Goal: Task Accomplishment & Management: Manage account settings

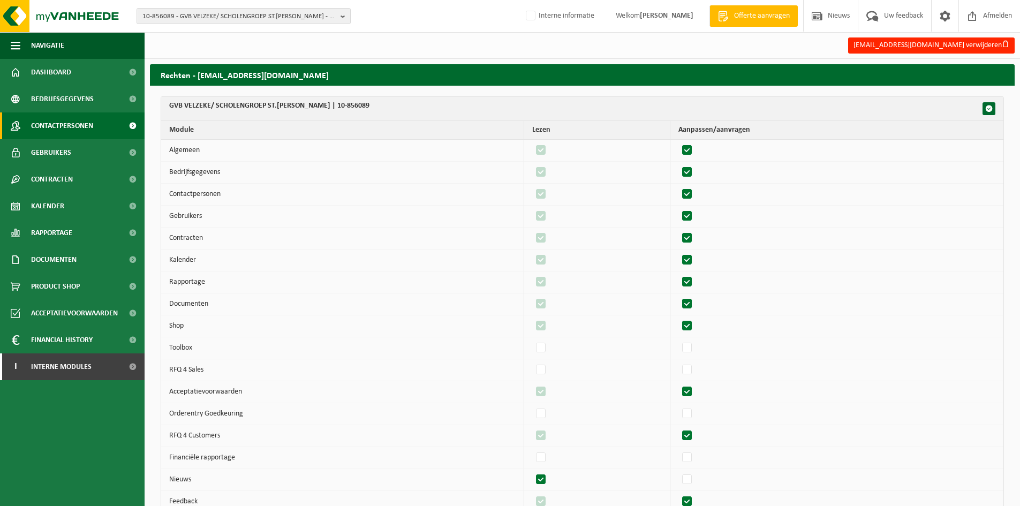
click at [92, 126] on span "Contactpersonen" at bounding box center [62, 125] width 62 height 27
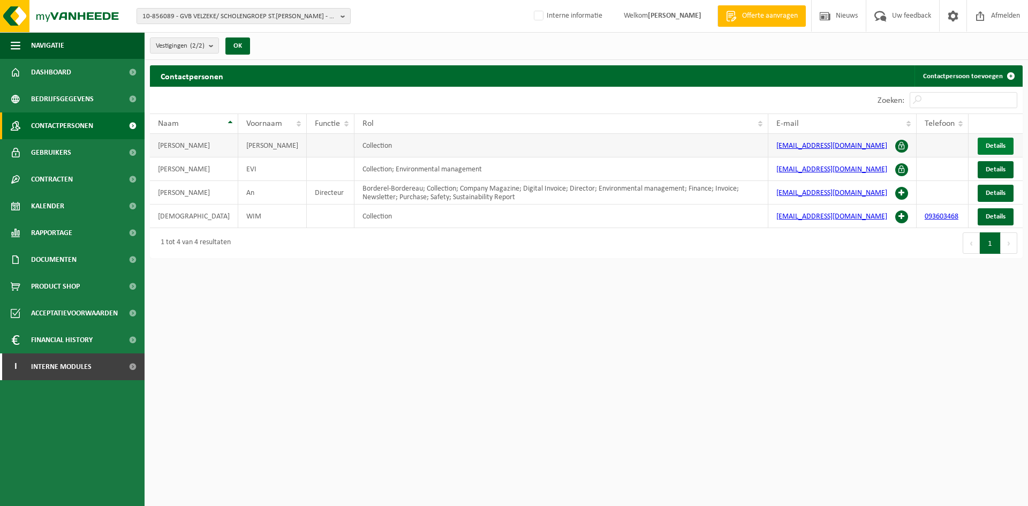
click at [1001, 144] on span "Details" at bounding box center [996, 145] width 20 height 7
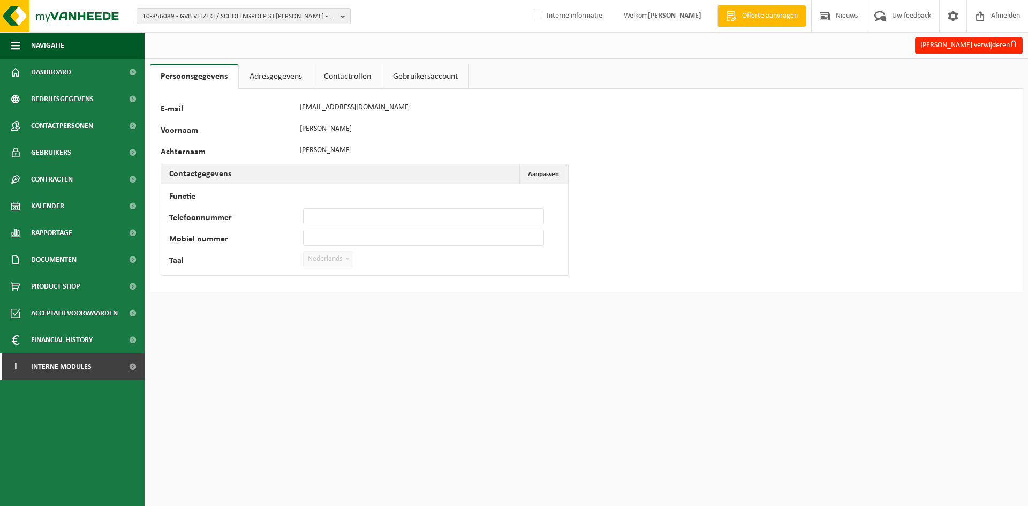
click at [297, 80] on link "Adresgegevens" at bounding box center [276, 76] width 74 height 25
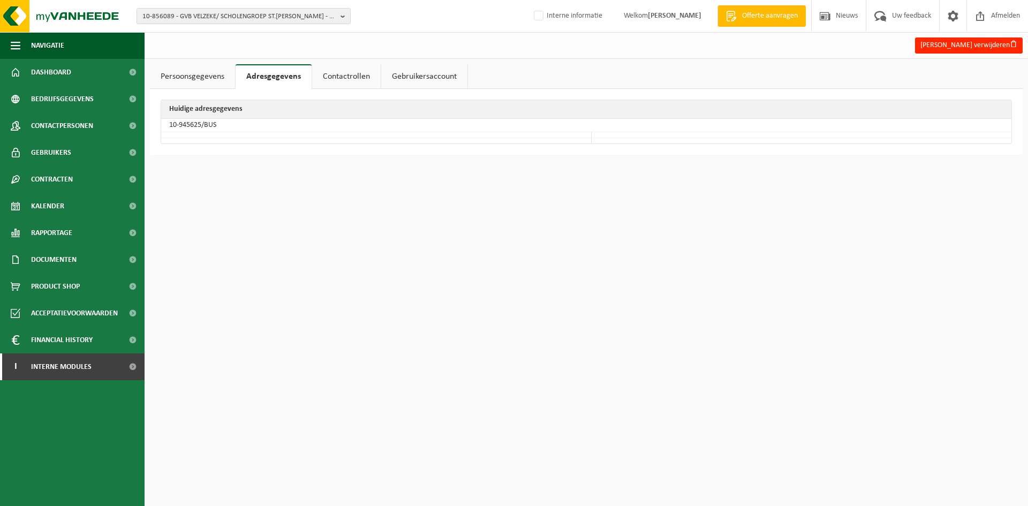
click at [329, 77] on link "Contactrollen" at bounding box center [346, 76] width 69 height 25
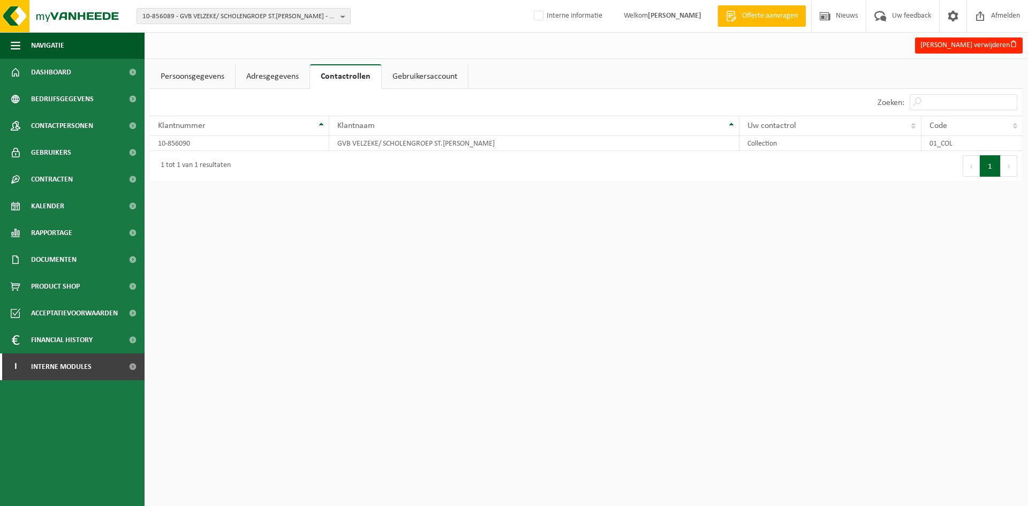
click at [283, 76] on link "Adresgegevens" at bounding box center [273, 76] width 74 height 25
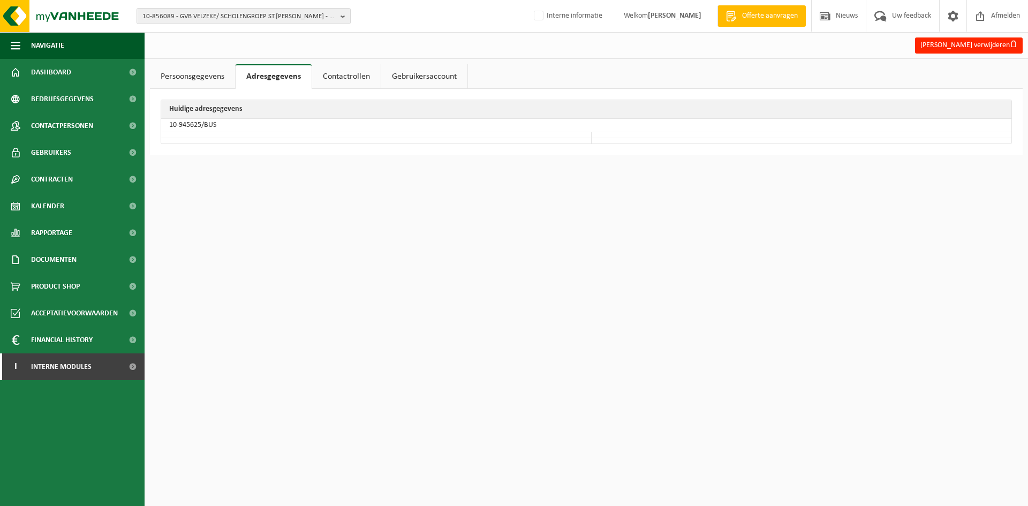
click at [192, 80] on link "Persoonsgegevens" at bounding box center [192, 76] width 85 height 25
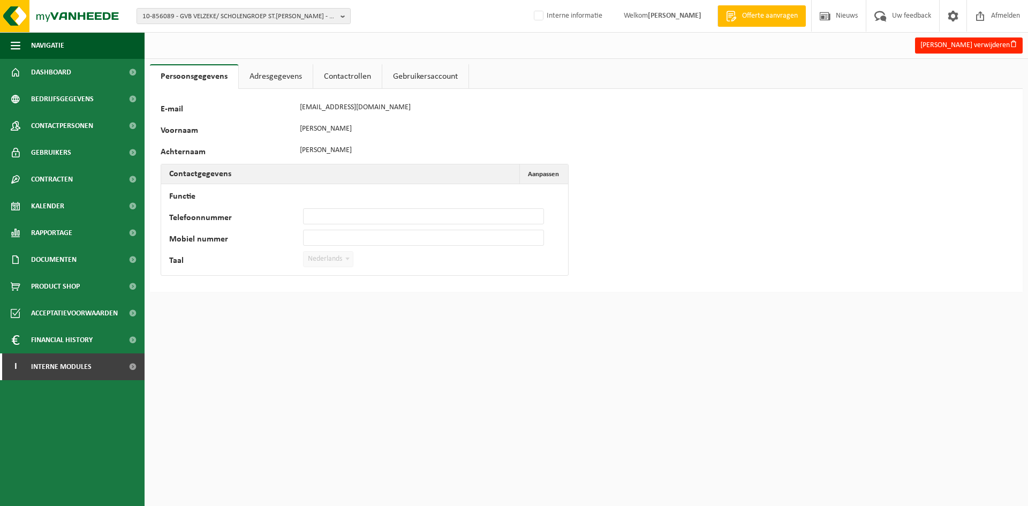
click at [268, 79] on link "Adresgegevens" at bounding box center [276, 76] width 74 height 25
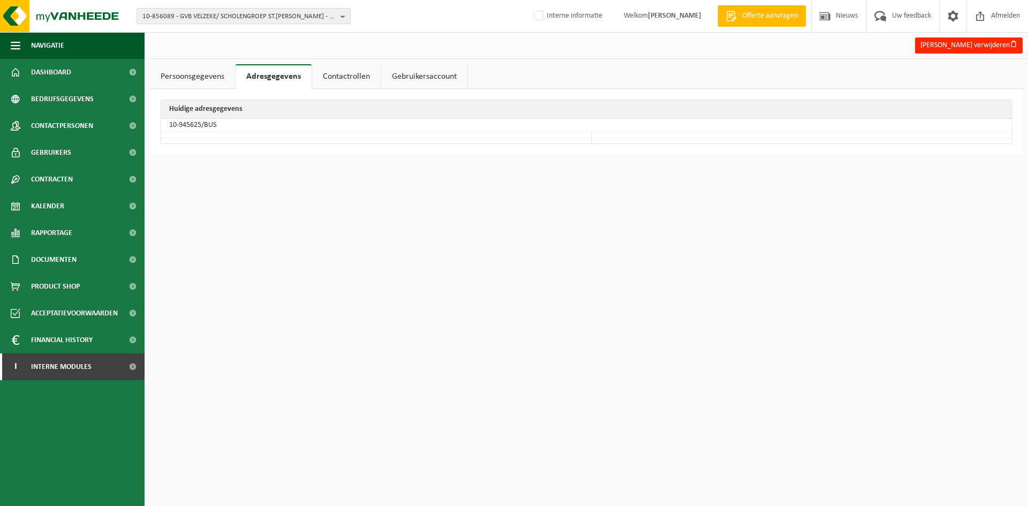
click at [189, 75] on link "Persoonsgegevens" at bounding box center [192, 76] width 85 height 25
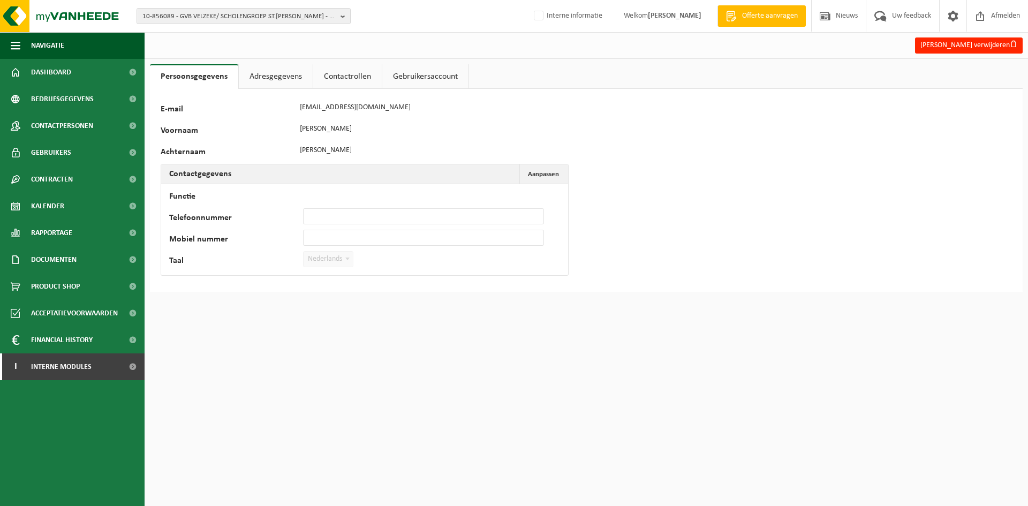
click at [284, 73] on link "Adresgegevens" at bounding box center [276, 76] width 74 height 25
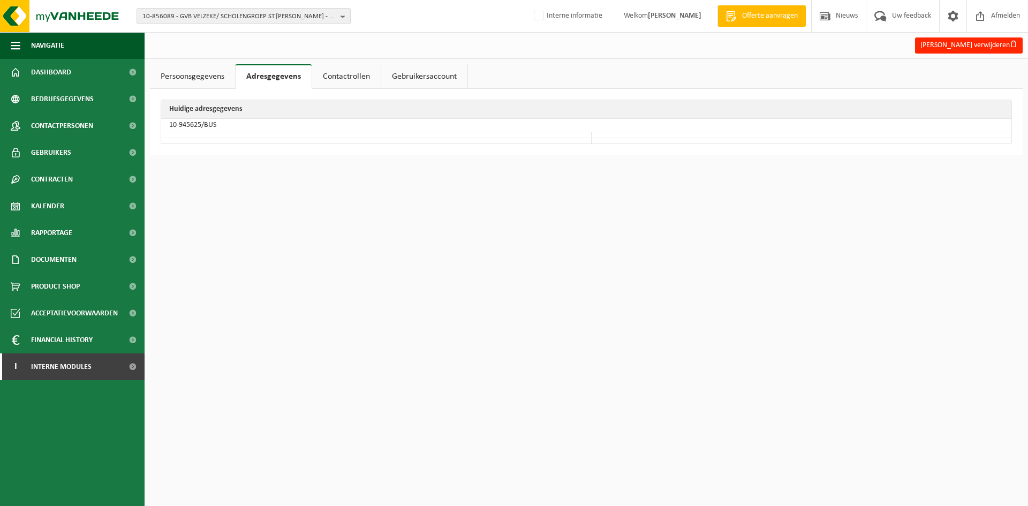
click at [194, 125] on td "10-945625/BUS" at bounding box center [586, 125] width 851 height 13
drag, startPoint x: 201, startPoint y: 125, endPoint x: 163, endPoint y: 123, distance: 38.6
click at [163, 123] on td "10-945625/BUS" at bounding box center [586, 125] width 851 height 13
copy td "10-945625"
click at [206, 69] on link "Persoonsgegevens" at bounding box center [192, 76] width 85 height 25
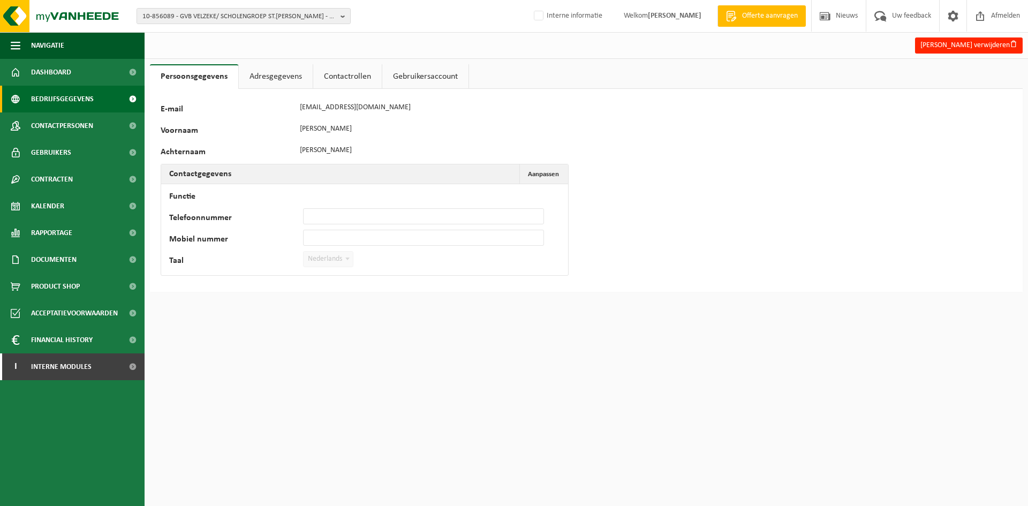
click at [71, 96] on span "Bedrijfsgegevens" at bounding box center [62, 99] width 63 height 27
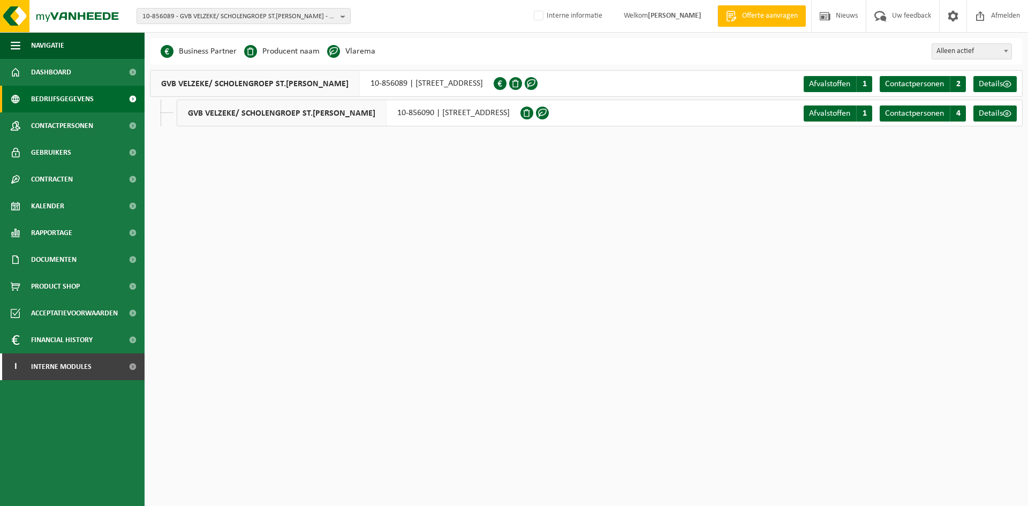
click at [423, 116] on div "GVB VELZEKE/ SCHOLENGROEP ST.FRANCISCUS 10-856090 | GENTSESTEENWEG 315, 9620 LE…" at bounding box center [349, 113] width 344 height 27
drag, startPoint x: 370, startPoint y: 117, endPoint x: 404, endPoint y: 116, distance: 33.8
click at [404, 116] on div "GVB VELZEKE/ SCHOLENGROEP ST.FRANCISCUS 10-856090 | GENTSESTEENWEG 315, 9620 LE…" at bounding box center [349, 113] width 344 height 27
click at [393, 112] on div "GVB VELZEKE/ SCHOLENGROEP ST.FRANCISCUS 10-856090 | GENTSESTEENWEG 315, 9620 LE…" at bounding box center [349, 113] width 344 height 27
drag, startPoint x: 367, startPoint y: 115, endPoint x: 415, endPoint y: 117, distance: 47.2
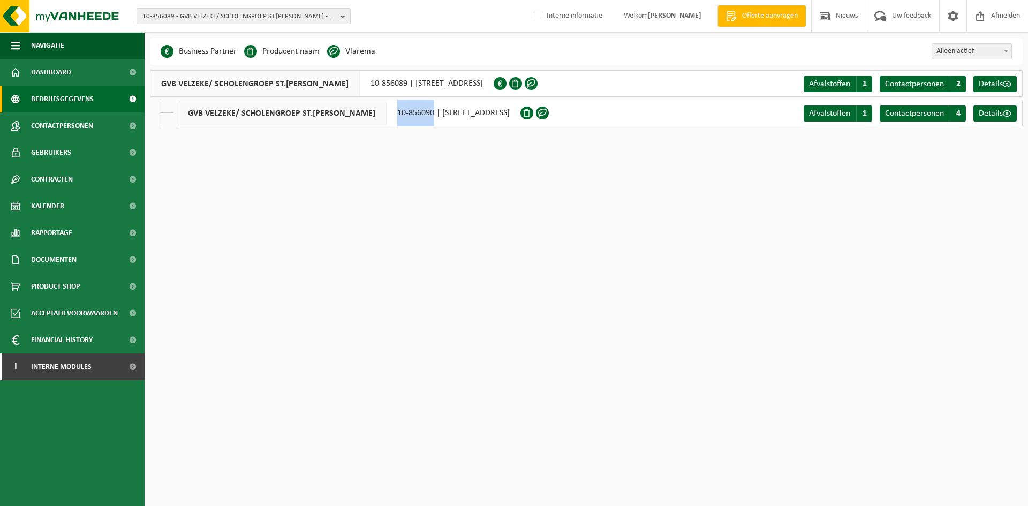
click at [415, 117] on div "GVB VELZEKE/ SCHOLENGROEP ST.FRANCISCUS 10-856090 | GENTSESTEENWEG 315, 9620 LE…" at bounding box center [349, 113] width 344 height 27
copy div "10-856090"
click at [72, 128] on span "Contactpersonen" at bounding box center [62, 125] width 62 height 27
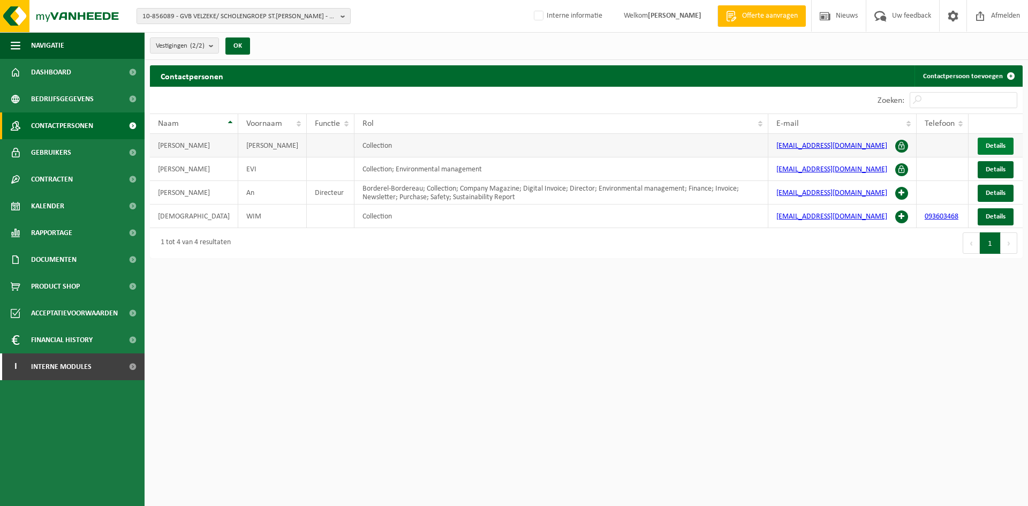
click at [991, 142] on span "Details" at bounding box center [996, 145] width 20 height 7
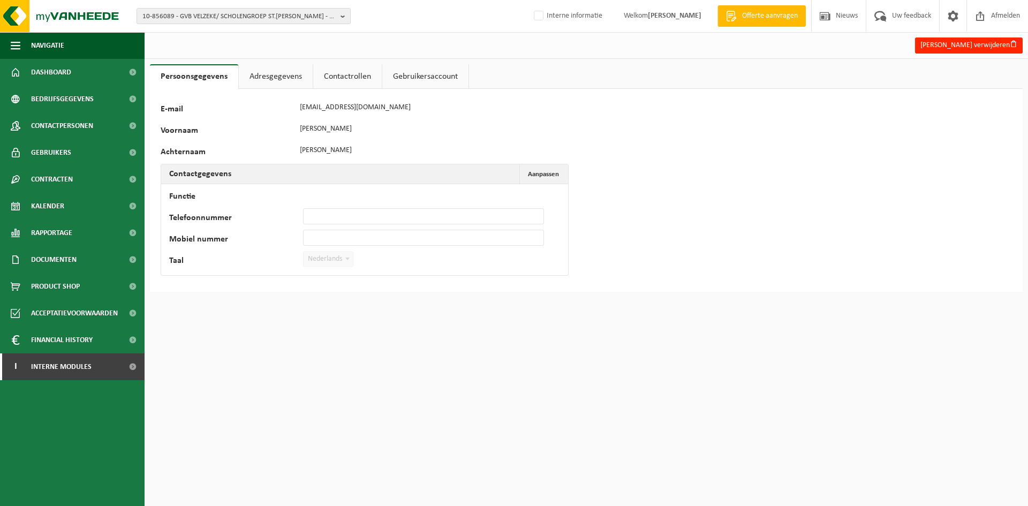
click at [271, 67] on link "Adresgegevens" at bounding box center [276, 76] width 74 height 25
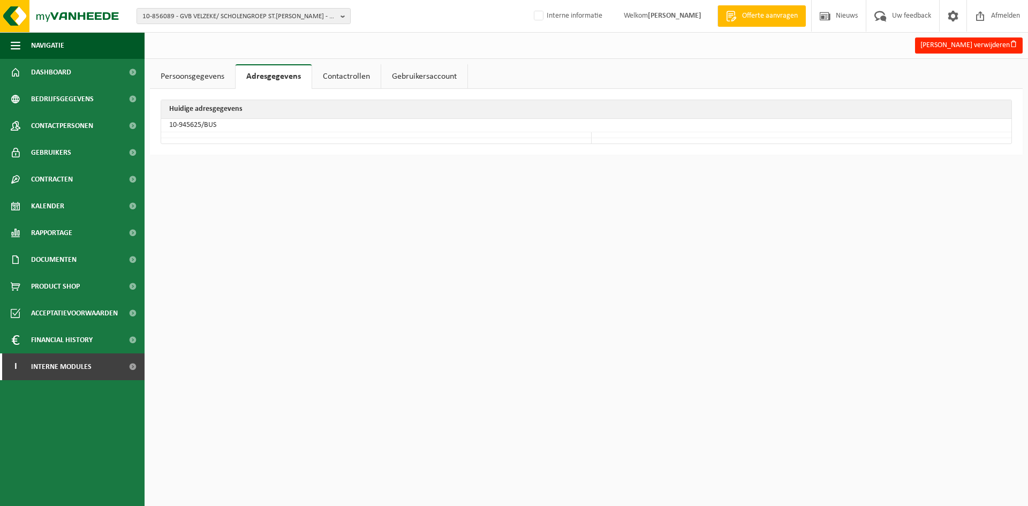
click at [191, 121] on td "10-945625/BUS" at bounding box center [586, 125] width 851 height 13
drag, startPoint x: 201, startPoint y: 125, endPoint x: 155, endPoint y: 128, distance: 46.7
click at [155, 128] on div "Huidige adresgegevens 10-945625/BUS" at bounding box center [586, 122] width 873 height 66
copy div "Huidige adresgegevens 10-945625"
click at [319, 11] on span "10-856089 - GVB VELZEKE/ SCHOLENGROEP ST.FRANCISCUS - 9620 VELZEKE-RUDDERSHOVE,…" at bounding box center [239, 17] width 194 height 16
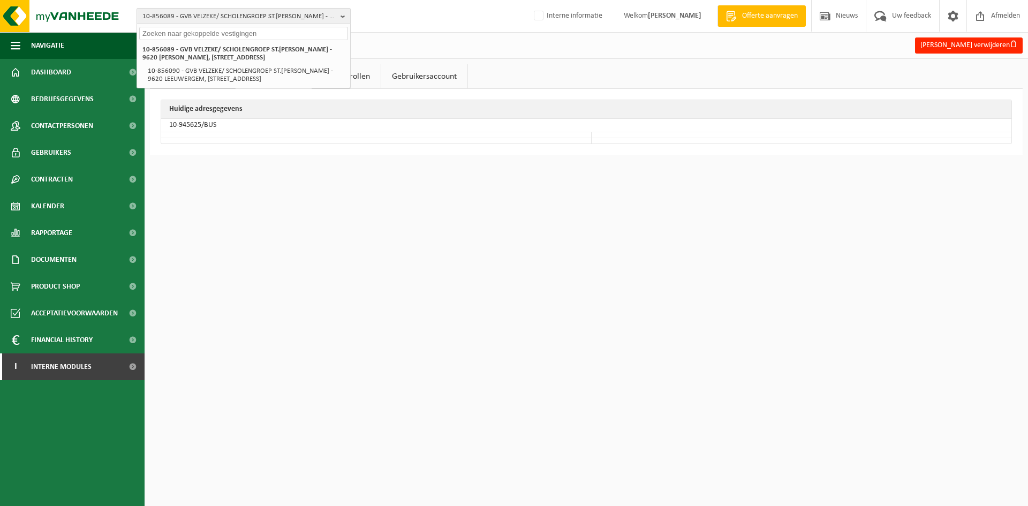
paste input "Huidige adresgegevens 10-945625"
type input "Huidige adresgegevens 10-945625"
click at [325, 81] on link "Contactrollen" at bounding box center [346, 76] width 69 height 25
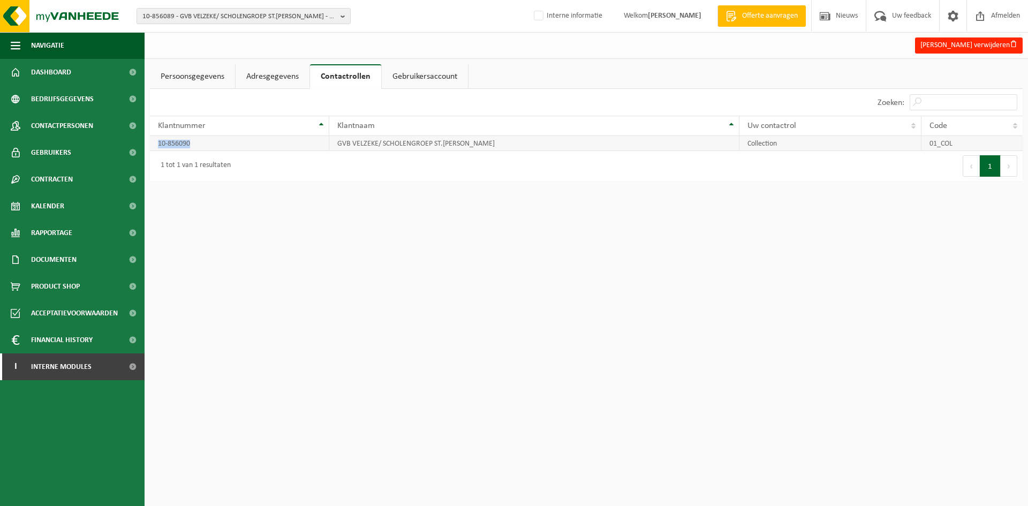
drag, startPoint x: 214, startPoint y: 146, endPoint x: 151, endPoint y: 147, distance: 62.7
click at [151, 147] on td "10-856090" at bounding box center [239, 143] width 179 height 15
copy td "10-856090"
click at [276, 14] on span "10-856089 - GVB VELZEKE/ SCHOLENGROEP ST.FRANCISCUS - 9620 VELZEKE-RUDDERSHOVE,…" at bounding box center [239, 17] width 194 height 16
paste input "10-856090"
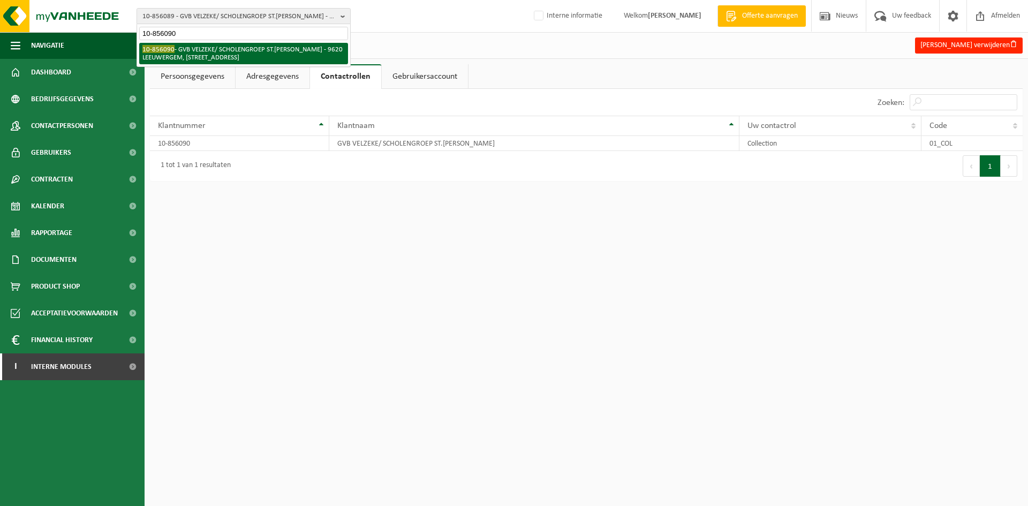
type input "10-856090"
click at [272, 48] on li "10-856090 - GVB VELZEKE/ SCHOLENGROEP ST.FRANCISCUS - 9620 LEEUWERGEM, GENTSEST…" at bounding box center [243, 53] width 209 height 21
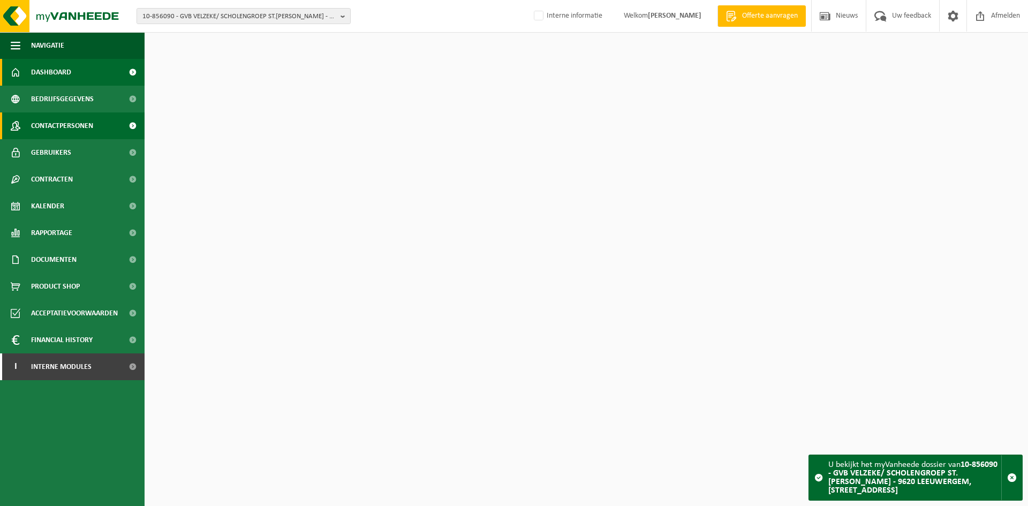
click at [53, 126] on span "Contactpersonen" at bounding box center [62, 125] width 62 height 27
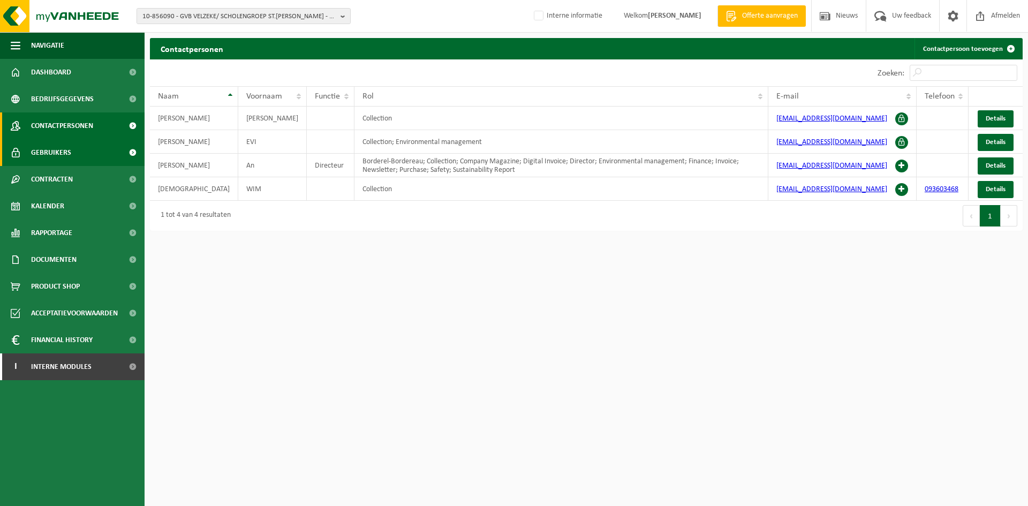
click at [33, 157] on span "Gebruikers" at bounding box center [51, 152] width 40 height 27
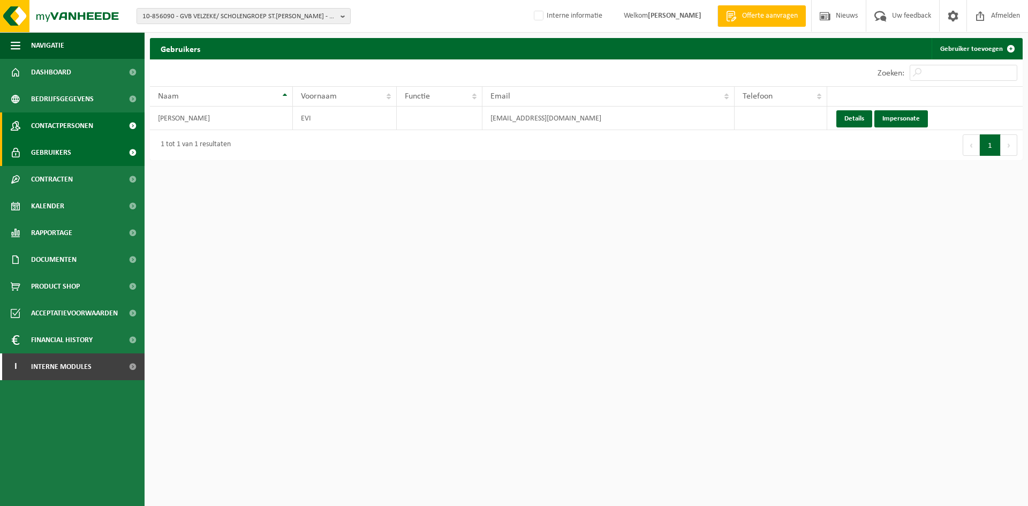
click at [65, 124] on span "Contactpersonen" at bounding box center [62, 125] width 62 height 27
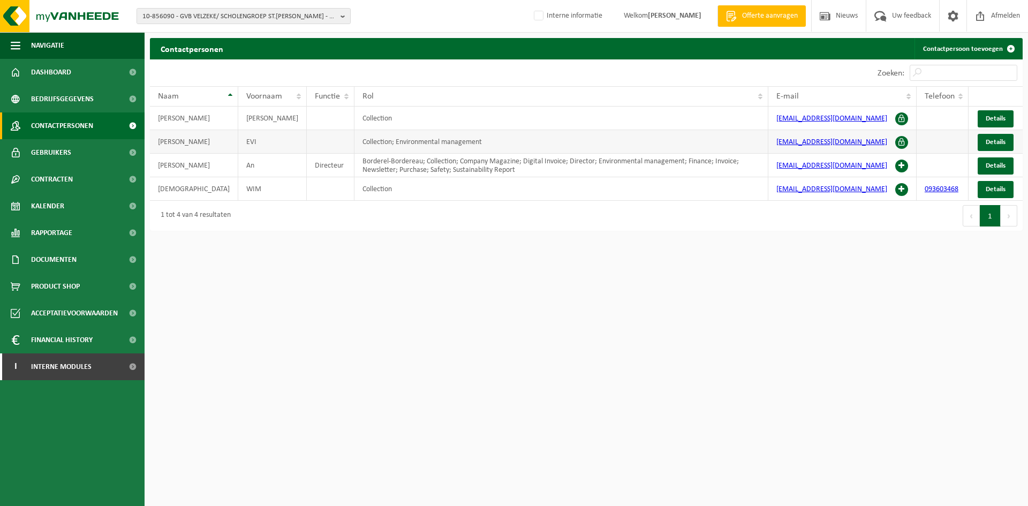
drag, startPoint x: 74, startPoint y: 149, endPoint x: 329, endPoint y: 149, distance: 255.0
click at [74, 149] on link "Gebruikers" at bounding box center [72, 152] width 145 height 27
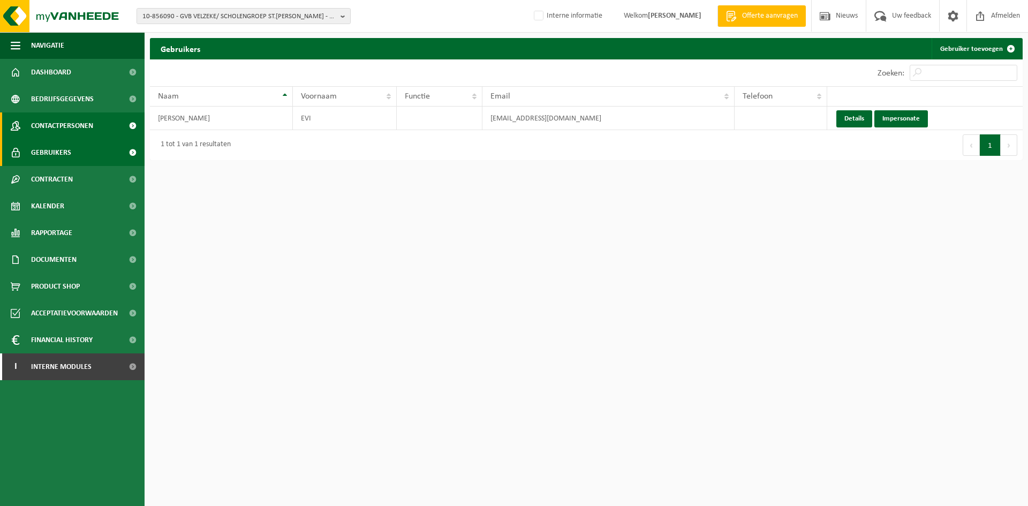
click at [21, 123] on link "Contactpersonen" at bounding box center [72, 125] width 145 height 27
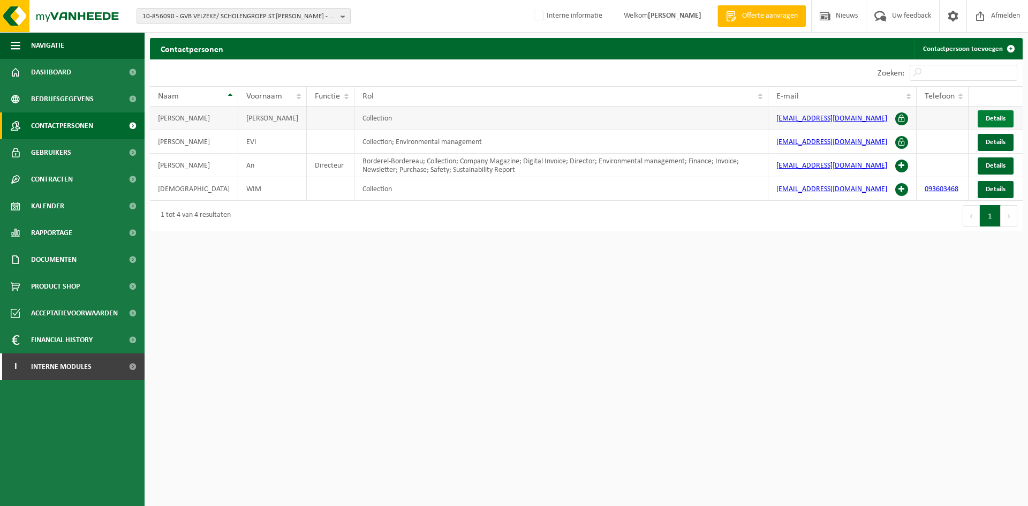
click at [994, 119] on span "Details" at bounding box center [996, 118] width 20 height 7
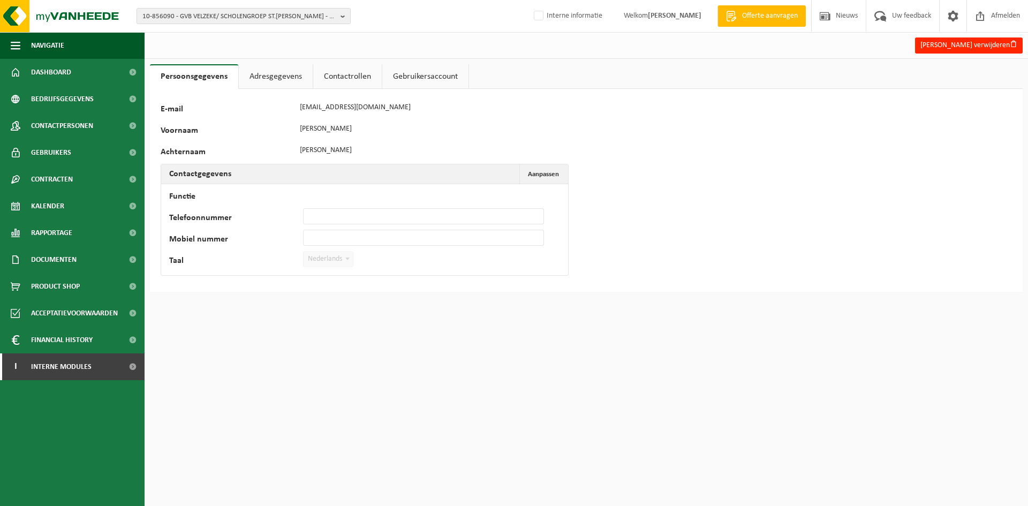
click at [268, 77] on link "Adresgegevens" at bounding box center [276, 76] width 74 height 25
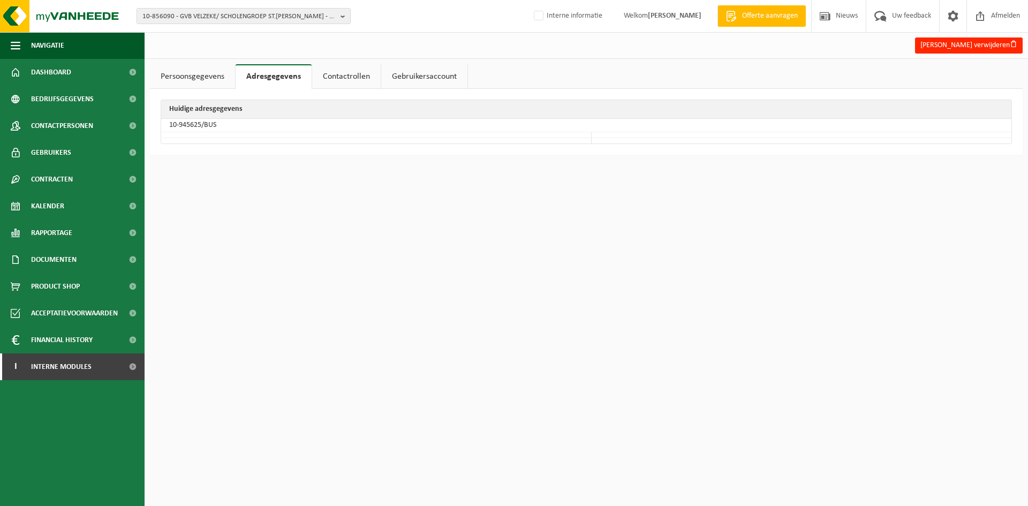
click at [173, 69] on link "Persoonsgegevens" at bounding box center [192, 76] width 85 height 25
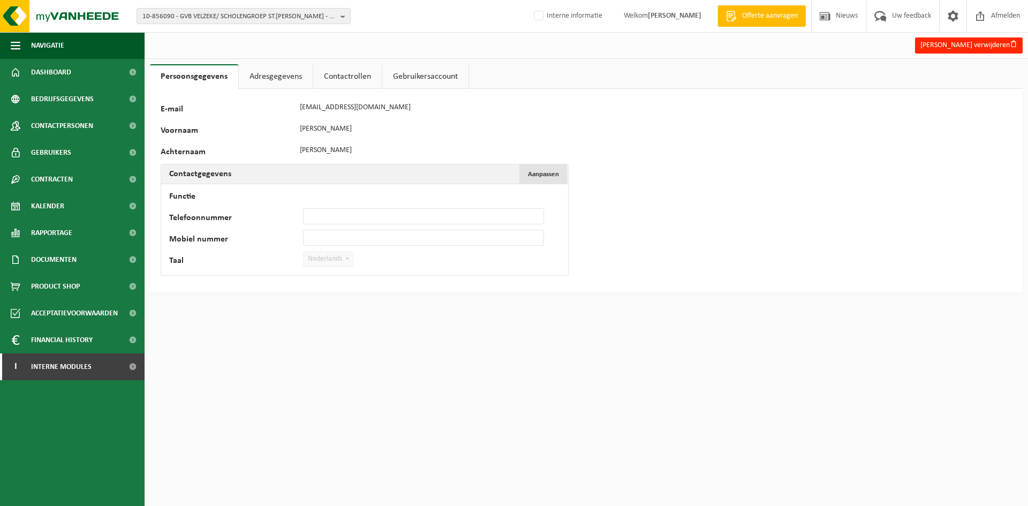
click at [543, 176] on span "Aanpassen" at bounding box center [543, 174] width 31 height 7
click at [278, 73] on link "Adresgegevens" at bounding box center [276, 76] width 74 height 25
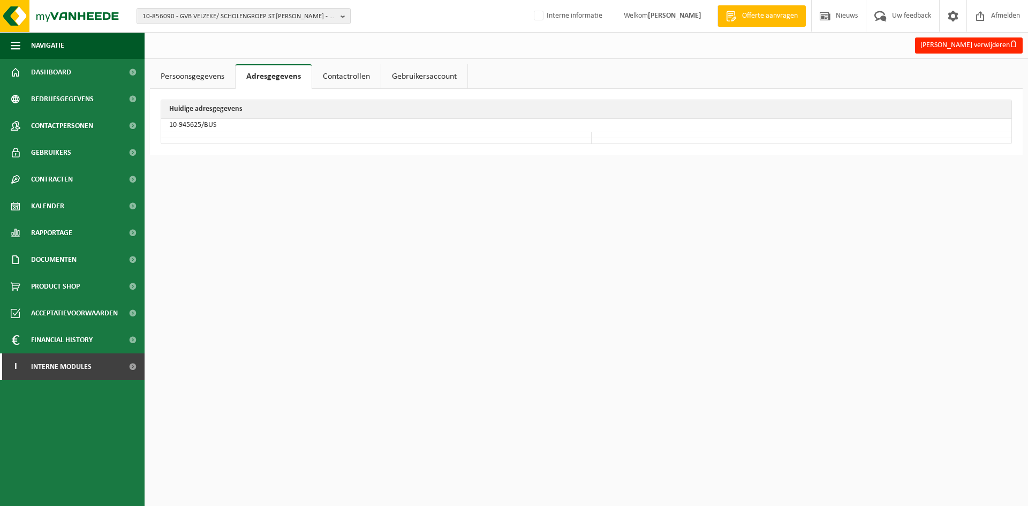
click at [201, 125] on td "10-945625/BUS" at bounding box center [586, 125] width 851 height 13
click at [217, 70] on link "Persoonsgegevens" at bounding box center [192, 76] width 85 height 25
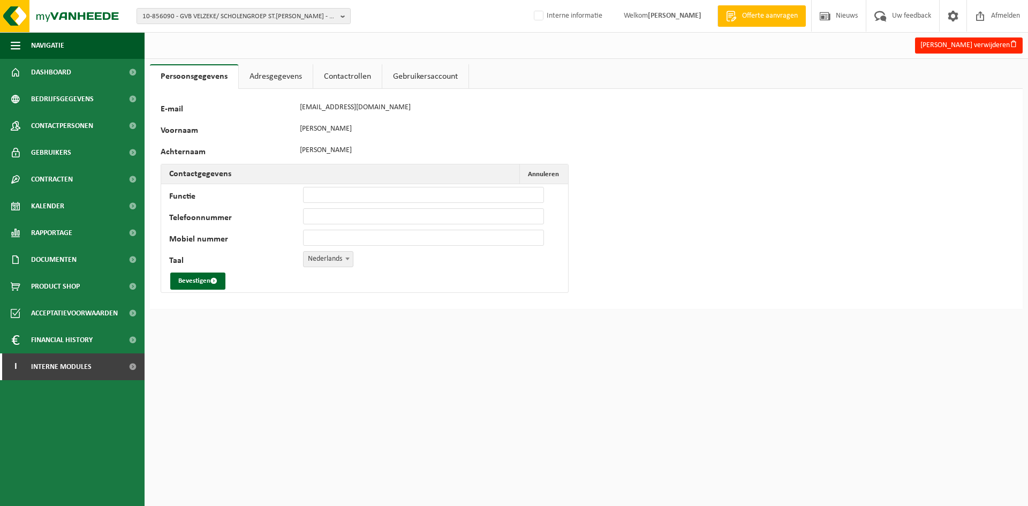
click at [302, 72] on link "Adresgegevens" at bounding box center [276, 76] width 74 height 25
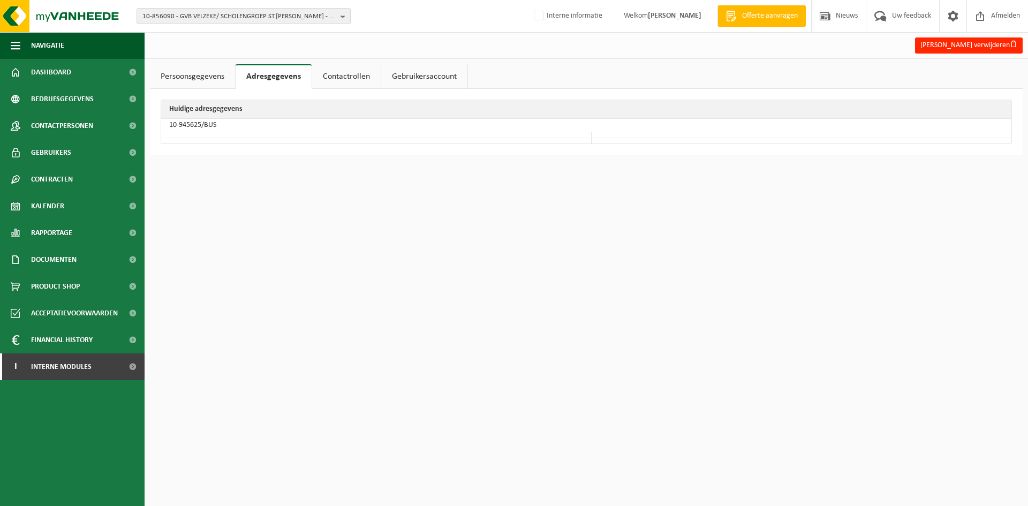
click at [203, 65] on link "Persoonsgegevens" at bounding box center [192, 76] width 85 height 25
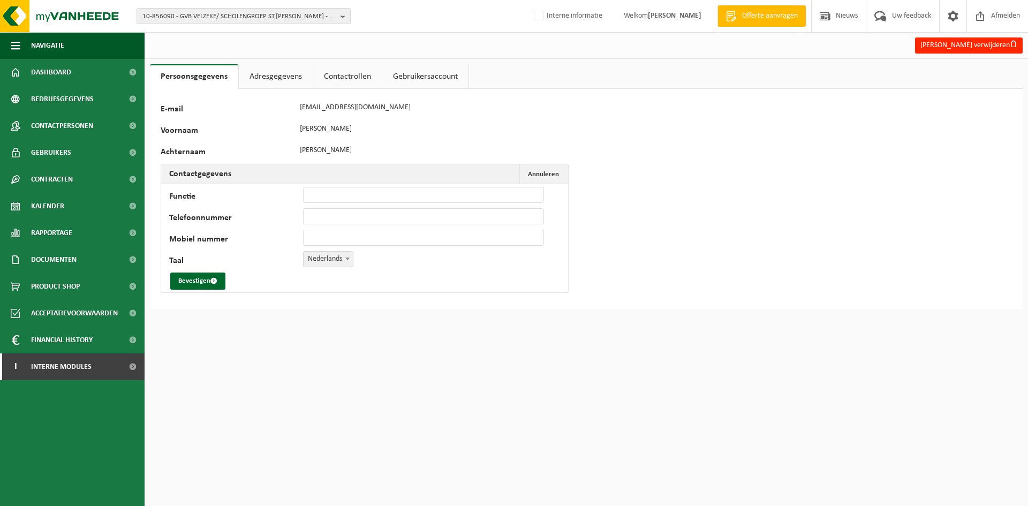
click at [327, 75] on link "Contactrollen" at bounding box center [347, 76] width 69 height 25
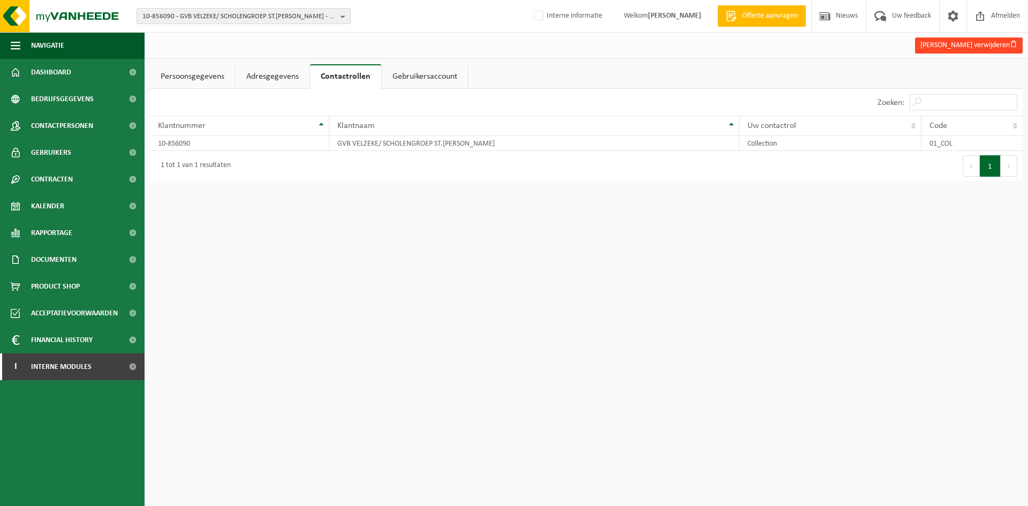
click at [969, 43] on button "Sam Seynaeve verwijderen" at bounding box center [969, 45] width 108 height 16
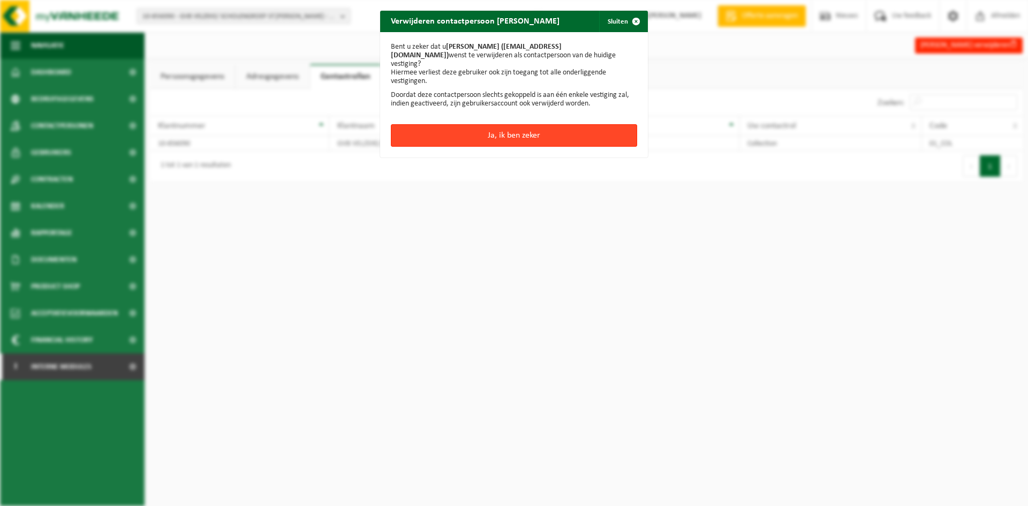
click at [576, 124] on button "Ja, ik ben zeker" at bounding box center [514, 135] width 246 height 22
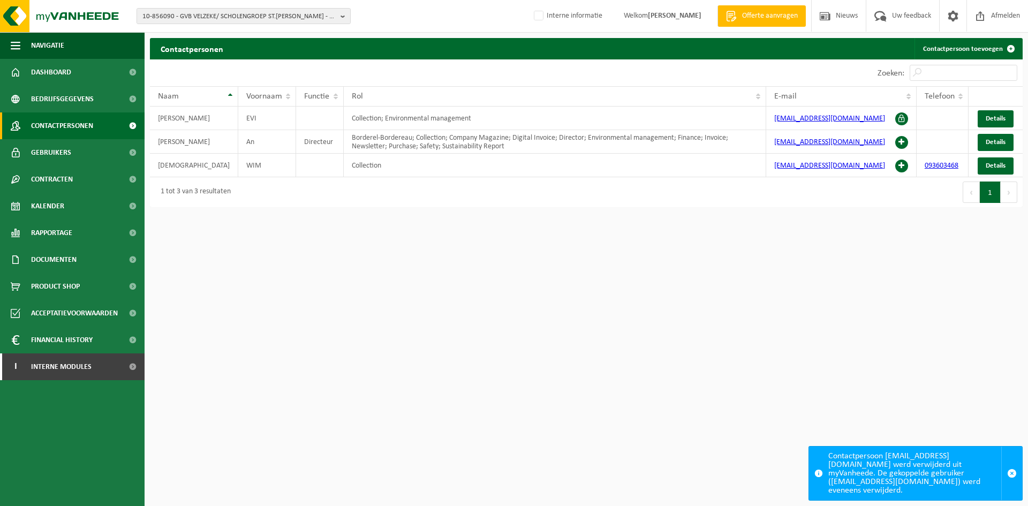
drag, startPoint x: 761, startPoint y: 262, endPoint x: 754, endPoint y: 236, distance: 26.5
click at [761, 262] on html "10-856090 - GVB VELZEKE/ SCHOLENGROEP ST.[PERSON_NAME] - 9620 LEEUWERGEM, [STRE…" at bounding box center [514, 253] width 1028 height 506
click at [989, 51] on link "Contactpersoon toevoegen" at bounding box center [968, 48] width 107 height 21
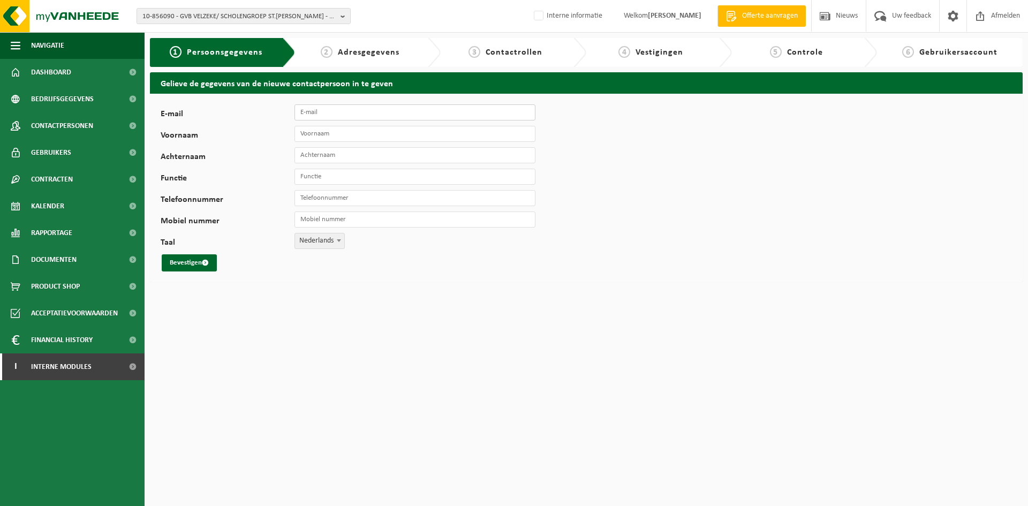
click at [379, 114] on input "E-mail" at bounding box center [415, 112] width 241 height 16
paste input "[EMAIL_ADDRESS][DOMAIN_NAME]"
type input "[EMAIL_ADDRESS][DOMAIN_NAME]"
click at [396, 130] on input "Voornaam" at bounding box center [415, 134] width 241 height 16
type input "[PERSON_NAME]"
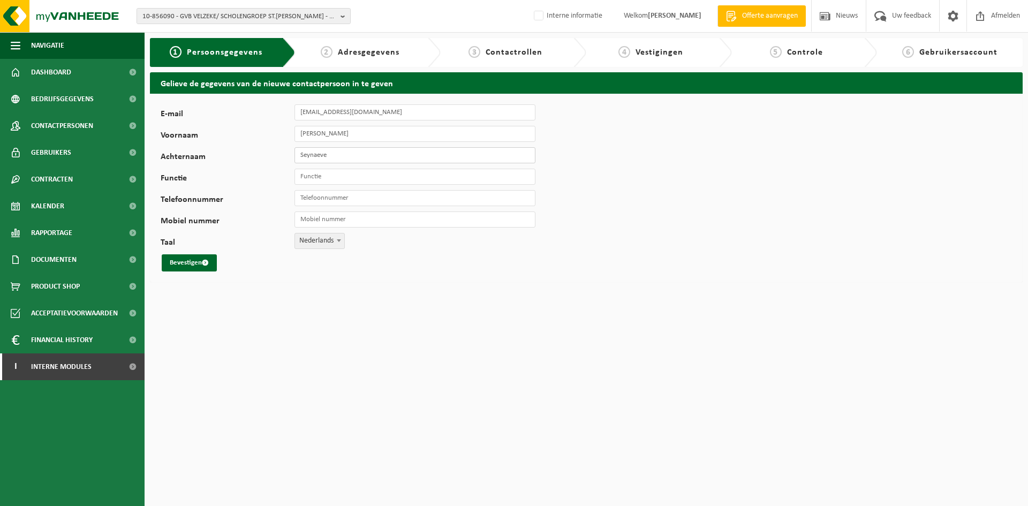
type input "Seynaeve"
type input "administratie"
click at [194, 259] on button "Bevestigen" at bounding box center [189, 262] width 55 height 17
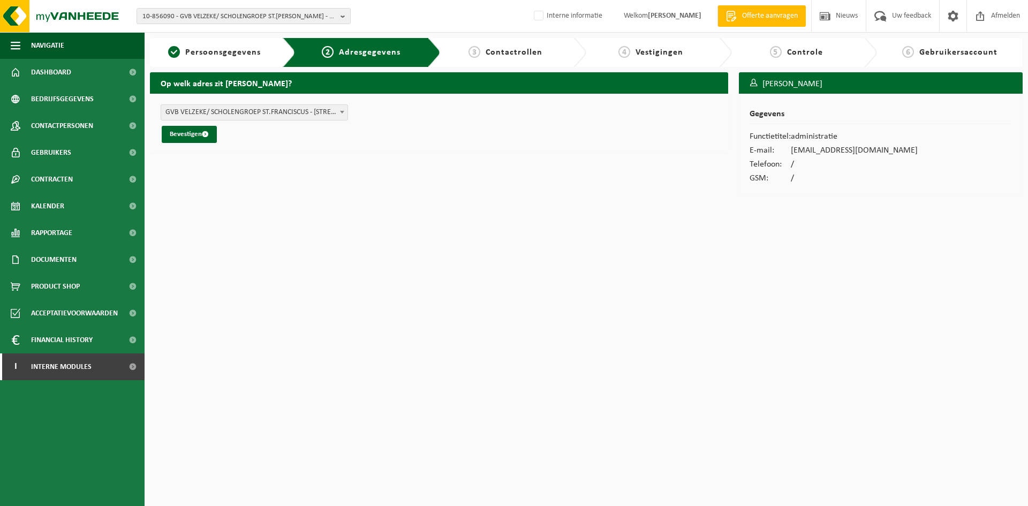
click at [333, 117] on span "GVB VELZEKE/ SCHOLENGROEP ST.FRANCISCUS - GENTSESTEENWEG 315 , 9620 LEEUWERGEM …" at bounding box center [254, 112] width 186 height 15
click at [365, 121] on form "GVB VELZEKE/ SCHOLENGROEP ST.FRANCISCUS - GENTSESTEENWEG 315 , 9620 LEEUWERGEM …" at bounding box center [439, 123] width 557 height 39
click at [192, 140] on button "Bevestigen" at bounding box center [189, 134] width 55 height 17
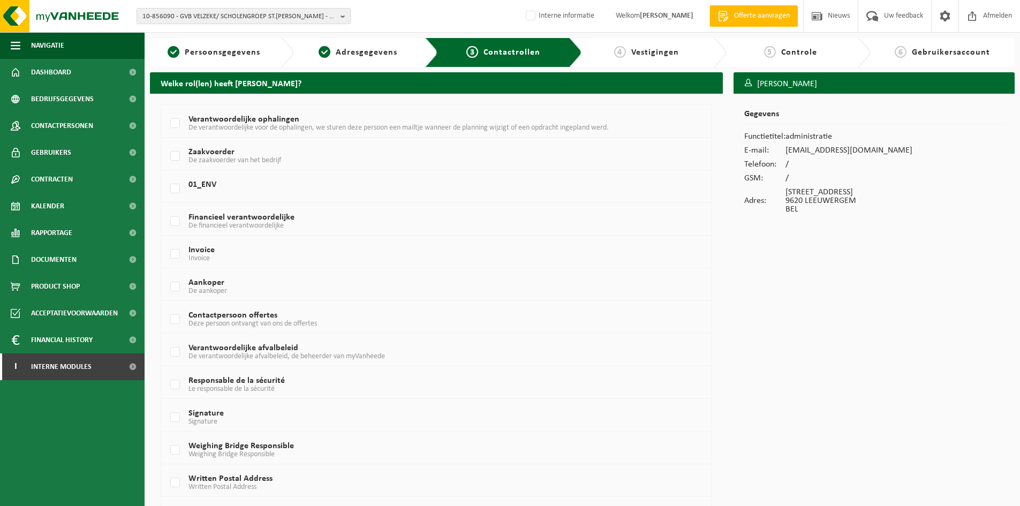
click at [199, 115] on td "Verantwoordelijke ophalingen De verantwoordelijke voor de ophalingen, we sturen…" at bounding box center [436, 121] width 551 height 33
click at [199, 121] on label "Verantwoordelijke ophalingen De verantwoordelijke voor de ophalingen, we sturen…" at bounding box center [413, 124] width 491 height 16
click at [167, 110] on input "Verantwoordelijke ophalingen De verantwoordelijke voor de ophalingen, we sturen…" at bounding box center [166, 110] width 1 height 1
checkbox input "true"
click at [305, 349] on label "Verantwoordelijke afvalbeleid De verantwoordelijke afvalbeleid, de beheerder va…" at bounding box center [413, 352] width 491 height 16
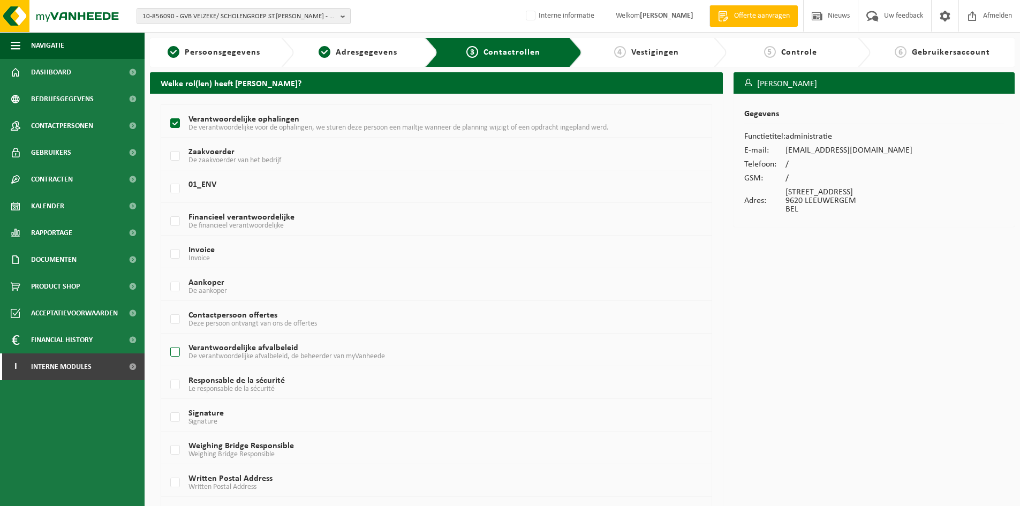
click at [167, 339] on input "Verantwoordelijke afvalbeleid De verantwoordelijke afvalbeleid, de beheerder va…" at bounding box center [166, 339] width 1 height 1
click at [181, 354] on label "Verantwoordelijke afvalbeleid De verantwoordelijke afvalbeleid, de beheerder va…" at bounding box center [413, 352] width 491 height 16
click at [167, 339] on input "Verantwoordelijke afvalbeleid De verantwoordelijke afvalbeleid, de beheerder va…" at bounding box center [166, 339] width 1 height 1
checkbox input "false"
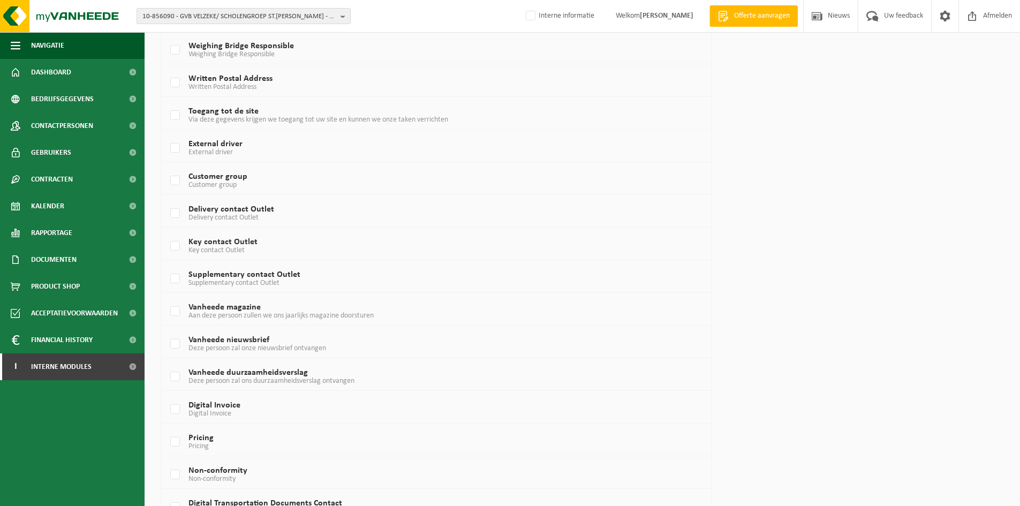
scroll to position [558, 0]
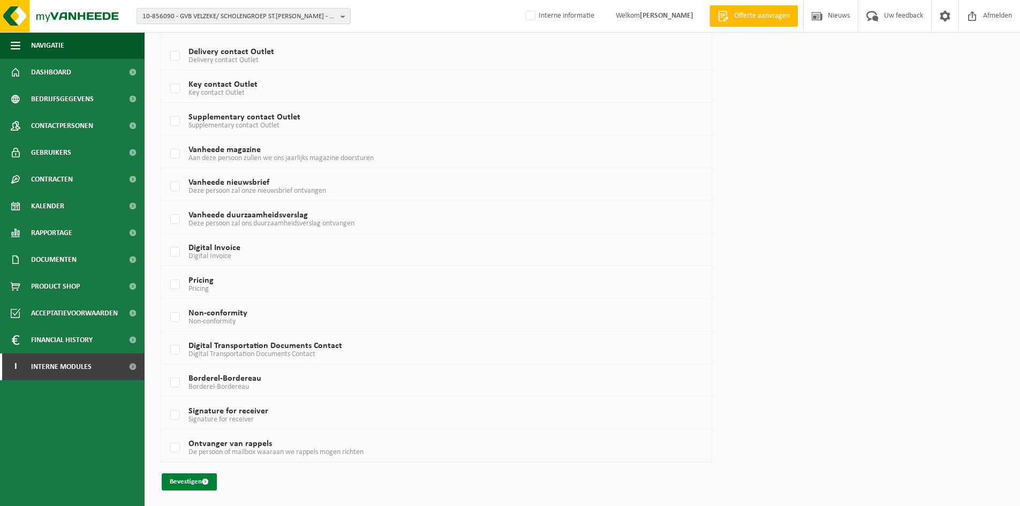
click at [205, 485] on span "submit" at bounding box center [205, 481] width 7 height 7
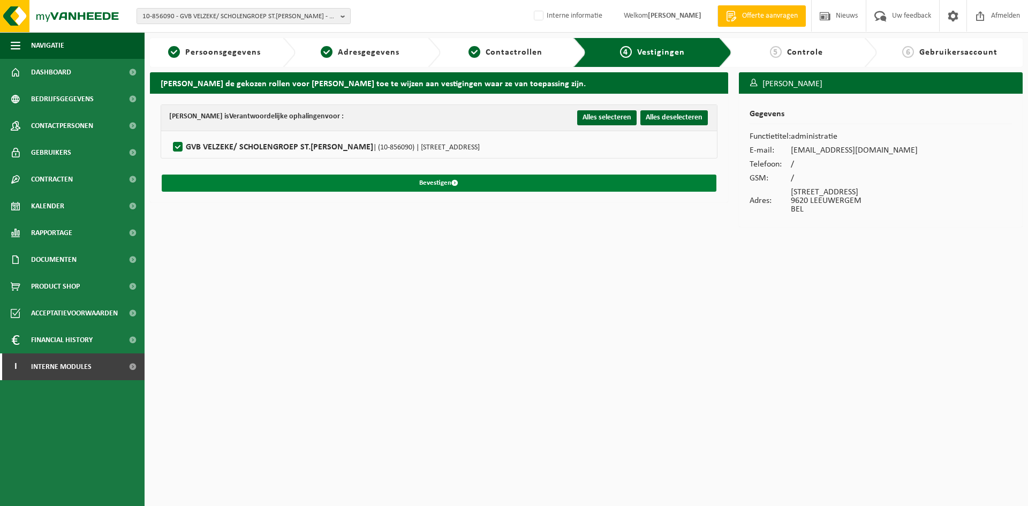
click at [591, 182] on button "Bevestigen" at bounding box center [439, 183] width 555 height 17
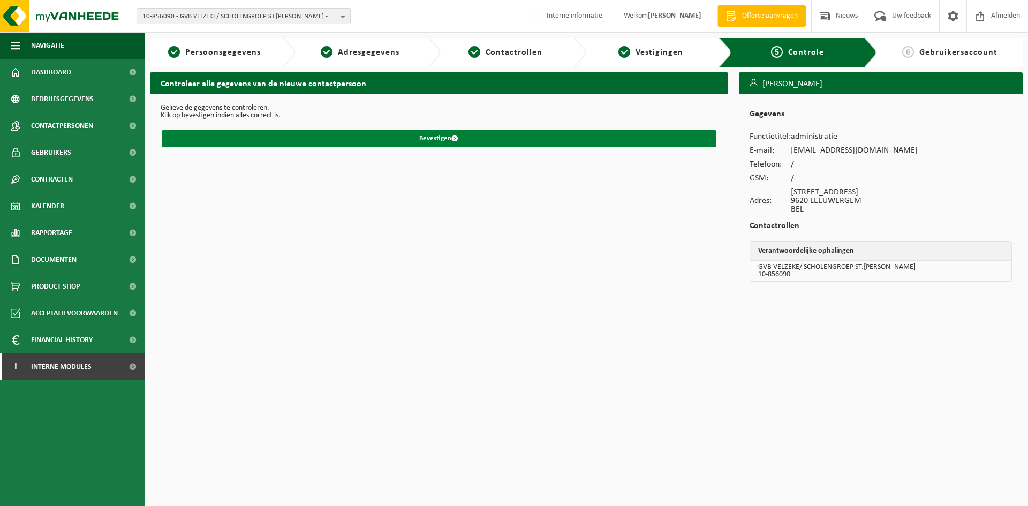
click at [460, 143] on button "Bevestigen" at bounding box center [439, 138] width 555 height 17
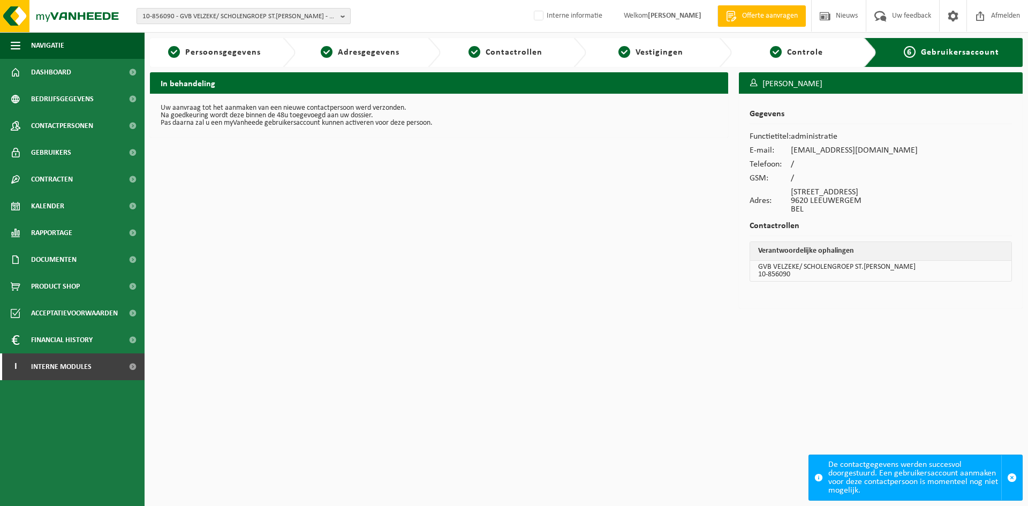
click at [271, 22] on span "10-856090 - GVB VELZEKE/ SCHOLENGROEP ST.[PERSON_NAME] - 9620 LEEUWERGEM, [STRE…" at bounding box center [239, 17] width 194 height 16
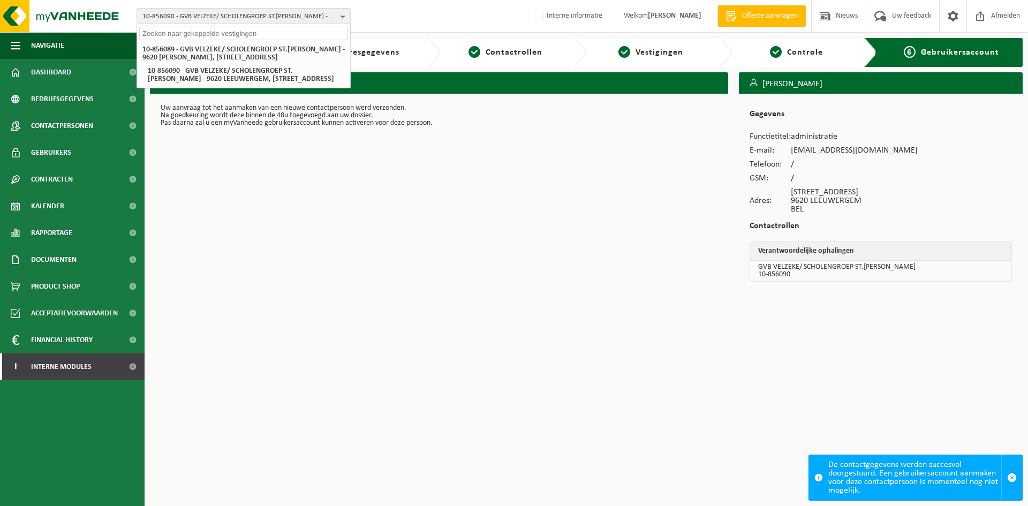
paste input "01-086350"
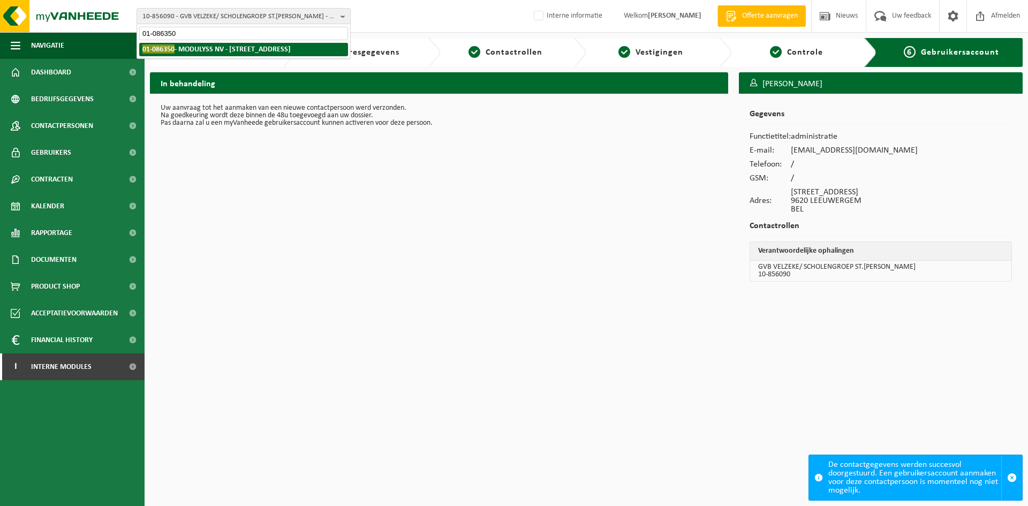
type input "01-086350"
click at [219, 48] on strong "01-086350 - MODULYSS NV - [STREET_ADDRESS]" at bounding box center [216, 48] width 148 height 9
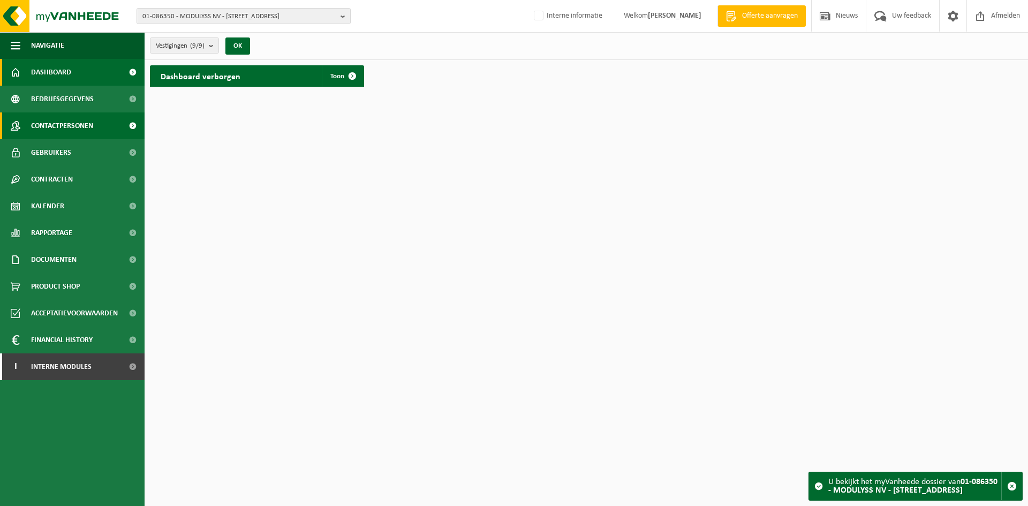
click at [12, 117] on span at bounding box center [16, 125] width 10 height 27
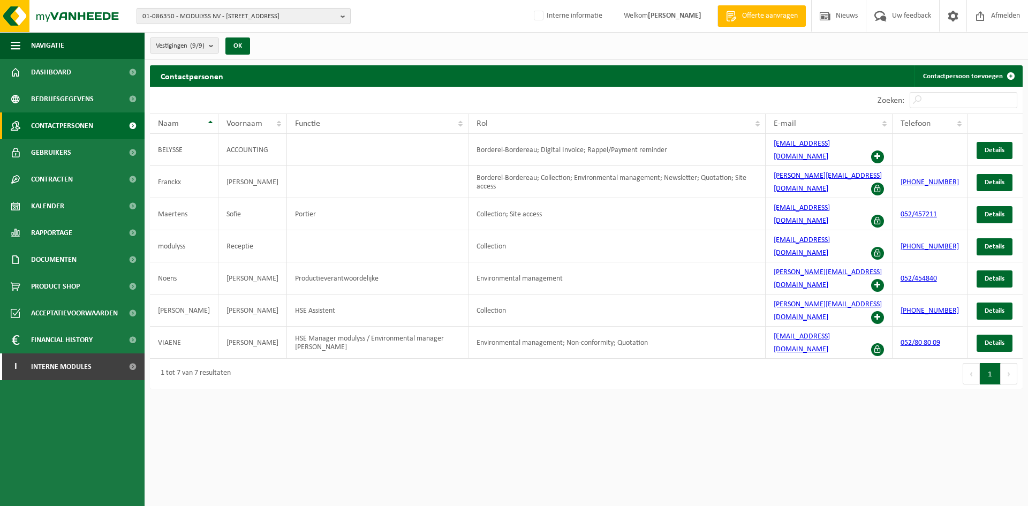
click at [265, 19] on span "01-086350 - MODULYSS NV - [STREET_ADDRESS]" at bounding box center [239, 17] width 194 height 16
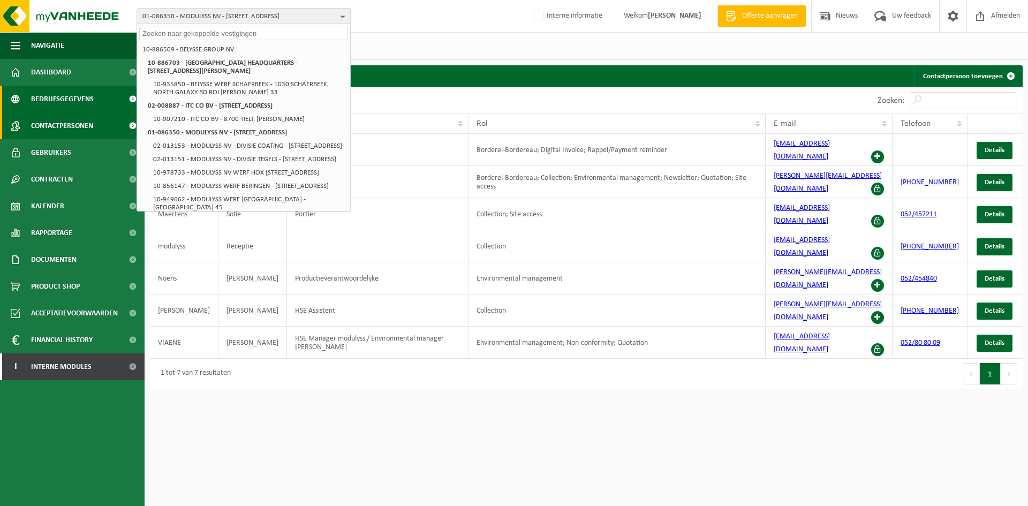
click at [90, 100] on span "Bedrijfsgegevens" at bounding box center [62, 99] width 63 height 27
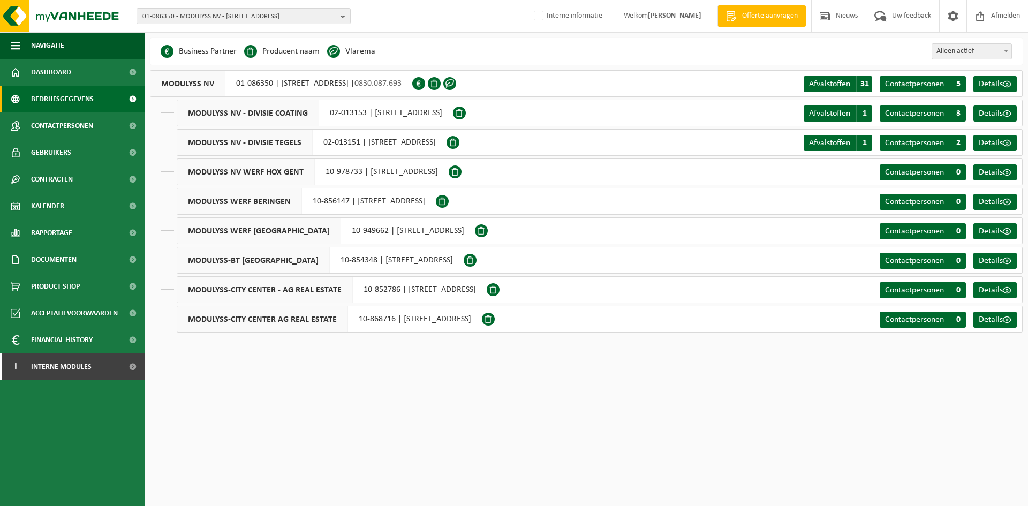
click at [556, 385] on html "01-086350 - MODULYSS NV - 9240 [GEOGRAPHIC_DATA], [STREET_ADDRESS] GROUP [GEOGR…" at bounding box center [514, 253] width 1028 height 506
click at [809, 412] on html "01-086350 - MODULYSS NV - 9240 [GEOGRAPHIC_DATA], [STREET_ADDRESS] GROUP [GEOGR…" at bounding box center [514, 253] width 1028 height 506
click at [520, 357] on html "01-086350 - MODULYSS NV - 9240 [GEOGRAPHIC_DATA], [STREET_ADDRESS] GROUP [GEOGR…" at bounding box center [514, 253] width 1028 height 506
click at [193, 11] on span "01-086350 - MODULYSS NV - 9240 ZELE, ZEVENSTERRESTRAAT 21" at bounding box center [239, 17] width 194 height 16
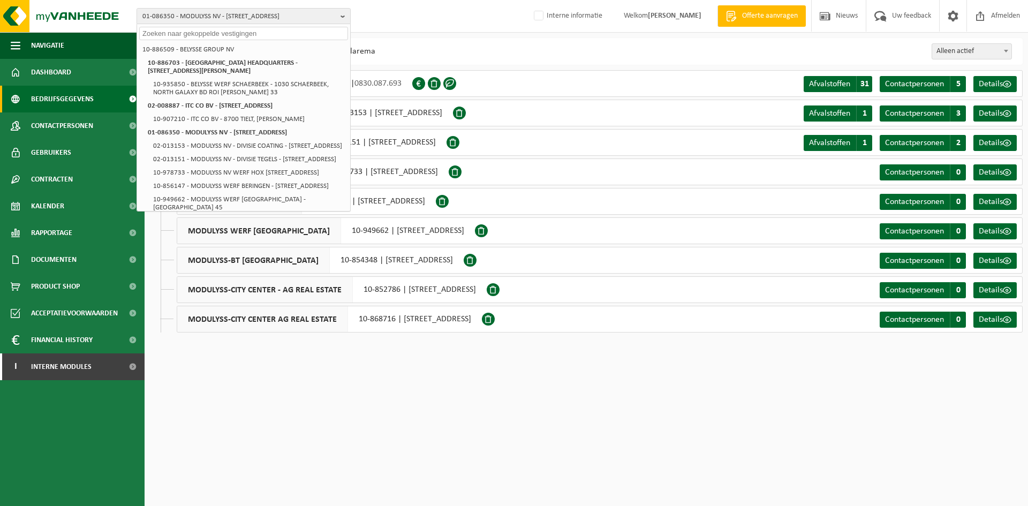
paste input "10-788341"
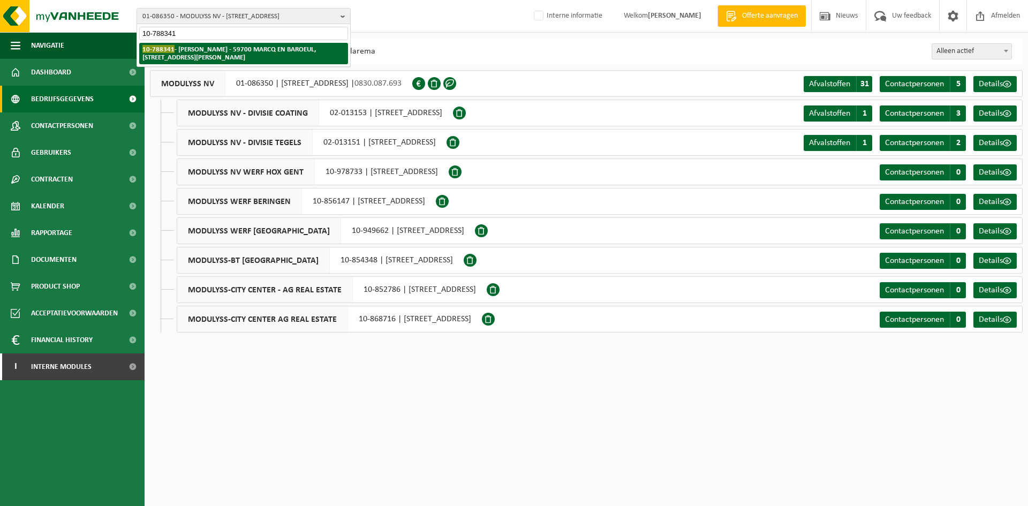
type input "10-788341"
click at [195, 54] on li "10-788341 - ELIS NORD - 59700 MARCQ EN BAROEUL, RUE ALFRED MONGY 7" at bounding box center [243, 53] width 209 height 21
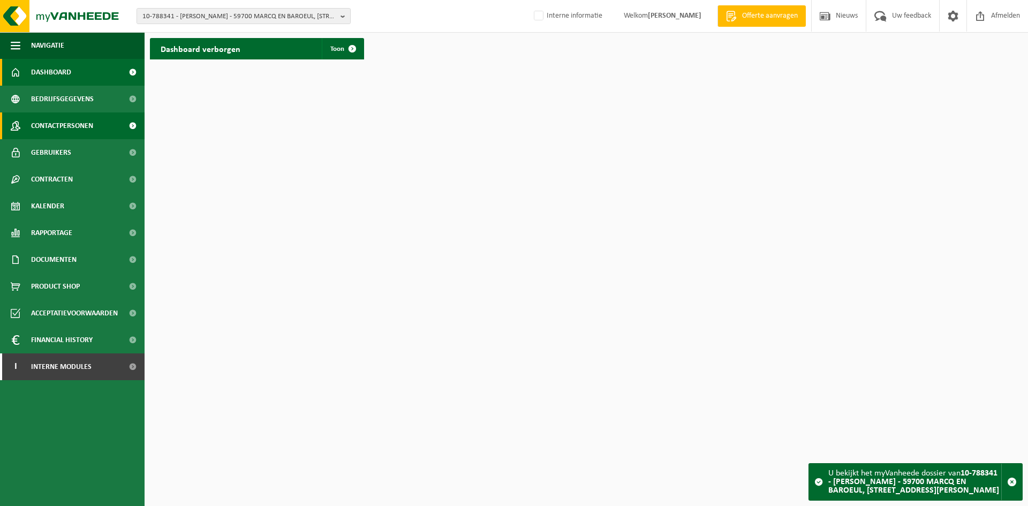
click at [87, 123] on span "Contactpersonen" at bounding box center [62, 125] width 62 height 27
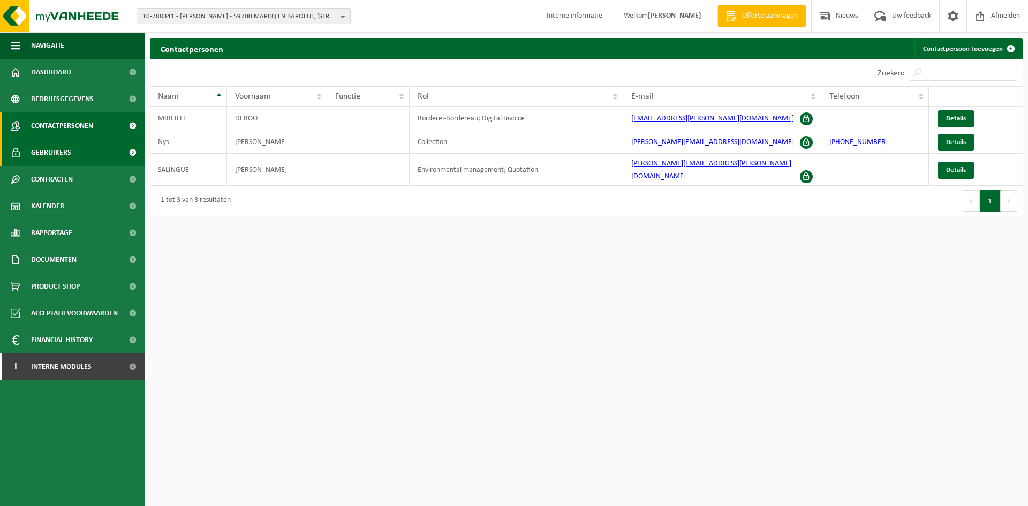
click at [76, 153] on link "Gebruikers" at bounding box center [72, 152] width 145 height 27
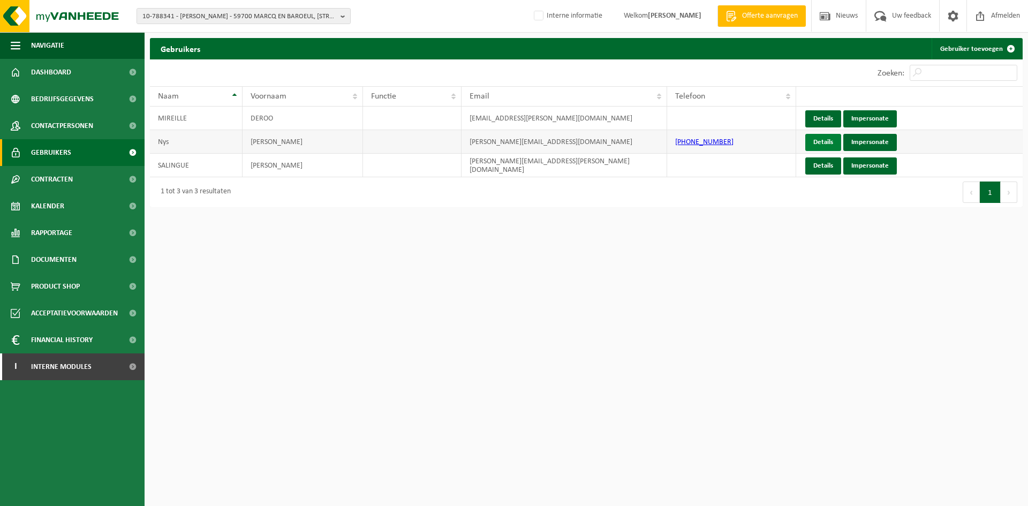
click at [810, 144] on link "Details" at bounding box center [824, 142] width 36 height 17
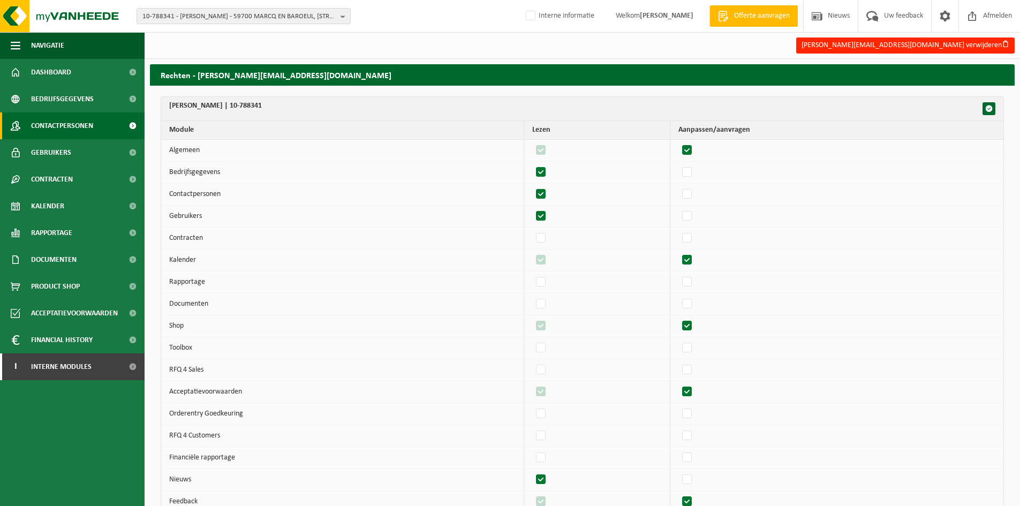
click at [68, 121] on span "Contactpersonen" at bounding box center [62, 125] width 62 height 27
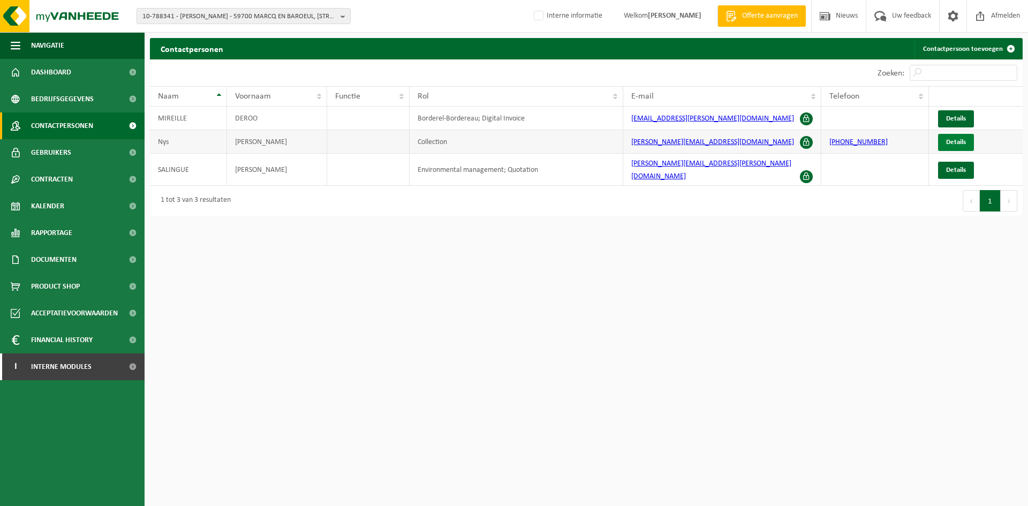
click at [963, 143] on span "Details" at bounding box center [957, 142] width 20 height 7
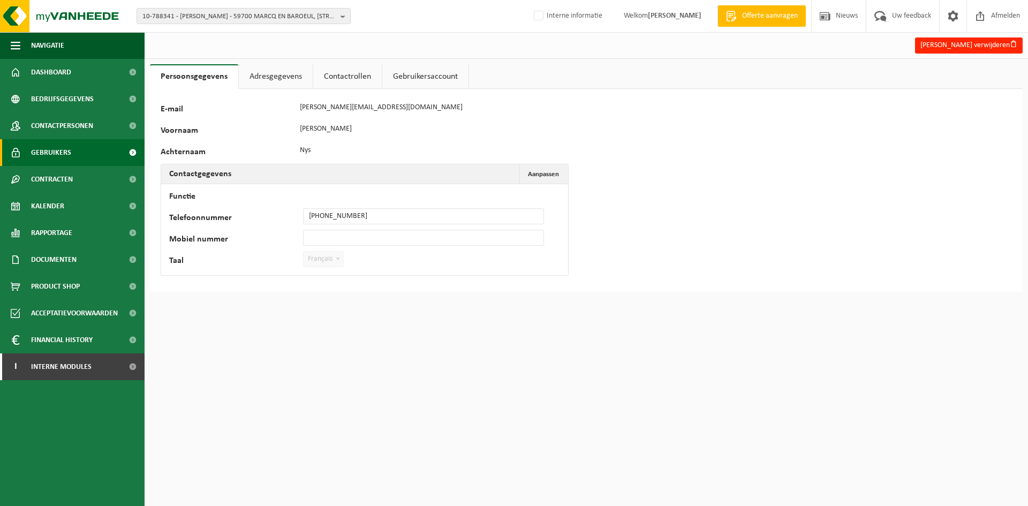
click at [60, 157] on span "Gebruikers" at bounding box center [51, 152] width 40 height 27
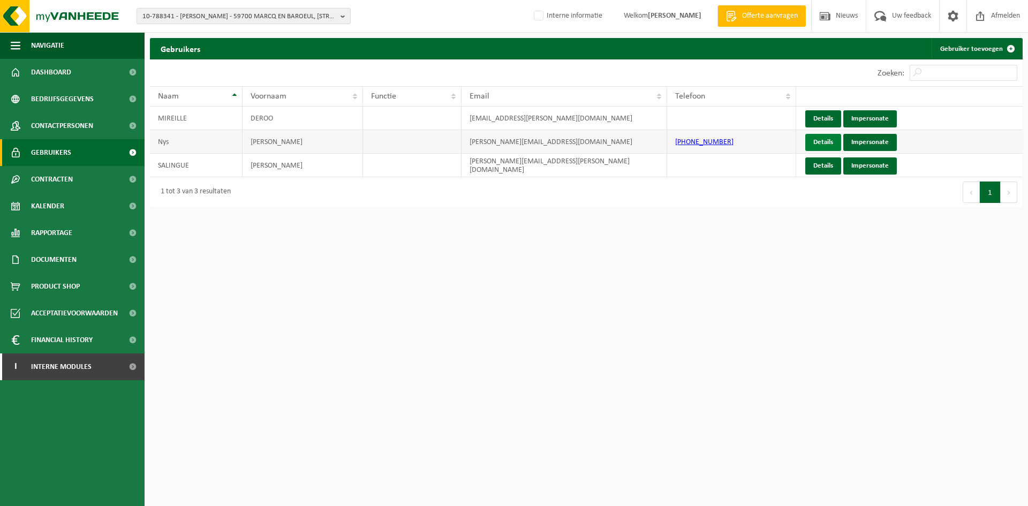
click at [832, 142] on link "Details" at bounding box center [824, 142] width 36 height 17
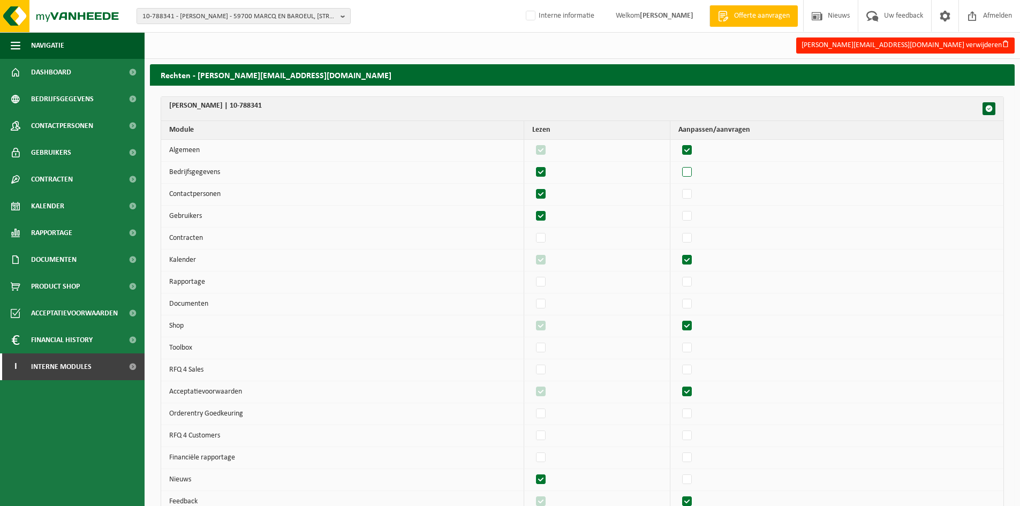
click at [692, 169] on label"] at bounding box center [687, 172] width 15 height 16
click at [679, 164] on input "checkbox" at bounding box center [678, 164] width 1 height 1
checkbox input "true"
click at [692, 199] on label"] at bounding box center [687, 194] width 15 height 16
click at [679, 186] on input "checkbox" at bounding box center [678, 186] width 1 height 1
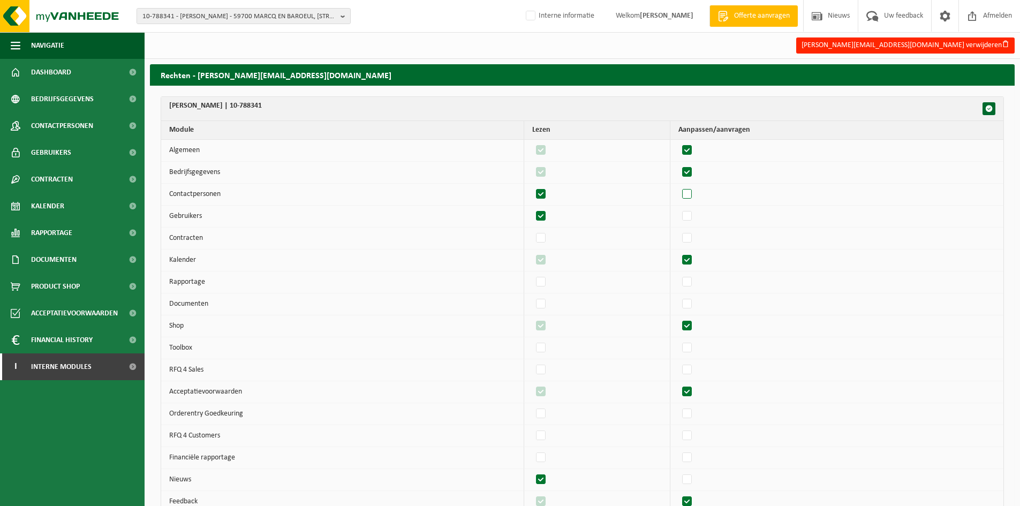
checkbox input "true"
click at [693, 217] on label"] at bounding box center [687, 216] width 15 height 16
click at [679, 208] on input "checkbox" at bounding box center [678, 208] width 1 height 1
checkbox input "true"
click at [693, 243] on label"] at bounding box center [687, 238] width 15 height 16
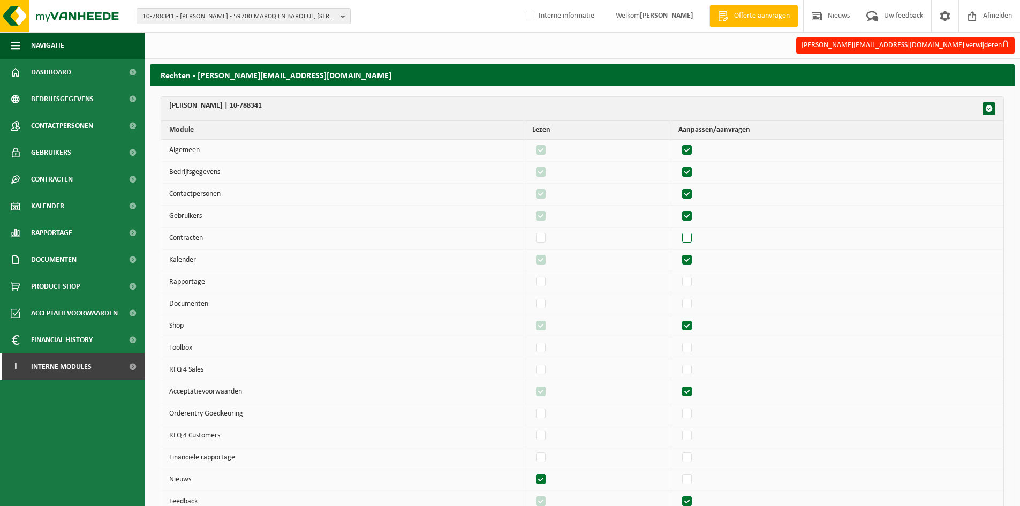
click at [679, 230] on input "checkbox" at bounding box center [678, 230] width 1 height 1
checkbox input "true"
click at [693, 280] on label"] at bounding box center [687, 282] width 15 height 16
click at [679, 274] on input "checkbox" at bounding box center [678, 274] width 1 height 1
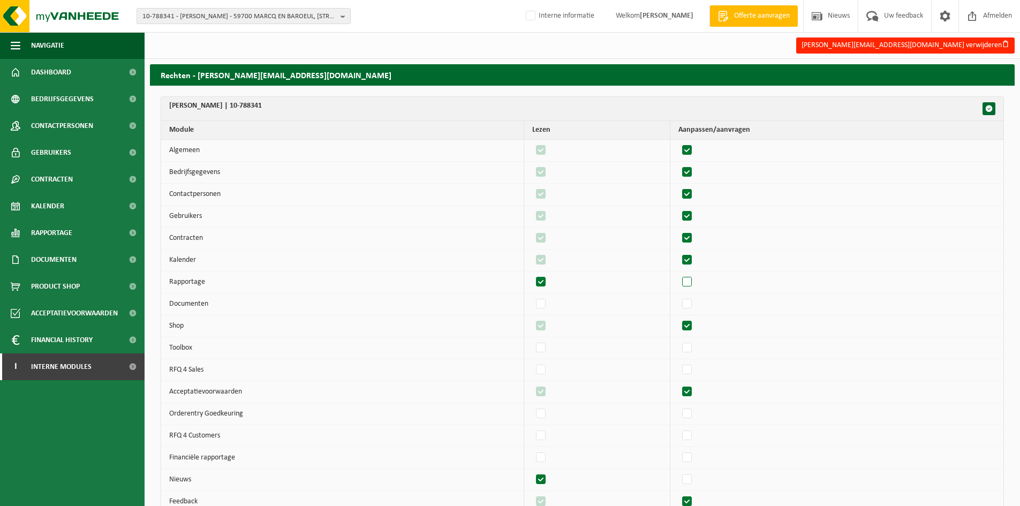
checkbox input "true"
click at [694, 307] on label"] at bounding box center [687, 304] width 15 height 16
click at [679, 296] on input "checkbox" at bounding box center [678, 296] width 1 height 1
checkbox input "true"
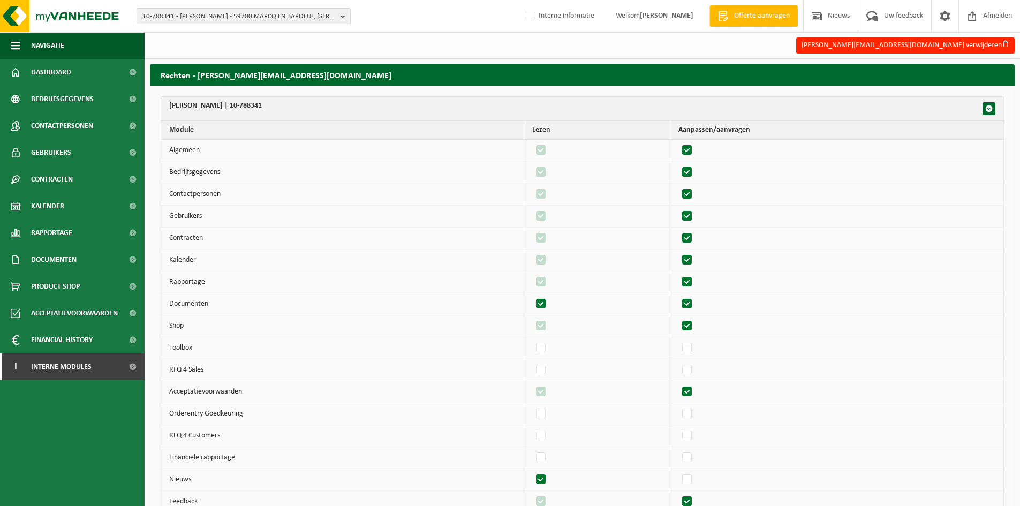
checkbox input "true"
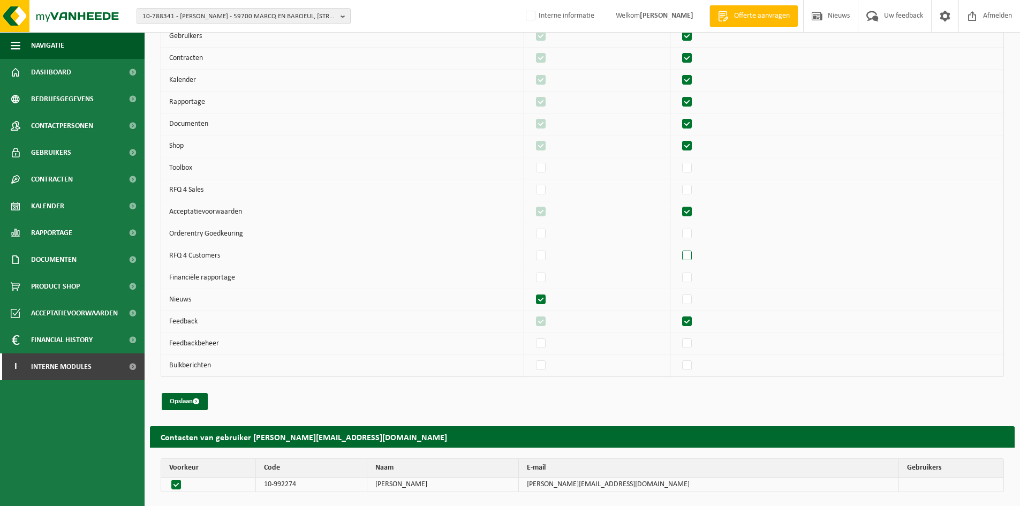
scroll to position [198, 0]
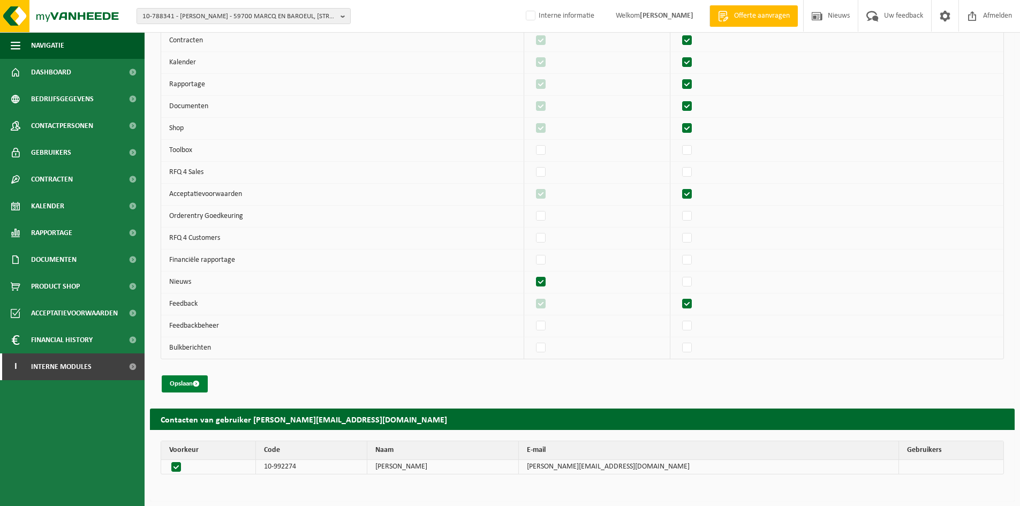
click at [189, 384] on button "Opslaan" at bounding box center [185, 383] width 46 height 17
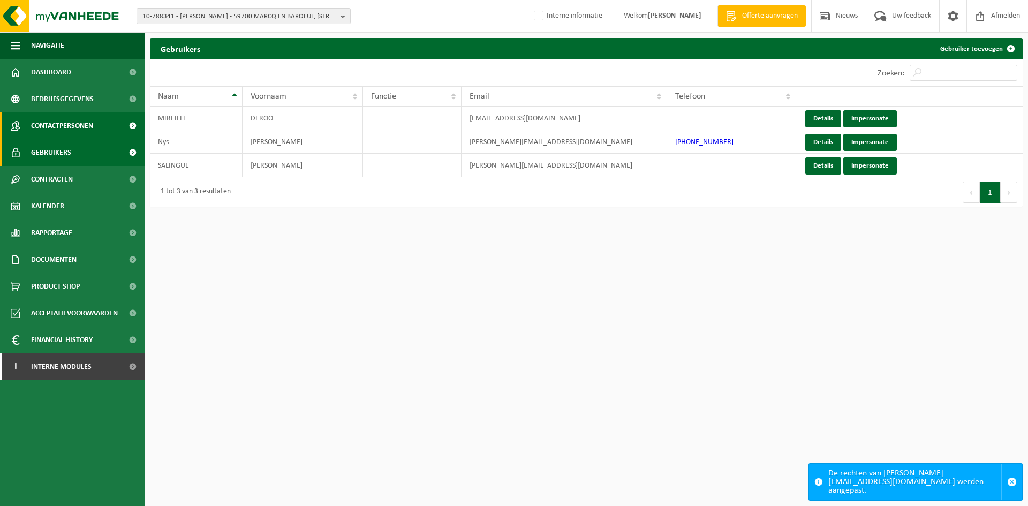
click at [80, 124] on span "Contactpersonen" at bounding box center [62, 125] width 62 height 27
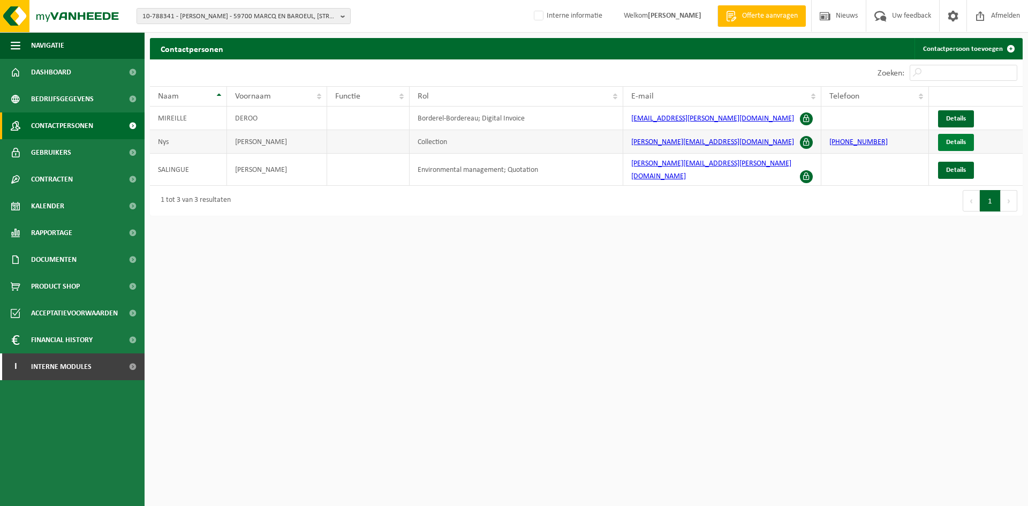
click at [952, 145] on span "Details" at bounding box center [957, 142] width 20 height 7
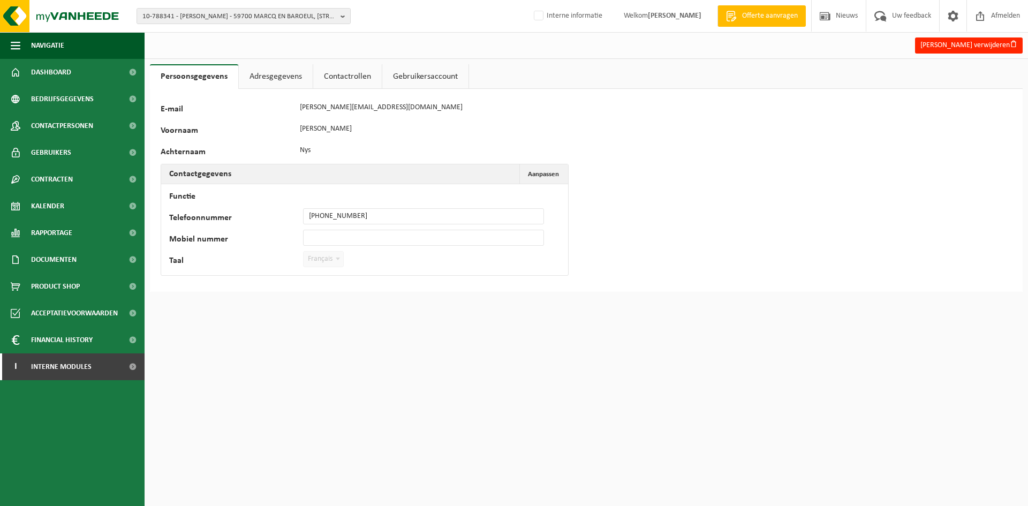
click at [266, 73] on link "Adresgegevens" at bounding box center [276, 76] width 74 height 25
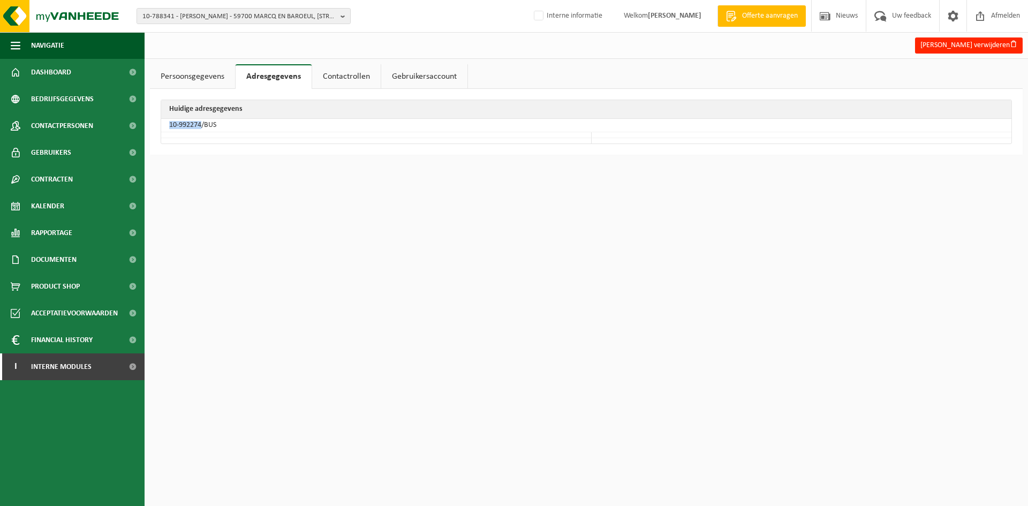
drag, startPoint x: 200, startPoint y: 124, endPoint x: 162, endPoint y: 128, distance: 38.3
click at [162, 125] on td "10-992274/BUS" at bounding box center [586, 125] width 851 height 13
copy td "10-992274"
click at [166, 12] on span "10-788341 - [PERSON_NAME] - 59700 MARCQ EN BAROEUL, [STREET_ADDRESS][PERSON_NAM…" at bounding box center [239, 17] width 194 height 16
paste input "10-747029"
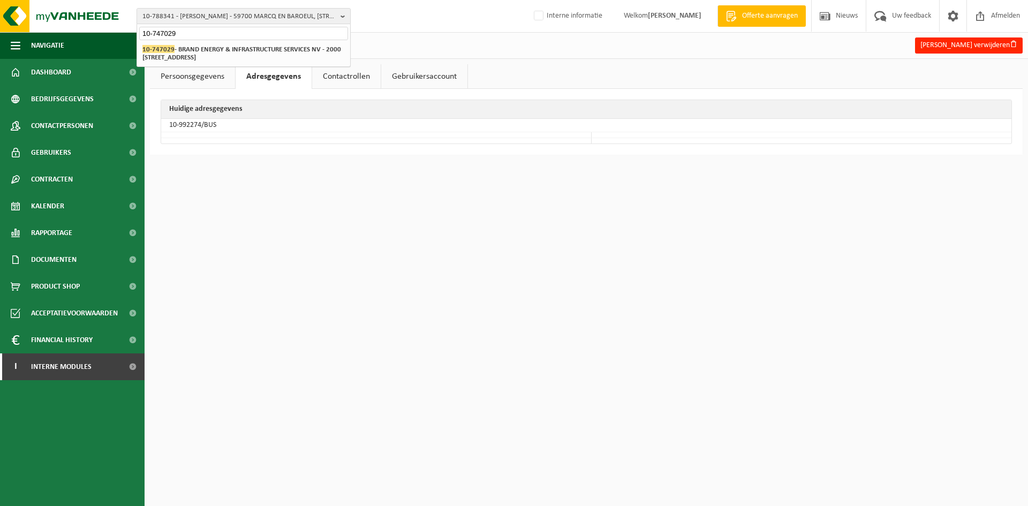
type input "10-747029"
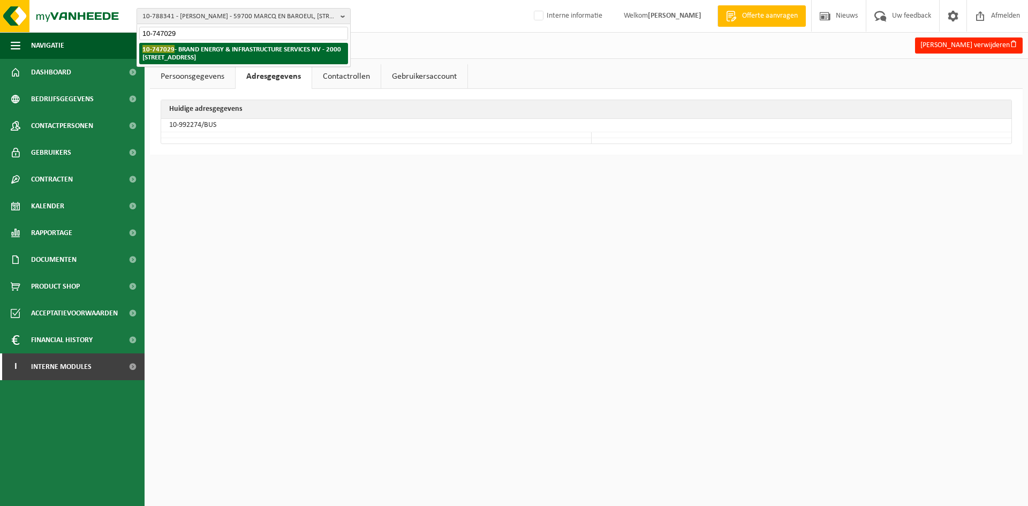
click at [172, 48] on span "10-747029" at bounding box center [158, 49] width 32 height 8
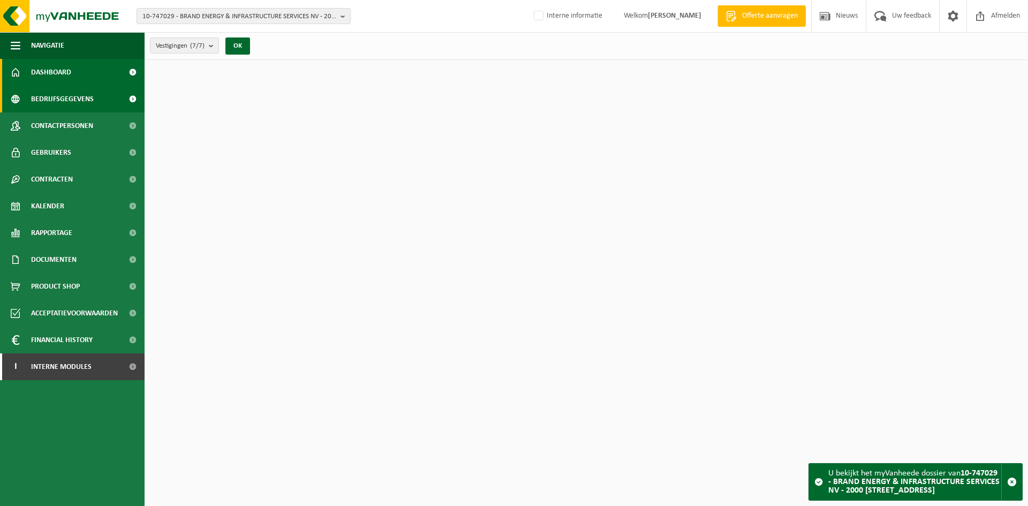
click at [86, 111] on span "Bedrijfsgegevens" at bounding box center [62, 99] width 63 height 27
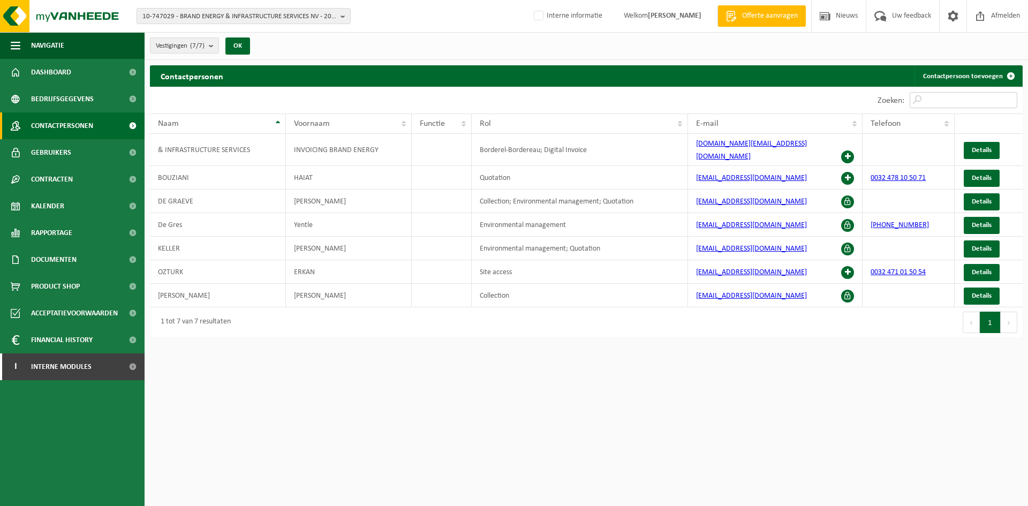
click at [951, 97] on input "Zoeken:" at bounding box center [964, 100] width 108 height 16
click at [998, 75] on link "Contactpersoon toevoegen" at bounding box center [968, 75] width 107 height 21
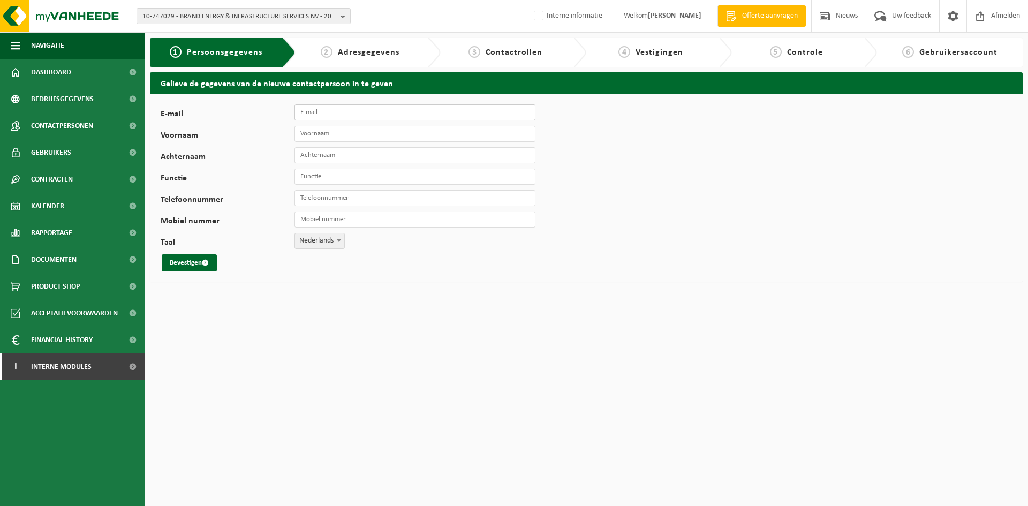
click at [387, 109] on input "E-mail" at bounding box center [415, 112] width 241 height 16
paste input "svandevyver@brandsafway.com"
type input "svandevyver@brandsafway.com"
click at [342, 135] on input "Voornaam" at bounding box center [415, 134] width 241 height 16
type input "Sophie"
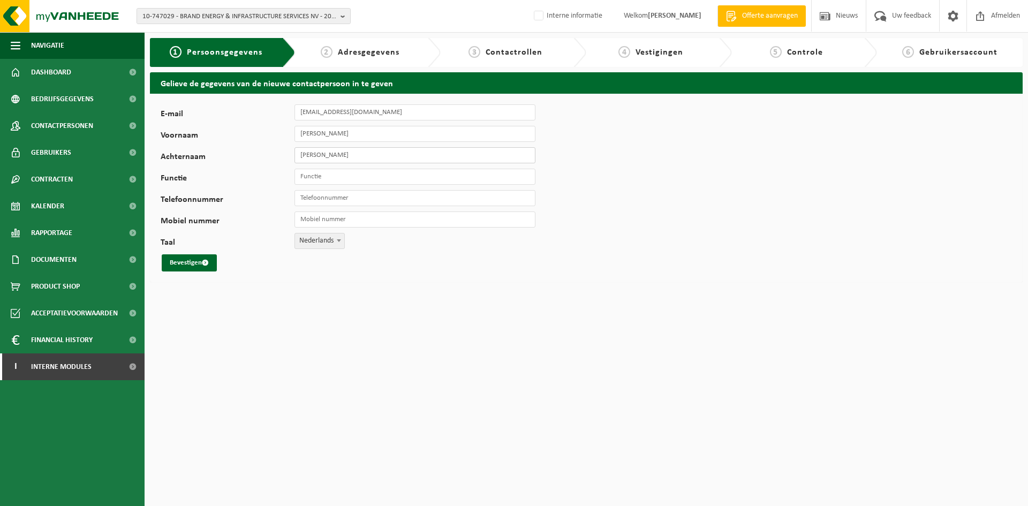
type input "Van de Vyver"
type input "preventieadviseur"
click at [347, 177] on input "preventieadviseur" at bounding box center [415, 177] width 241 height 16
click at [346, 202] on input "Telefoonnummer" at bounding box center [415, 198] width 241 height 16
paste input "32 (0)4 77249171"
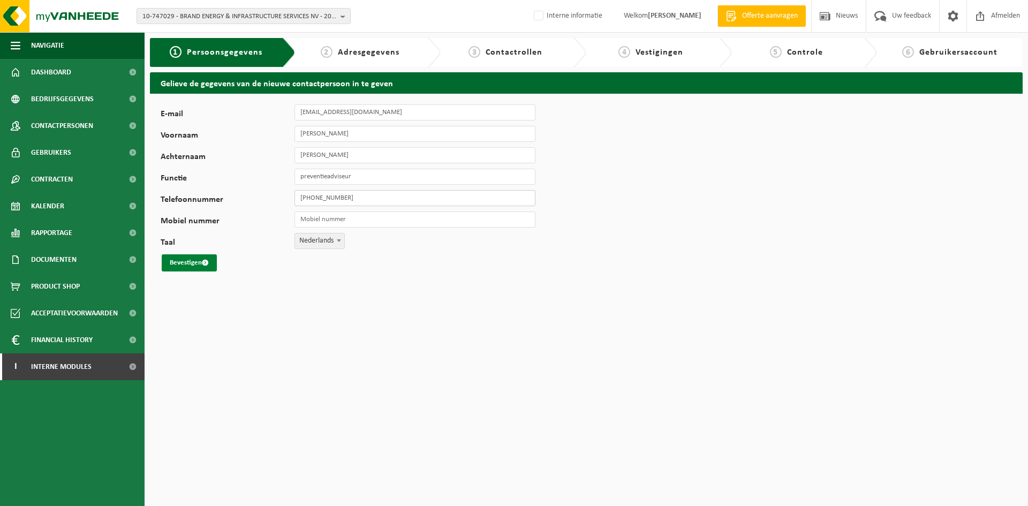
type input "+32 477 24 91 71"
click at [180, 258] on button "Bevestigen" at bounding box center [189, 262] width 55 height 17
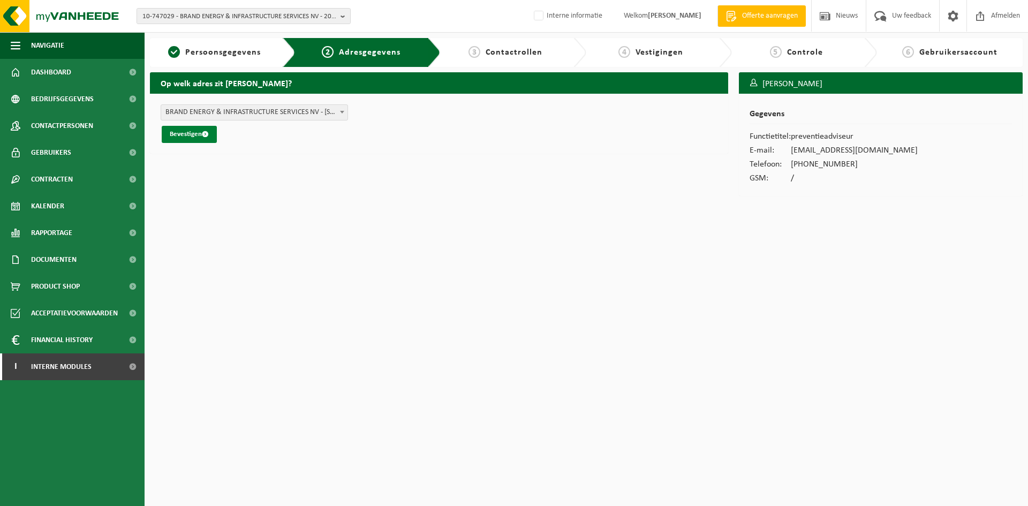
click at [189, 129] on button "Bevestigen" at bounding box center [189, 134] width 55 height 17
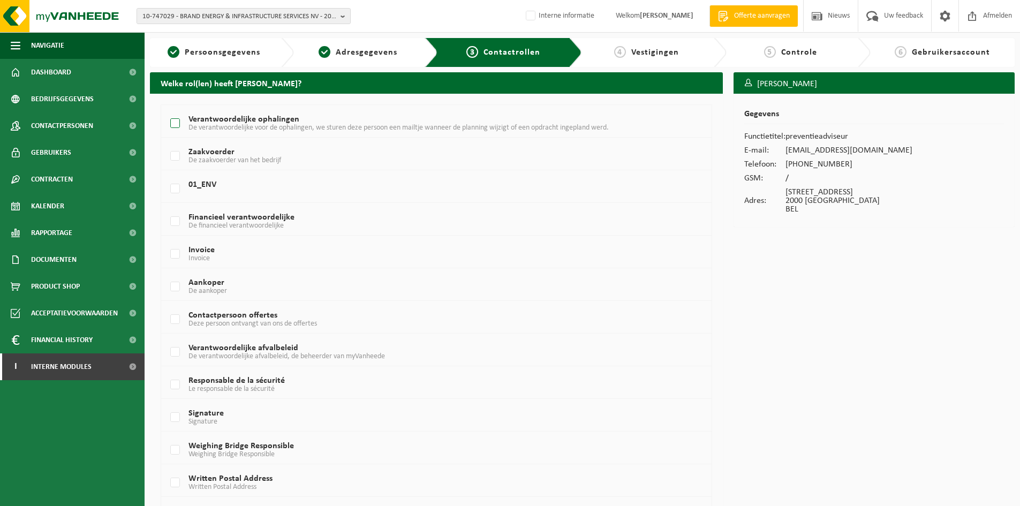
click at [266, 122] on label "Verantwoordelijke ophalingen De verantwoordelijke voor de ophalingen, we sturen…" at bounding box center [413, 124] width 491 height 16
click at [167, 110] on input "Verantwoordelijke ophalingen De verantwoordelijke voor de ophalingen, we sturen…" at bounding box center [166, 110] width 1 height 1
checkbox input "true"
click at [243, 350] on label "Verantwoordelijke afvalbeleid De verantwoordelijke afvalbeleid, de beheerder va…" at bounding box center [413, 352] width 491 height 16
click at [167, 339] on input "Verantwoordelijke afvalbeleid De verantwoordelijke afvalbeleid, de beheerder va…" at bounding box center [166, 339] width 1 height 1
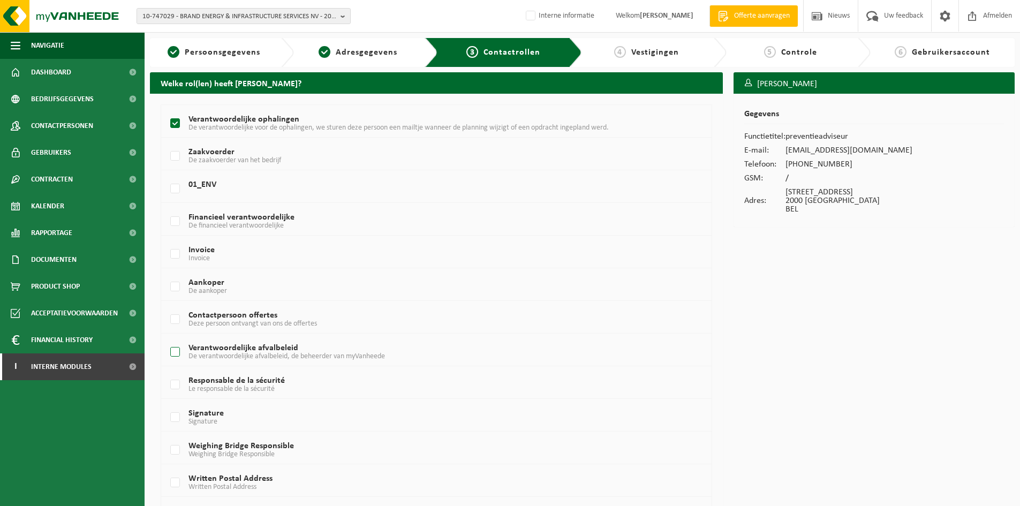
checkbox input "true"
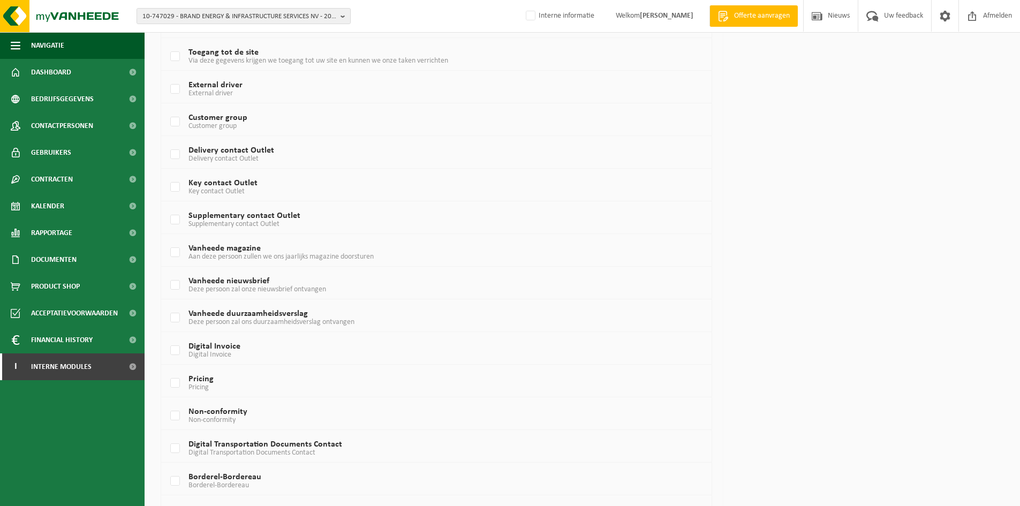
scroll to position [558, 0]
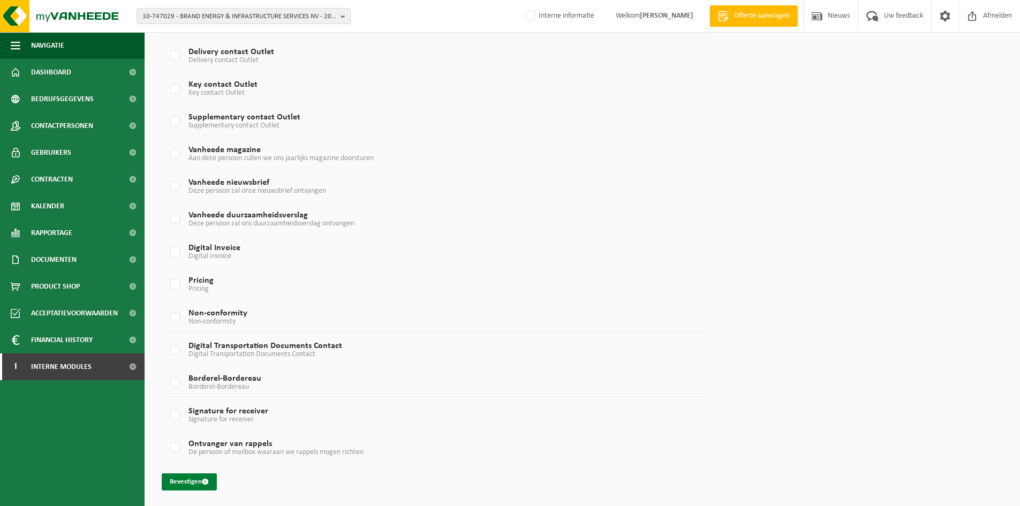
click at [199, 483] on button "Bevestigen" at bounding box center [189, 482] width 55 height 17
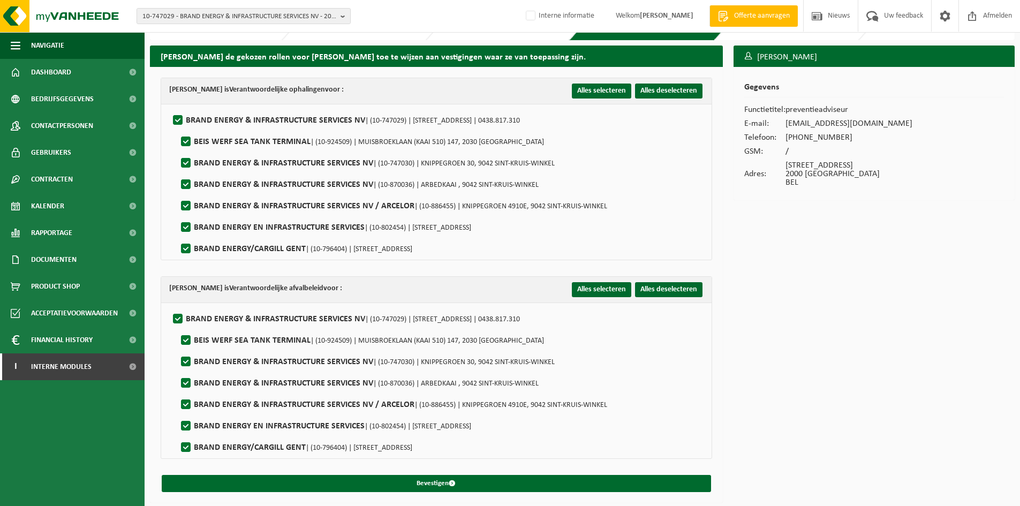
scroll to position [27, 0]
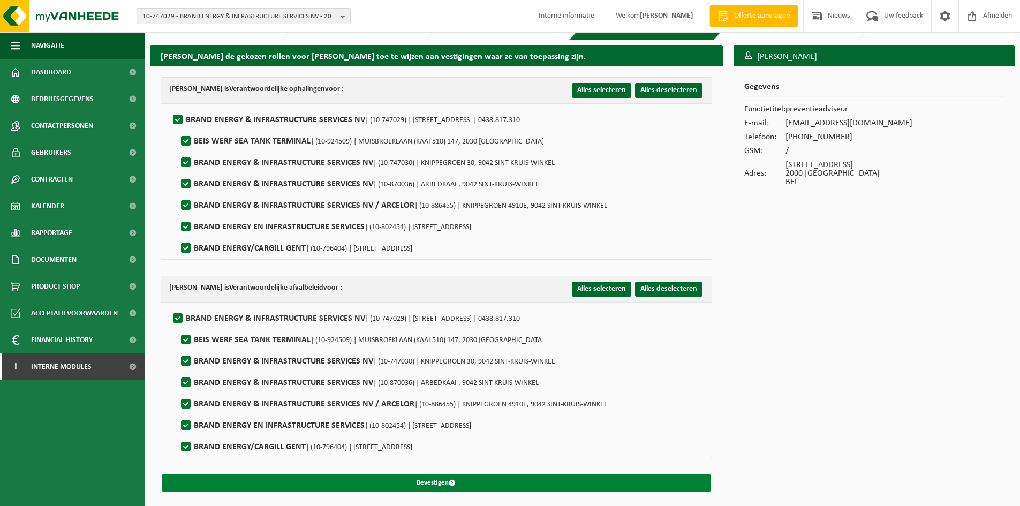
click at [236, 476] on button "Bevestigen" at bounding box center [437, 483] width 550 height 17
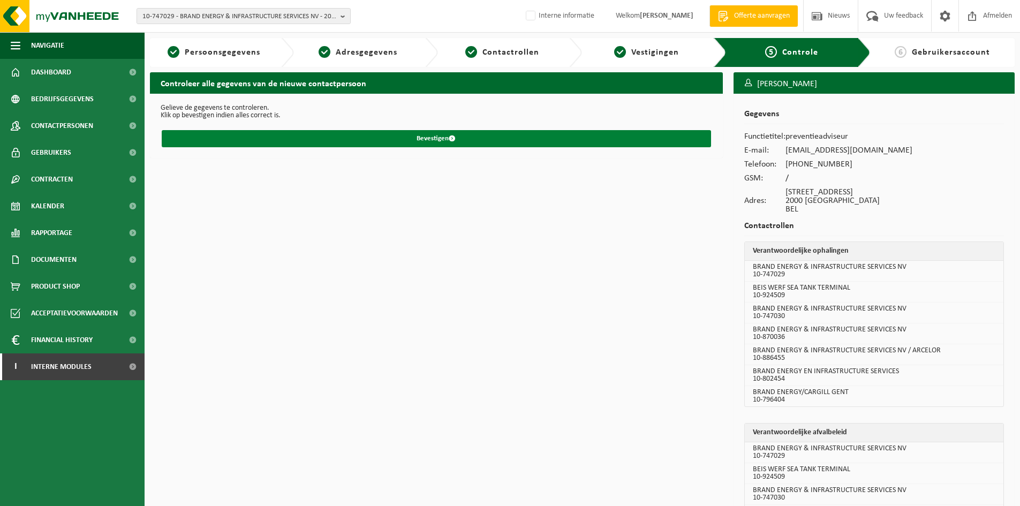
click at [513, 140] on button "Bevestigen" at bounding box center [437, 138] width 550 height 17
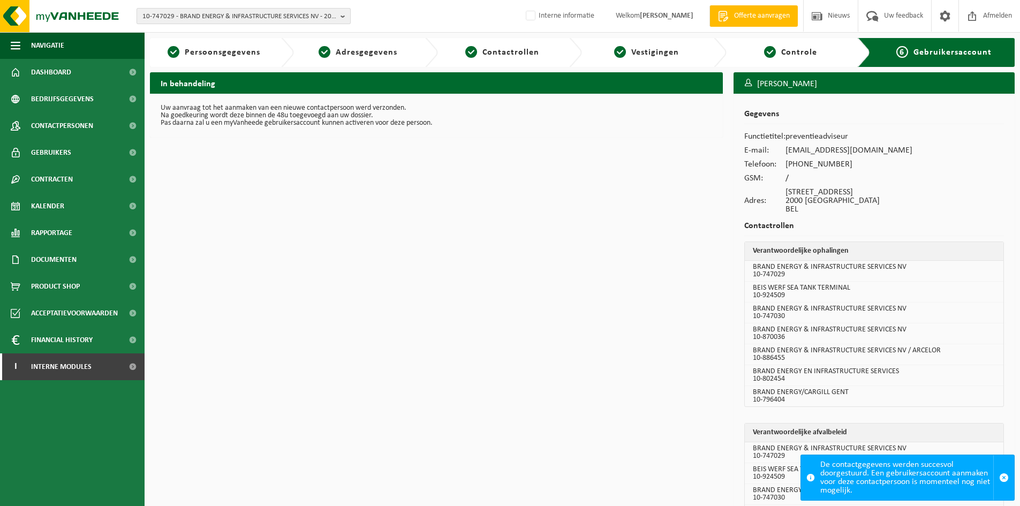
click at [266, 12] on span "10-747029 - BRAND ENERGY & INFRASTRUCTURE SERVICES NV - 2000 [STREET_ADDRESS]" at bounding box center [239, 17] width 194 height 16
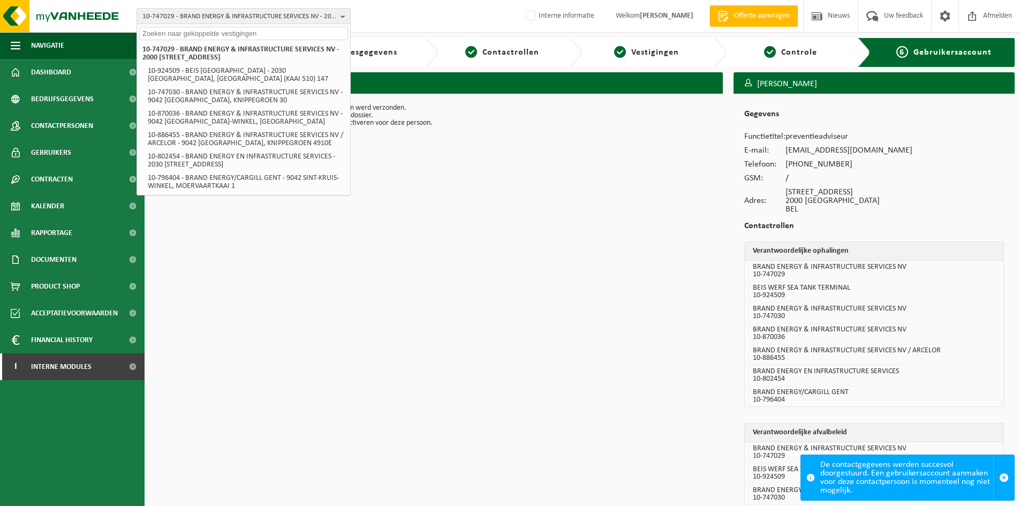
click at [202, 32] on input "text" at bounding box center [243, 33] width 209 height 13
click at [154, 32] on input "text" at bounding box center [243, 33] width 209 height 13
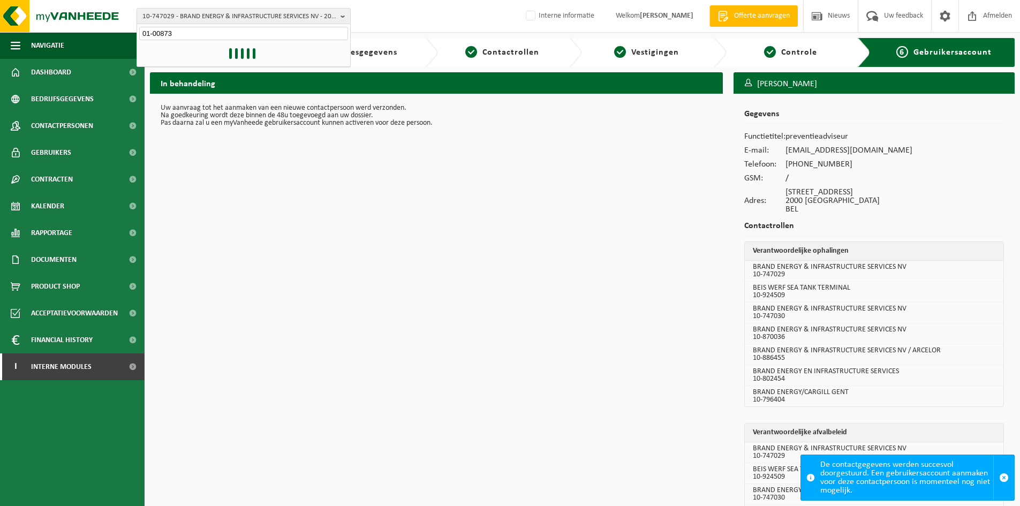
type input "01-00873"
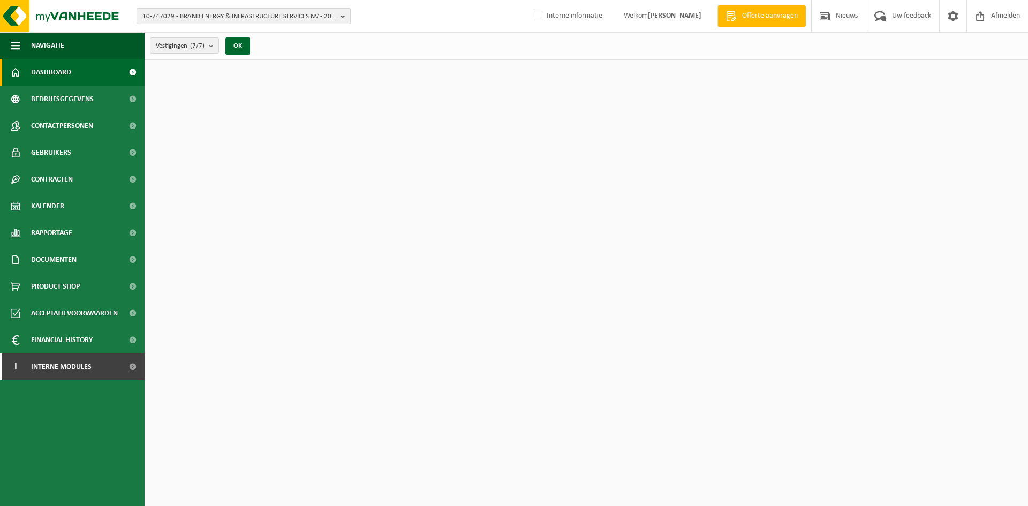
click at [169, 20] on span "10-747029 - BRAND ENERGY & INFRASTRUCTURE SERVICES NV - 2000 [STREET_ADDRESS]" at bounding box center [239, 17] width 194 height 16
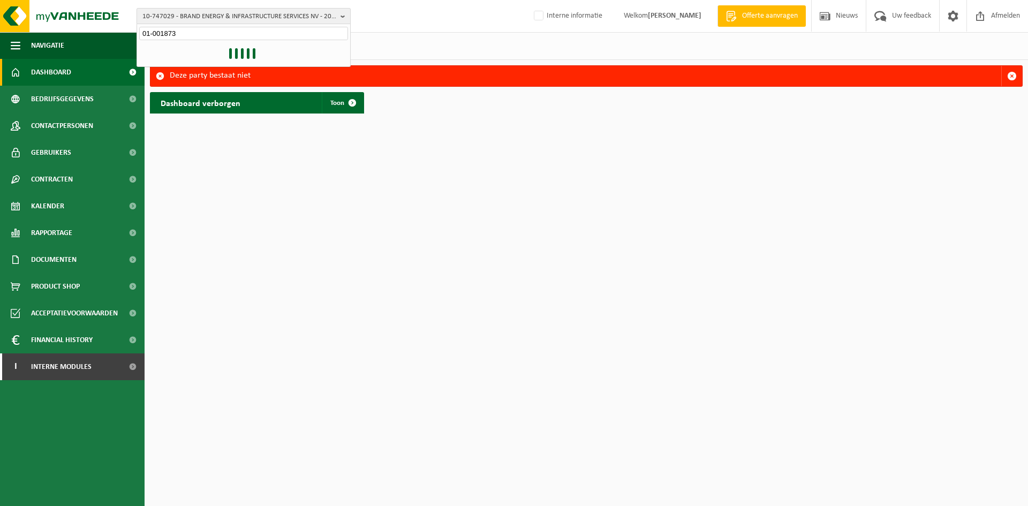
type input "01-001873"
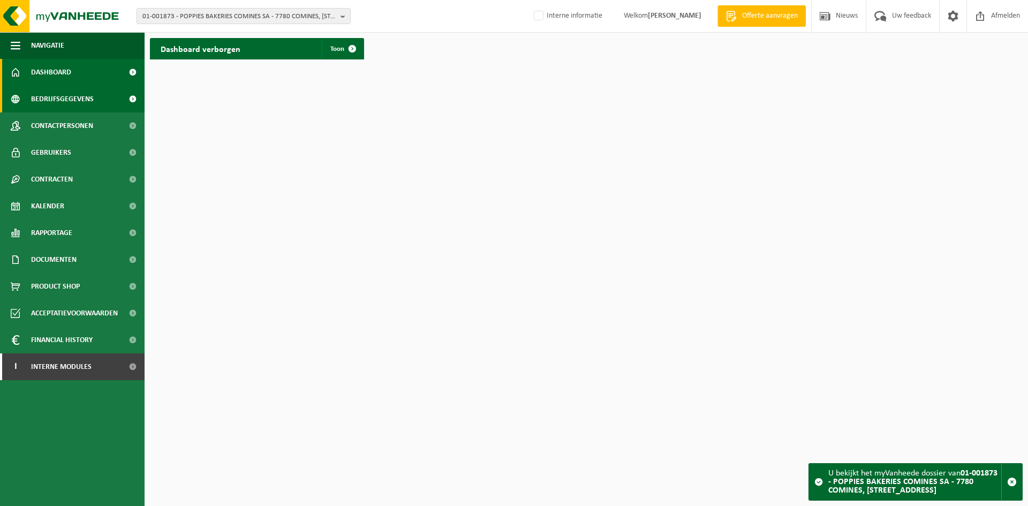
click at [100, 102] on link "Bedrijfsgegevens" at bounding box center [72, 99] width 145 height 27
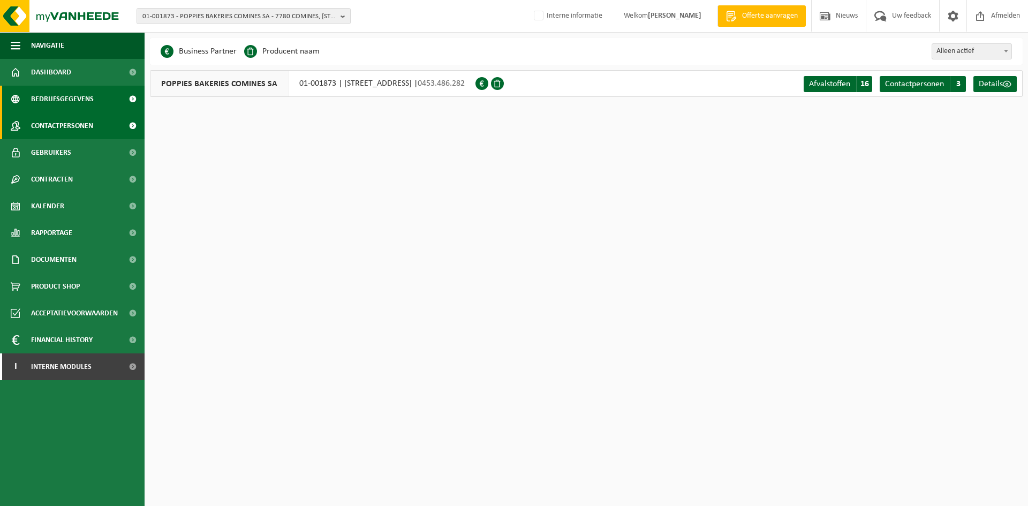
click at [89, 120] on span "Contactpersonen" at bounding box center [62, 125] width 62 height 27
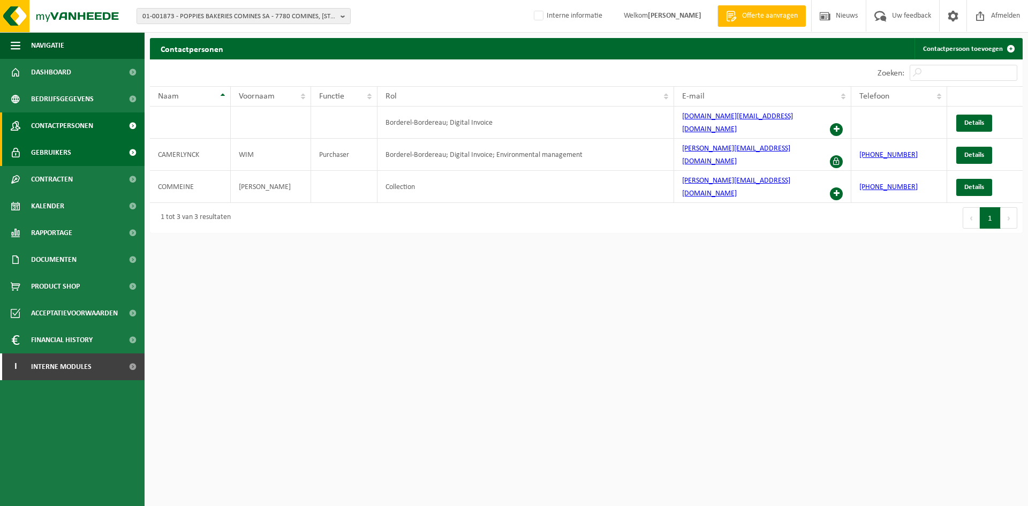
click at [84, 156] on link "Gebruikers" at bounding box center [72, 152] width 145 height 27
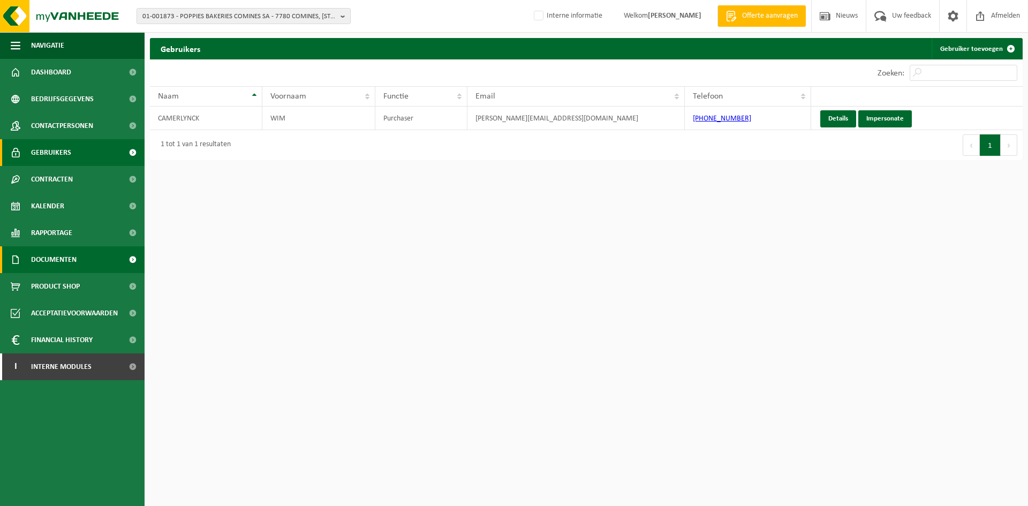
click at [67, 258] on span "Documenten" at bounding box center [54, 259] width 46 height 27
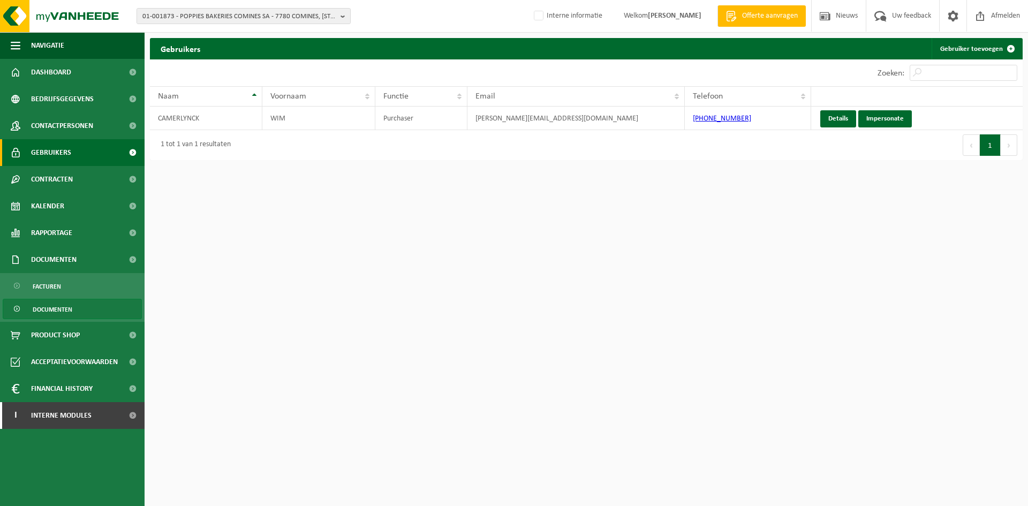
click at [80, 306] on link "Documenten" at bounding box center [72, 309] width 139 height 20
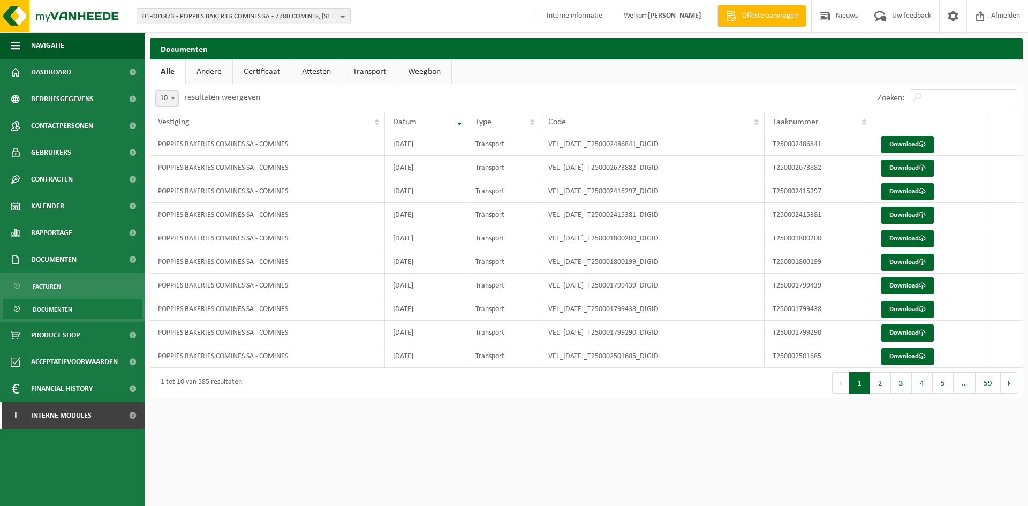
click at [255, 76] on link "Certificaat" at bounding box center [262, 71] width 58 height 25
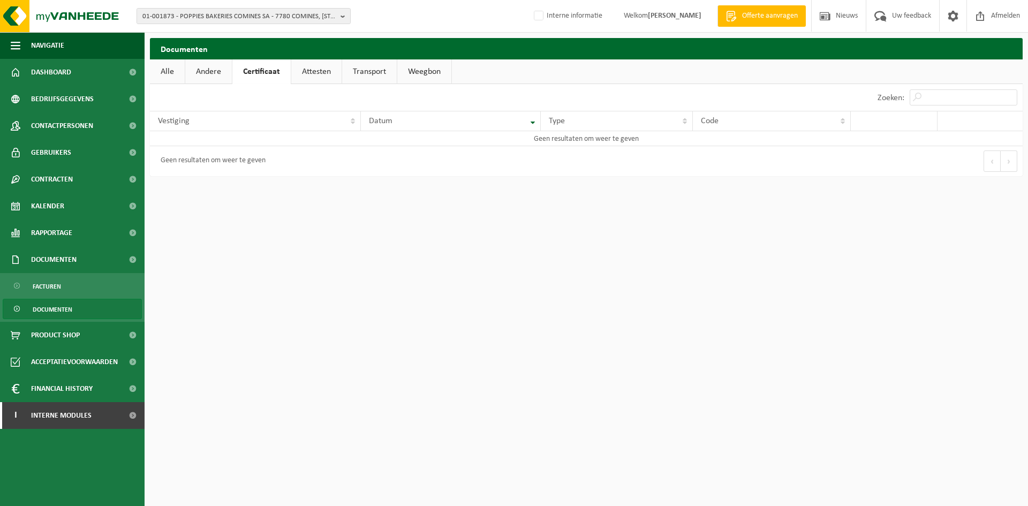
click at [217, 72] on link "Andere" at bounding box center [208, 71] width 47 height 25
click at [70, 100] on span "Bedrijfsgegevens" at bounding box center [62, 99] width 63 height 27
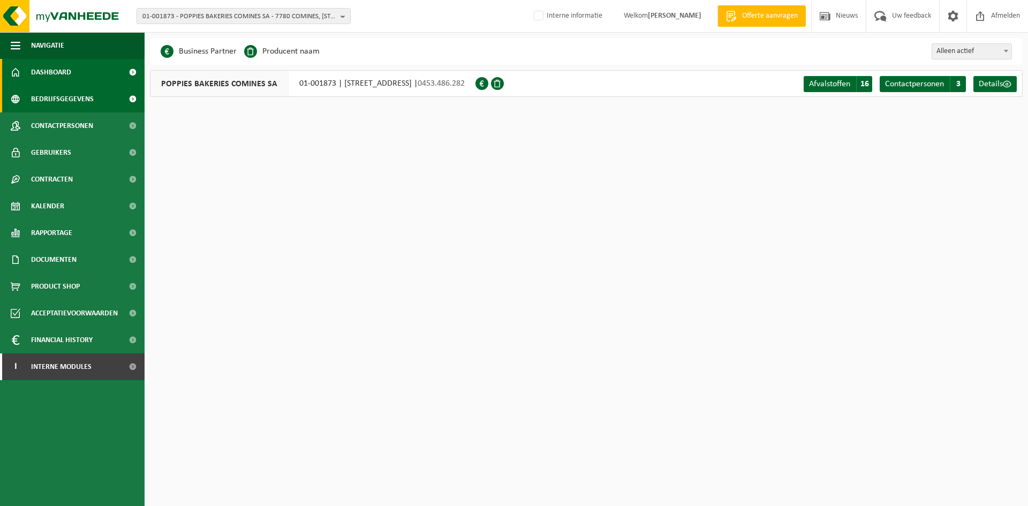
click at [77, 69] on link "Dashboard" at bounding box center [72, 72] width 145 height 27
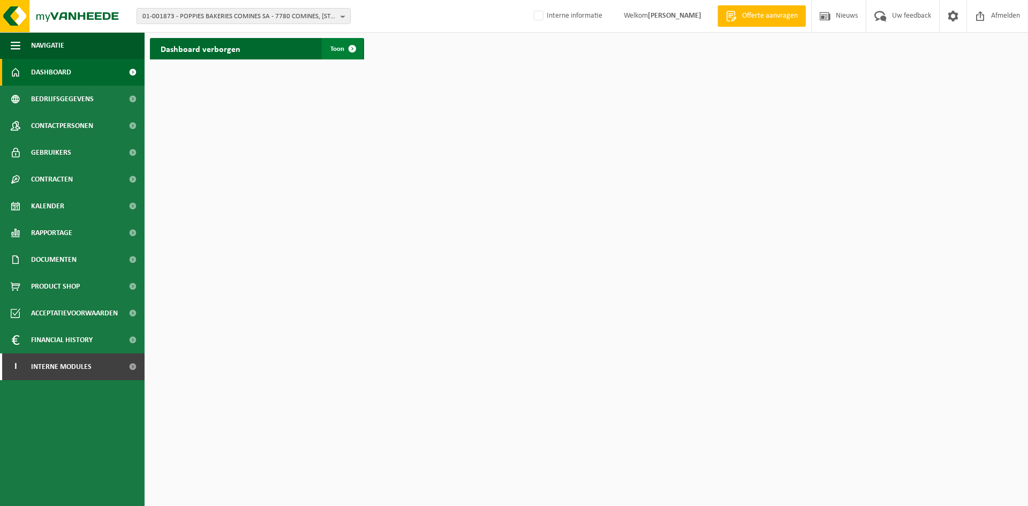
click at [339, 43] on link "Toon" at bounding box center [342, 48] width 41 height 21
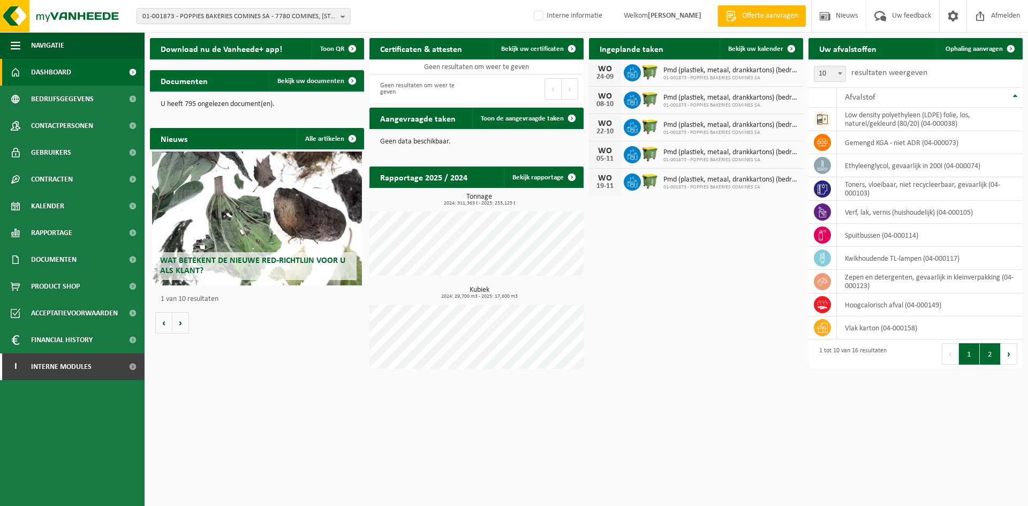
click at [994, 360] on button "2" at bounding box center [990, 353] width 21 height 21
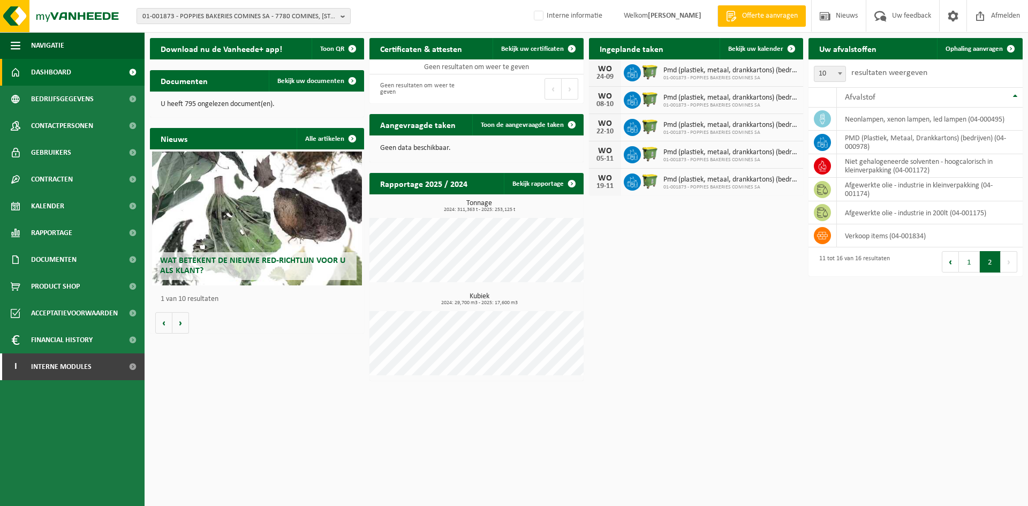
click at [967, 267] on button "1" at bounding box center [969, 261] width 21 height 21
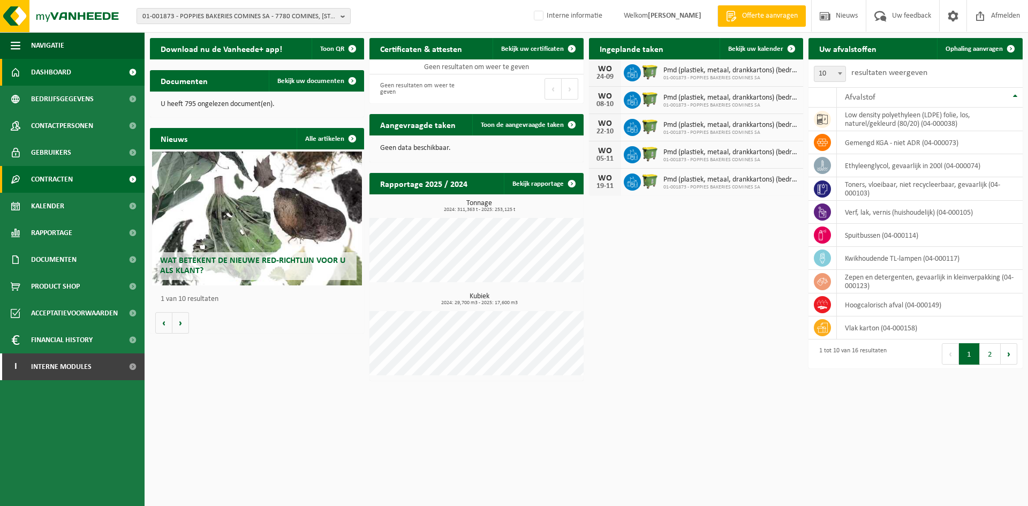
click at [81, 180] on link "Contracten" at bounding box center [72, 179] width 145 height 27
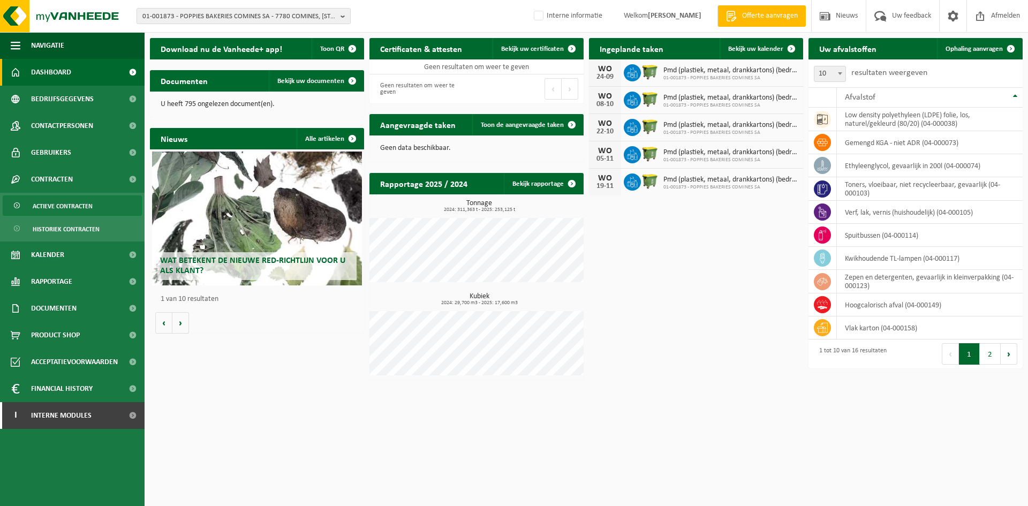
click at [82, 210] on span "Actieve contracten" at bounding box center [63, 206] width 60 height 20
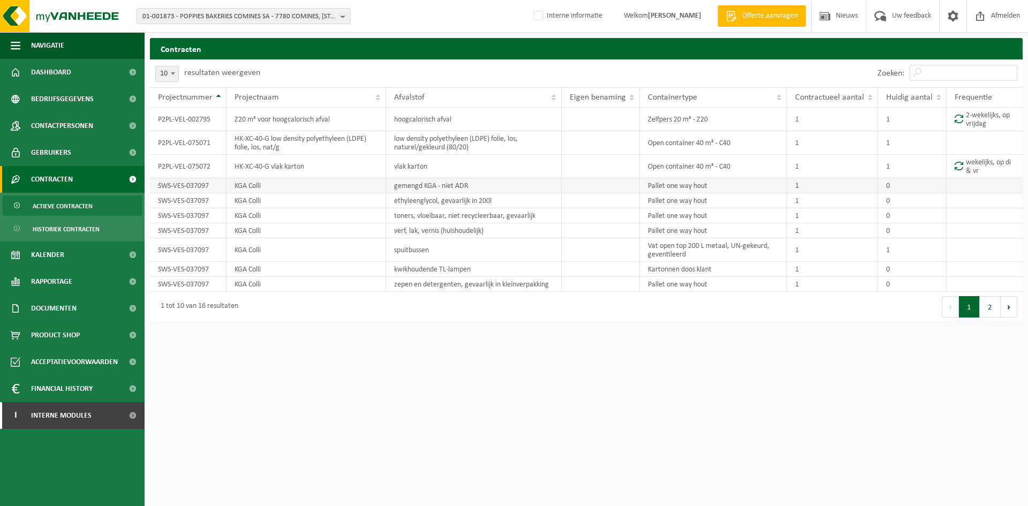
click at [416, 188] on td "gemengd KGA - niet ADR" at bounding box center [474, 185] width 176 height 15
click at [533, 288] on td "zepen en detergenten, gevaarlijk in kleinverpakking" at bounding box center [474, 284] width 176 height 15
click at [993, 306] on button "2" at bounding box center [990, 306] width 21 height 21
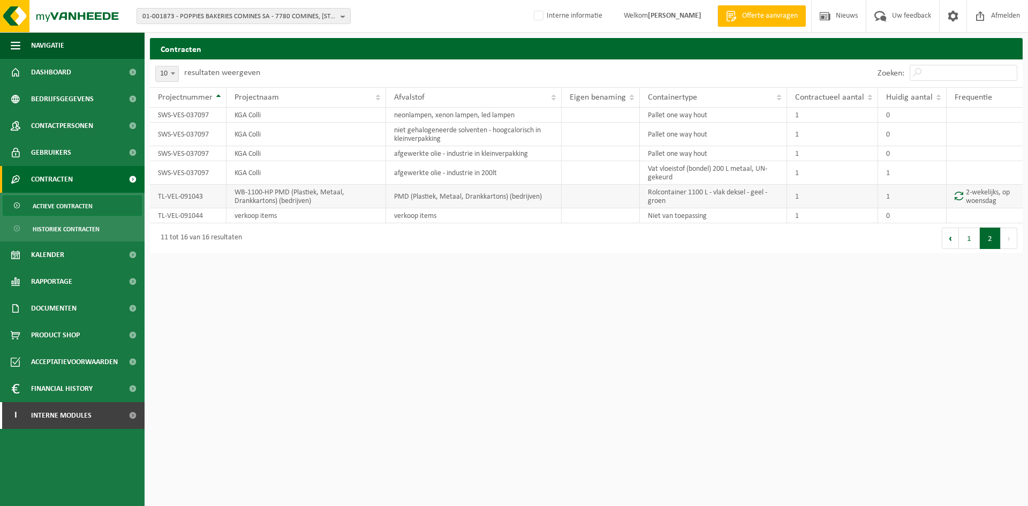
click at [427, 195] on td "PMD (Plastiek, Metaal, Drankkartons) (bedrijven)" at bounding box center [474, 197] width 176 height 24
click at [427, 211] on td "verkoop items" at bounding box center [474, 215] width 176 height 15
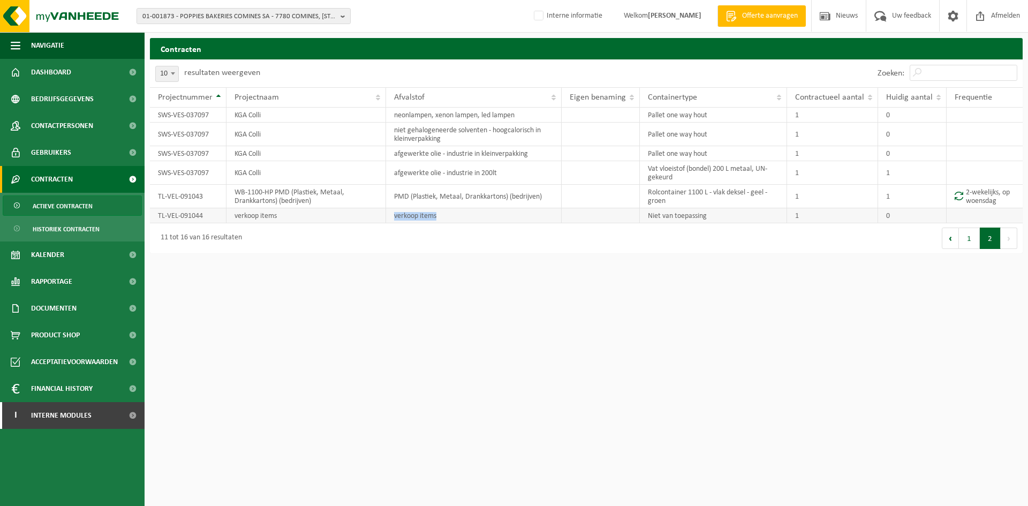
click at [427, 211] on td "verkoop items" at bounding box center [474, 215] width 176 height 15
click at [489, 194] on td "PMD (Plastiek, Metaal, Drankkartons) (bedrijven)" at bounding box center [474, 197] width 176 height 24
drag, startPoint x: 489, startPoint y: 194, endPoint x: 491, endPoint y: 201, distance: 7.8
click at [489, 194] on td "PMD (Plastiek, Metaal, Drankkartons) (bedrijven)" at bounding box center [474, 197] width 176 height 24
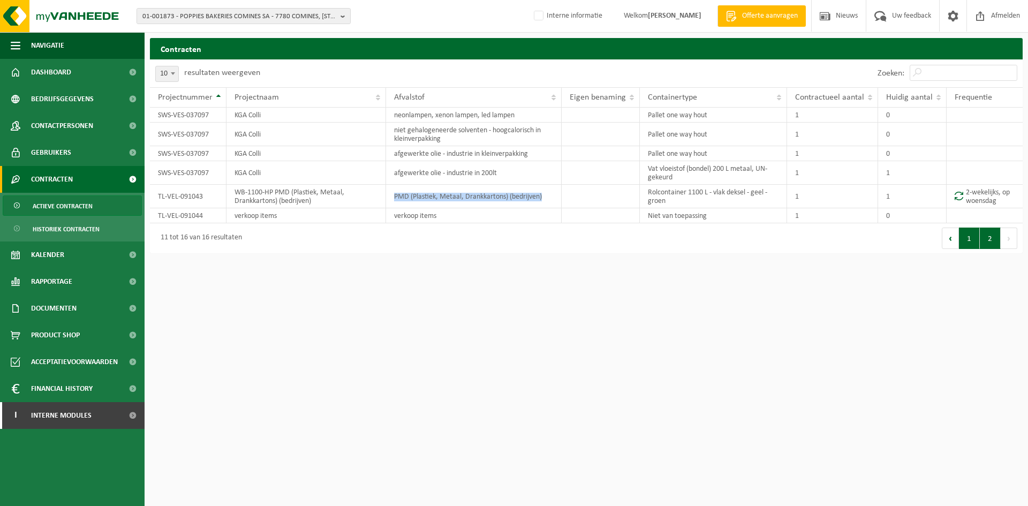
click at [961, 245] on button "1" at bounding box center [969, 238] width 21 height 21
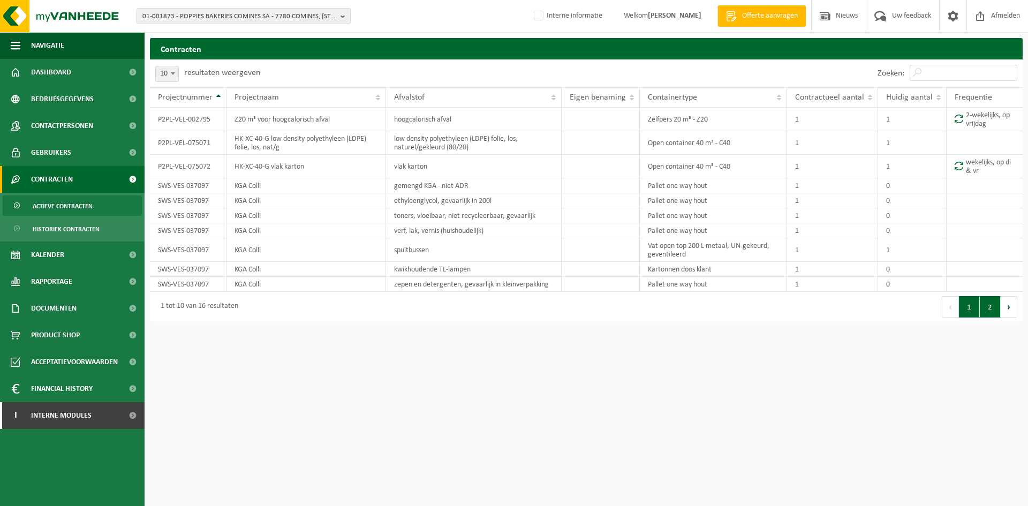
click at [986, 313] on button "2" at bounding box center [990, 306] width 21 height 21
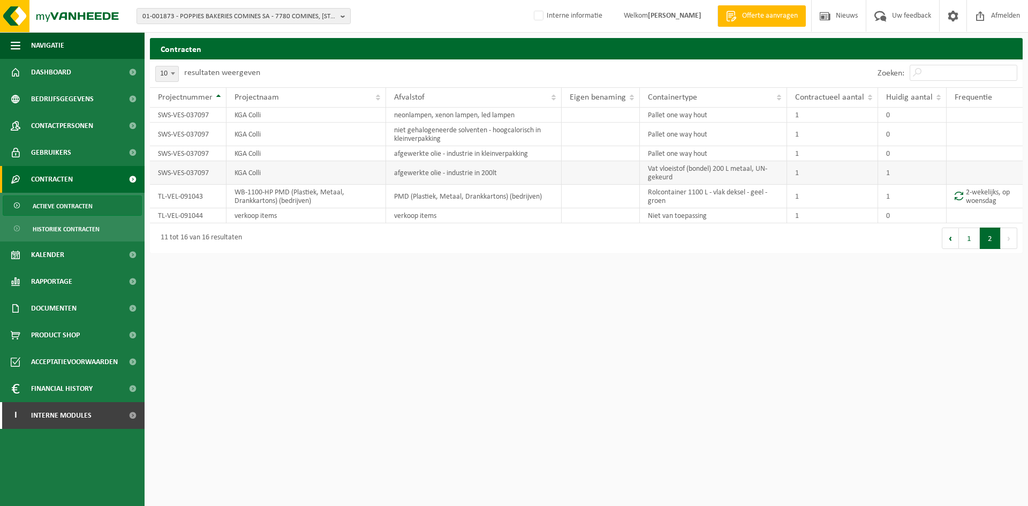
click at [685, 173] on td "Vat vloeistof (bondel) 200 L metaal, UN-gekeurd" at bounding box center [713, 173] width 147 height 24
click at [79, 153] on link "Gebruikers" at bounding box center [72, 152] width 145 height 27
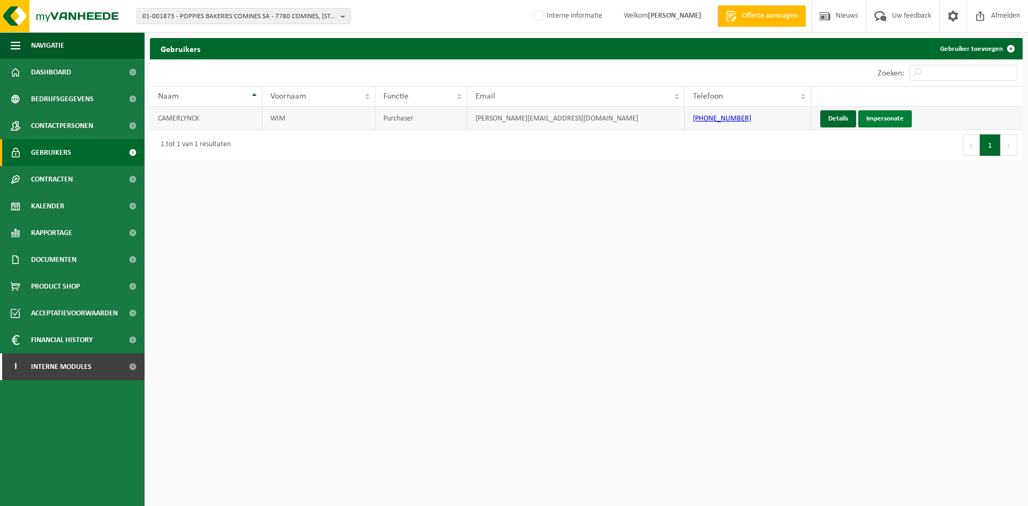
click at [891, 119] on link "Impersonate" at bounding box center [886, 118] width 54 height 17
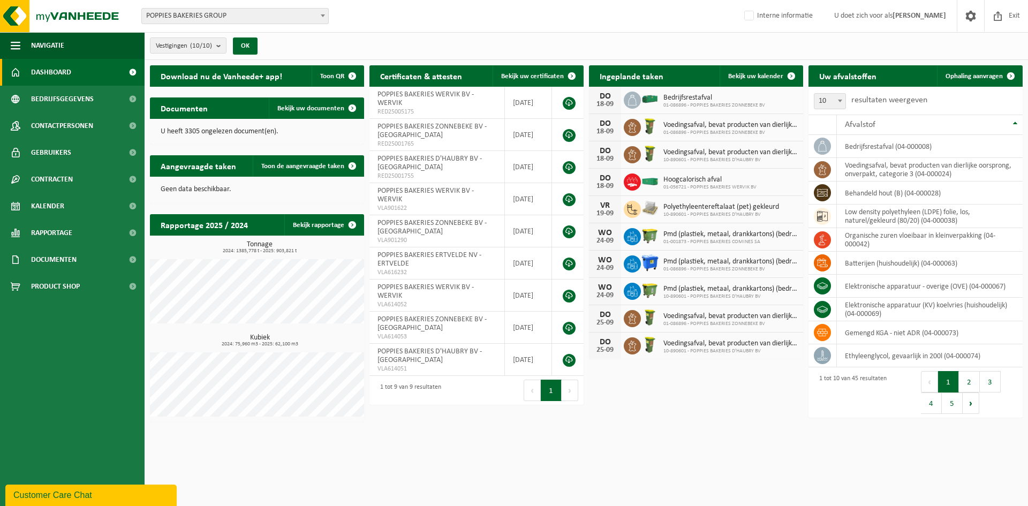
click at [93, 73] on link "Dashboard" at bounding box center [72, 72] width 145 height 27
click at [1009, 16] on span "Exit" at bounding box center [1015, 16] width 17 height 32
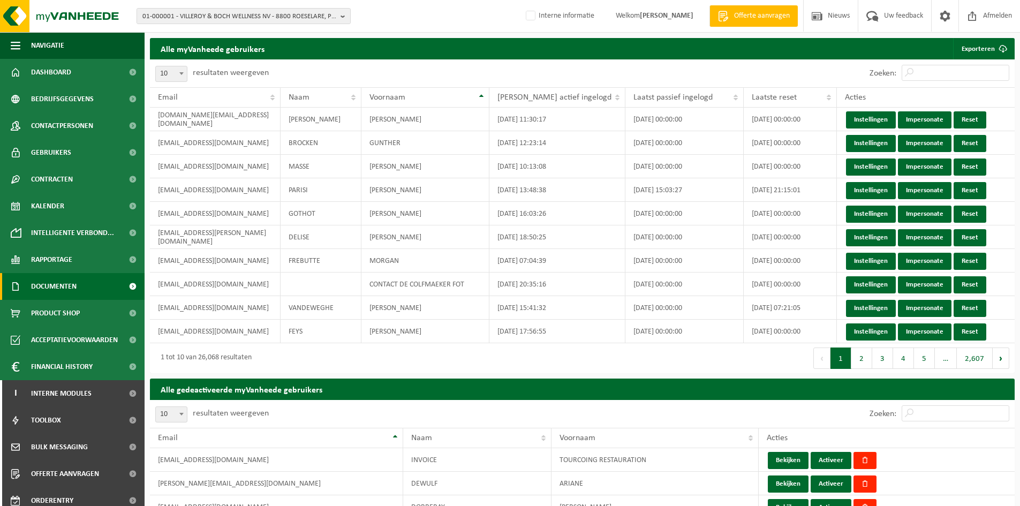
click at [67, 282] on span "Documenten" at bounding box center [54, 286] width 46 height 27
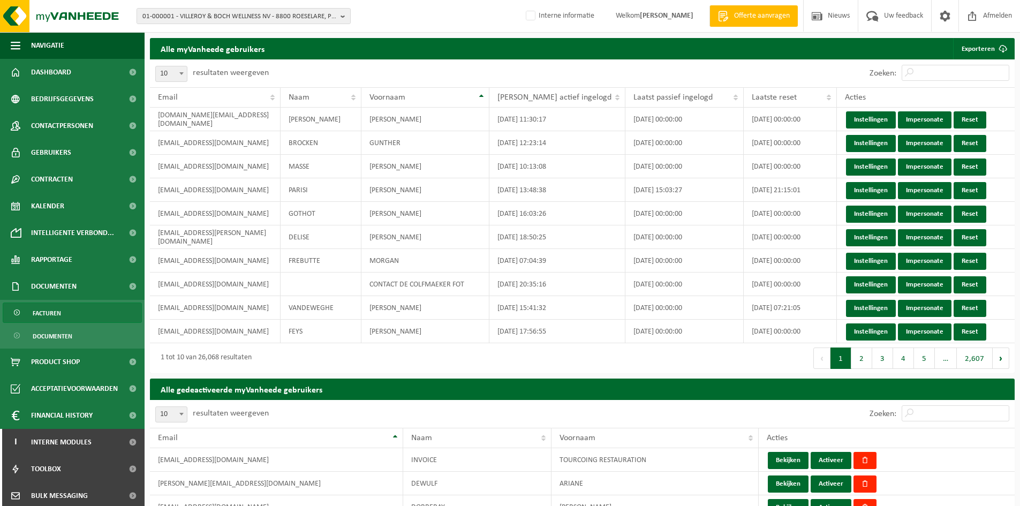
click at [63, 314] on link "Facturen" at bounding box center [72, 313] width 139 height 20
click at [76, 329] on link "Documenten" at bounding box center [72, 336] width 139 height 20
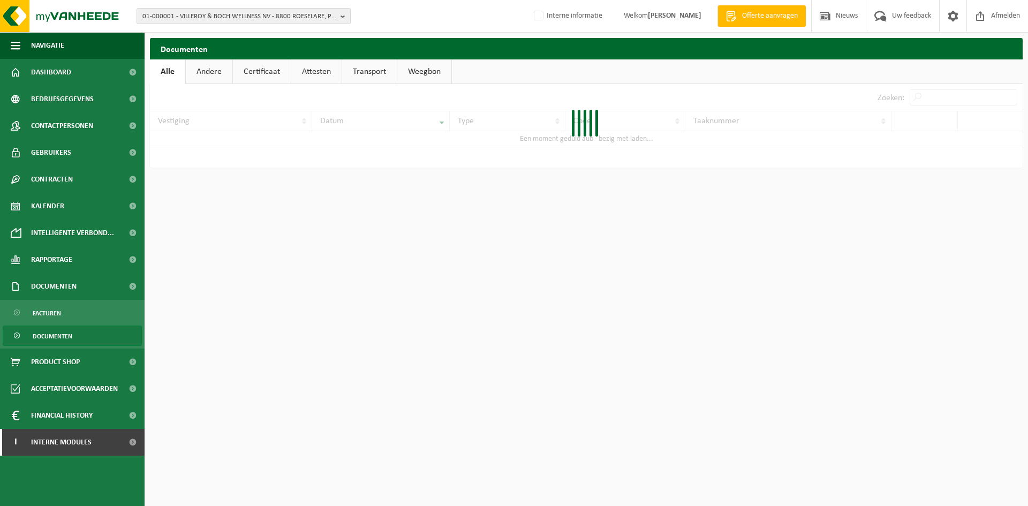
click at [267, 65] on link "Certificaat" at bounding box center [262, 71] width 58 height 25
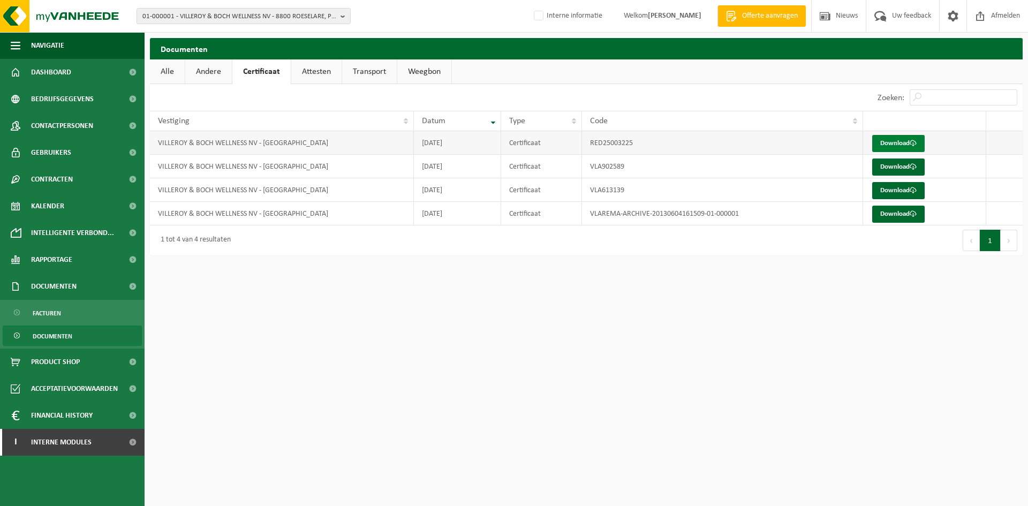
click at [911, 144] on link "Download" at bounding box center [899, 143] width 52 height 17
click at [88, 107] on span "Bedrijfsgegevens" at bounding box center [62, 99] width 63 height 27
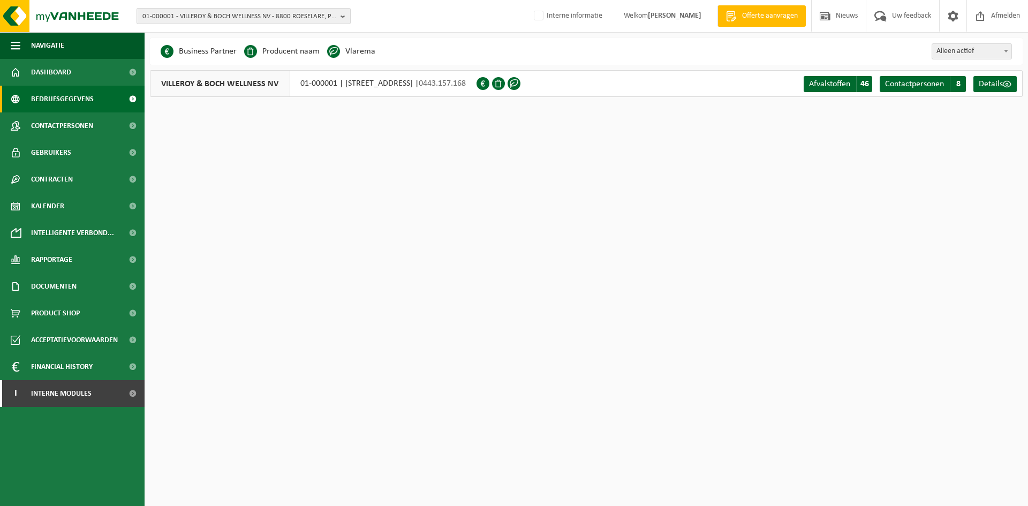
click at [188, 18] on span "01-000001 - VILLEROY & BOCH WELLNESS NV - 8800 ROESELARE, POPULIERSTRAAT 1" at bounding box center [239, 17] width 194 height 16
click at [206, 15] on span "01-000001 - VILLEROY & BOCH WELLNESS NV - 8800 ROESELARE, POPULIERSTRAAT 1" at bounding box center [239, 17] width 194 height 16
click at [170, 17] on span "01-000001 - VILLEROY & BOCH WELLNESS NV - 8800 ROESELARE, POPULIERSTRAAT 1" at bounding box center [239, 17] width 194 height 16
type input "10-761637"
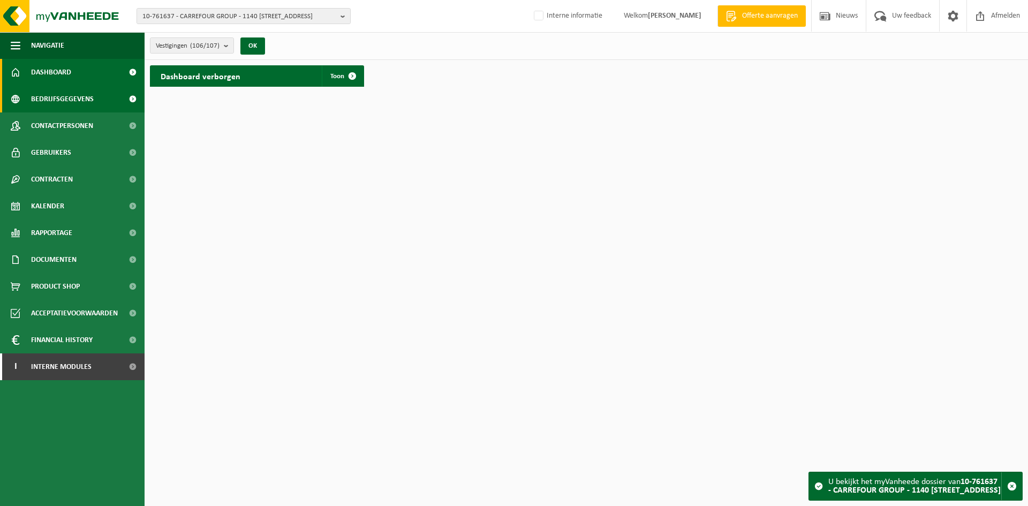
click at [96, 101] on link "Bedrijfsgegevens" at bounding box center [72, 99] width 145 height 27
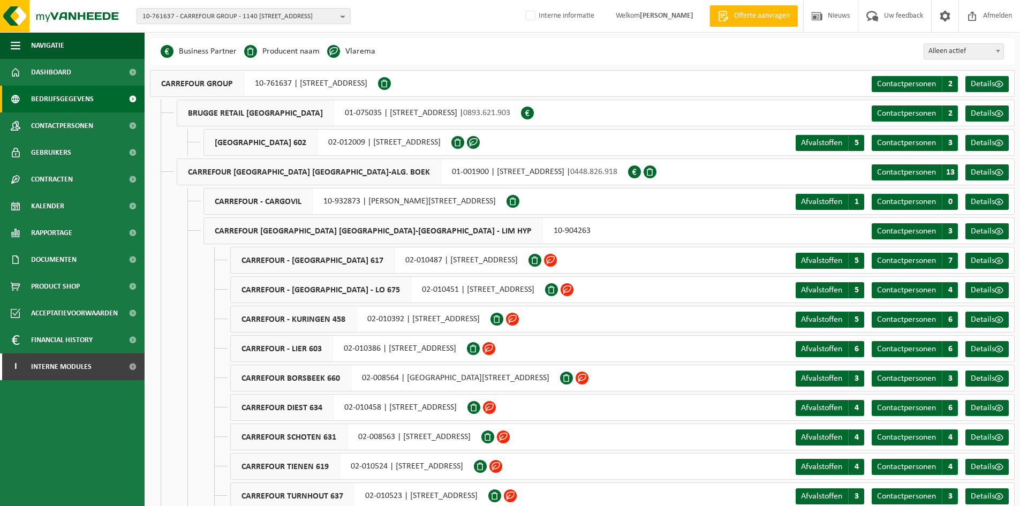
drag, startPoint x: 623, startPoint y: 169, endPoint x: 507, endPoint y: 171, distance: 116.3
click at [507, 171] on div "CARREFOUR BELGIUM NV-ALG. BOEK 01-001900 | OLYMPIADENLAAN 20, 1140 EVERE | 0448…" at bounding box center [596, 172] width 838 height 27
click at [608, 174] on div "CARREFOUR BELGIUM NV-ALG. BOEK 01-001900 | OLYMPIADENLAAN 20, 1140 EVERE | 0448…" at bounding box center [596, 172] width 838 height 27
drag, startPoint x: 569, startPoint y: 170, endPoint x: 507, endPoint y: 170, distance: 62.1
click at [507, 170] on div "CARREFOUR BELGIUM NV-ALG. BOEK 01-001900 | OLYMPIADENLAAN 20, 1140 EVERE | 0448…" at bounding box center [403, 172] width 452 height 27
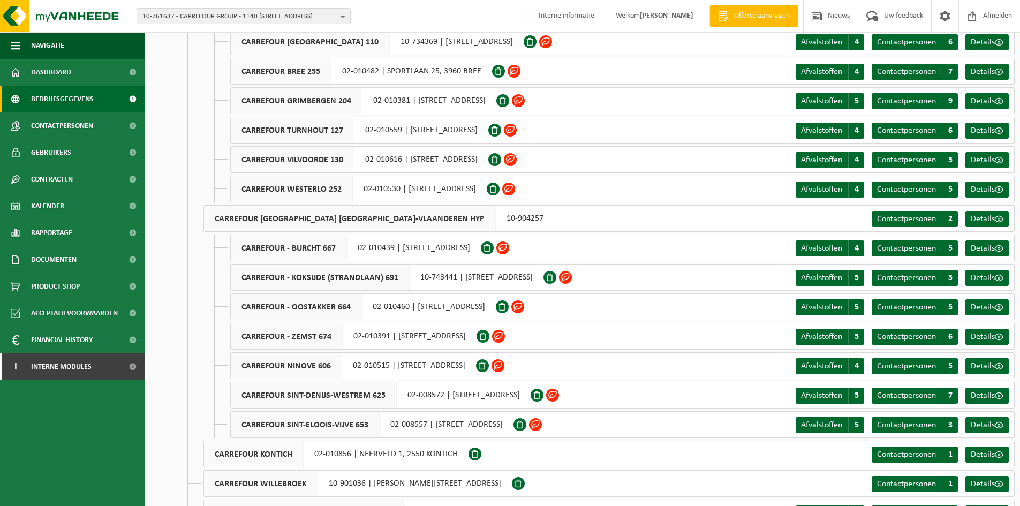
scroll to position [2671, 0]
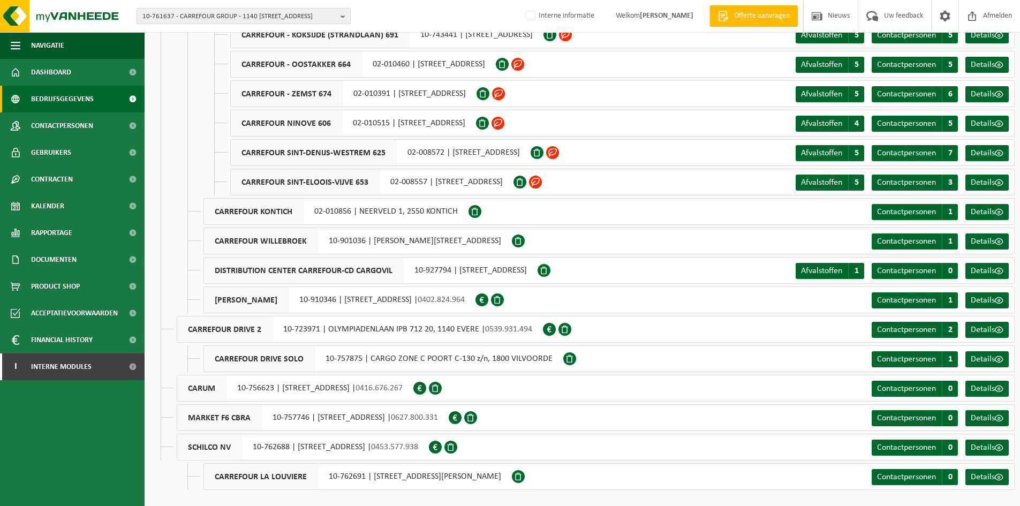
click at [238, 9] on span "10-761637 - CARREFOUR GROUP - 1140 EVERE, OLYMPIADENLAAN 20" at bounding box center [239, 17] width 194 height 16
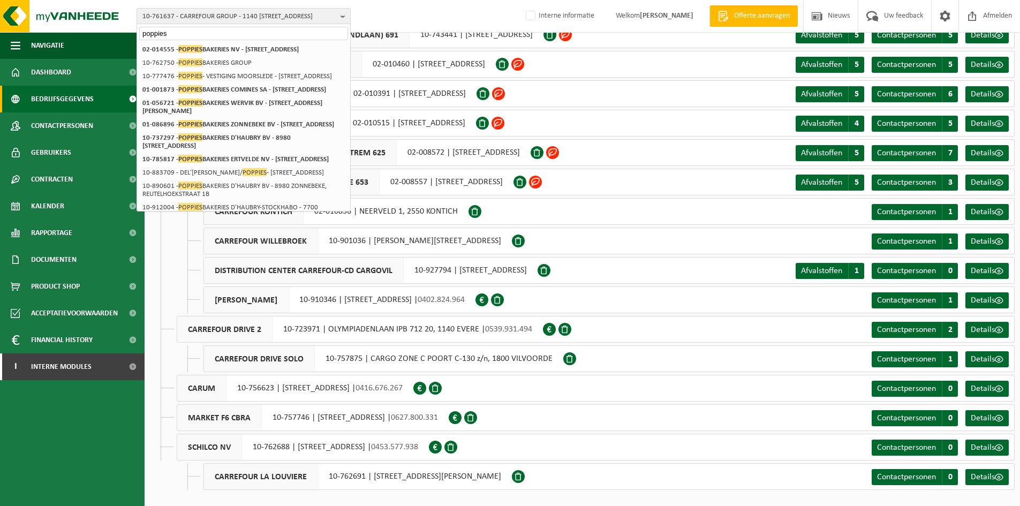
type input "poppies"
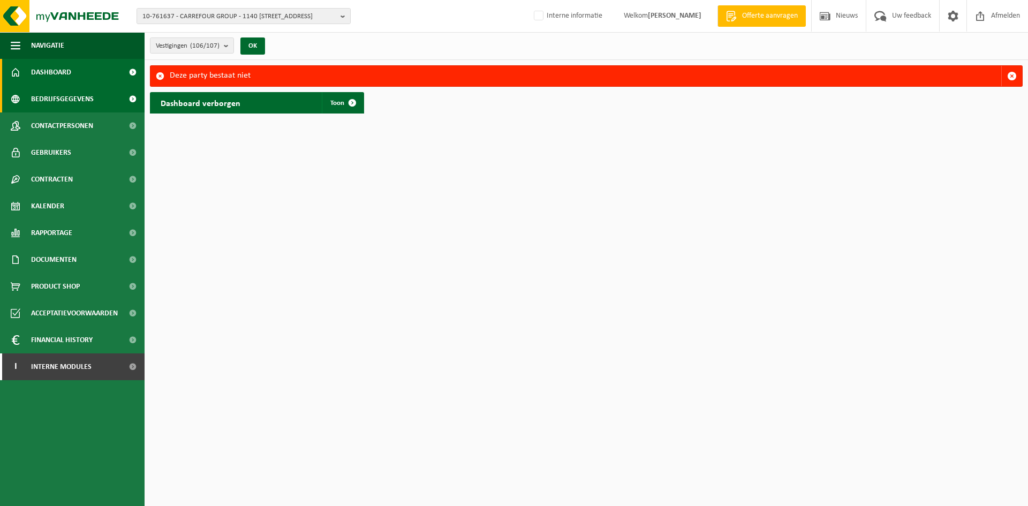
click at [91, 105] on span "Bedrijfsgegevens" at bounding box center [62, 99] width 63 height 27
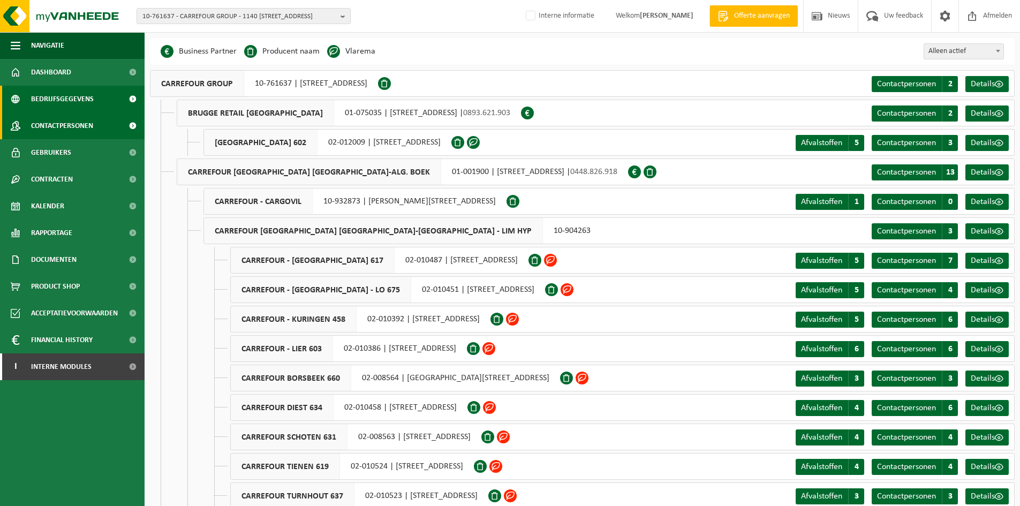
click at [67, 127] on span "Contactpersonen" at bounding box center [62, 125] width 62 height 27
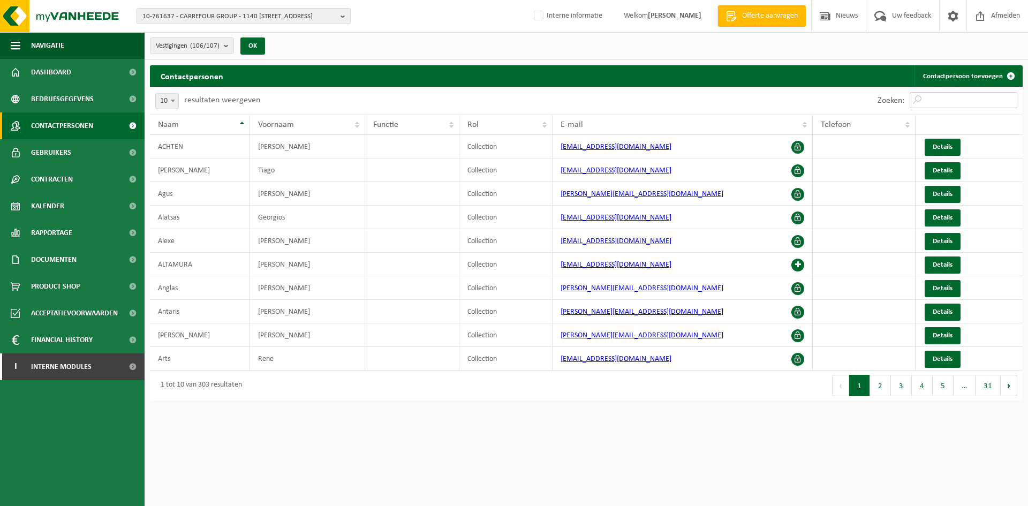
drag, startPoint x: 957, startPoint y: 97, endPoint x: 943, endPoint y: 97, distance: 14.5
click at [957, 97] on input "Zoeken:" at bounding box center [964, 100] width 108 height 16
click at [187, 20] on span "10-761637 - CARREFOUR GROUP - 1140 EVERE, OLYMPIADENLAAN 20" at bounding box center [239, 17] width 194 height 16
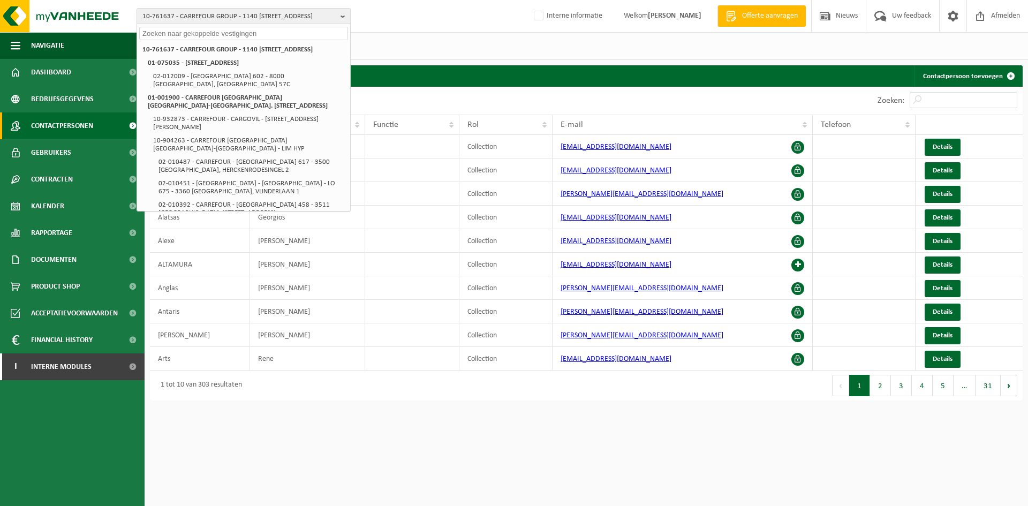
click at [499, 42] on div "Vestigingen (106/107) Alles selecteren Alles deselecteren Actieve selecteren CA…" at bounding box center [587, 46] width 884 height 28
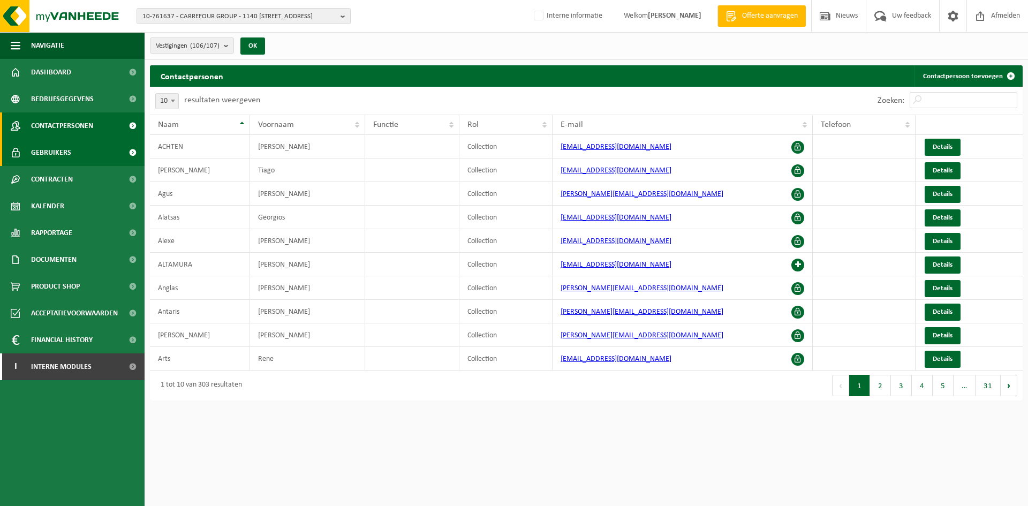
click at [72, 153] on link "Gebruikers" at bounding box center [72, 152] width 145 height 27
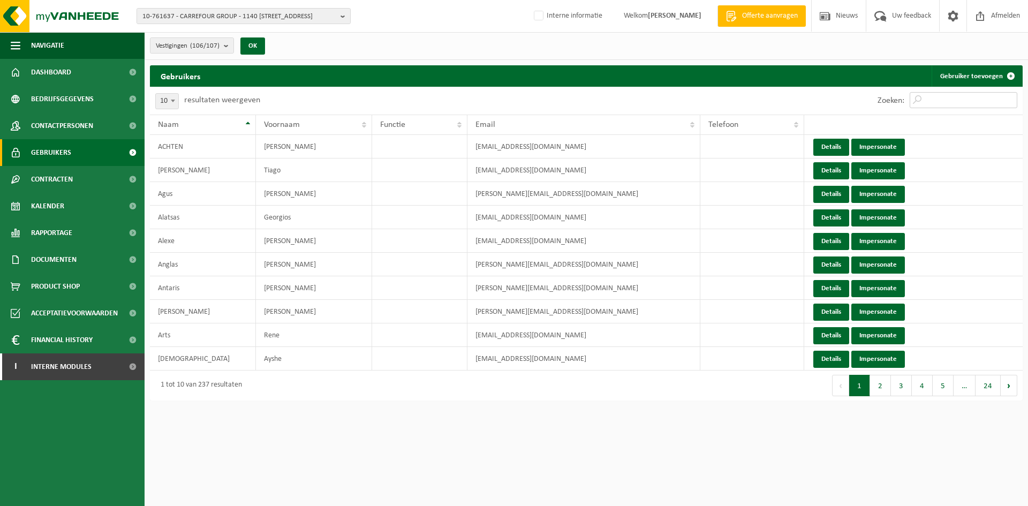
click at [1003, 96] on input "Zoeken:" at bounding box center [964, 100] width 108 height 16
type input "i"
type input "wi"
click at [199, 17] on span "10-761637 - CARREFOUR GROUP - 1140 EVERE, OLYMPIADENLAAN 20" at bounding box center [239, 17] width 194 height 16
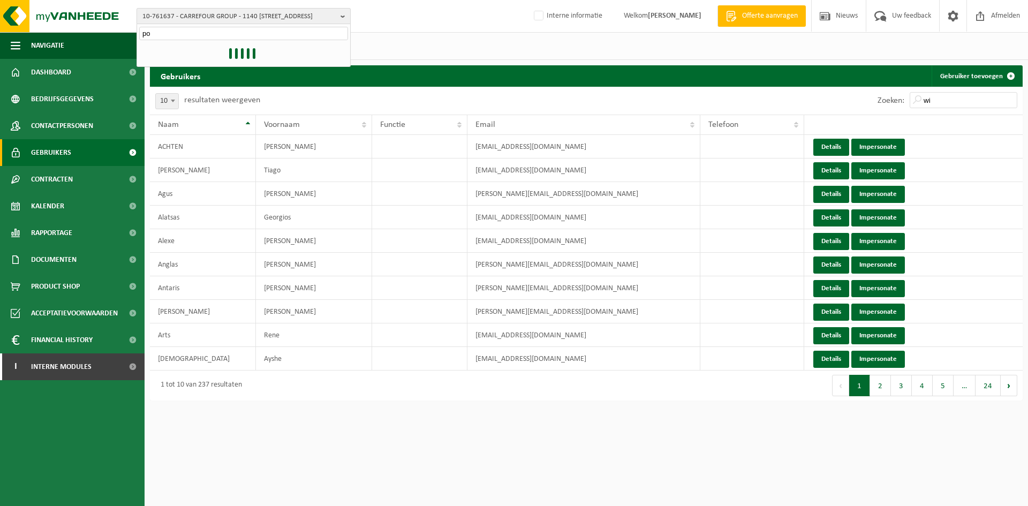
type input "p"
type input "01-001873"
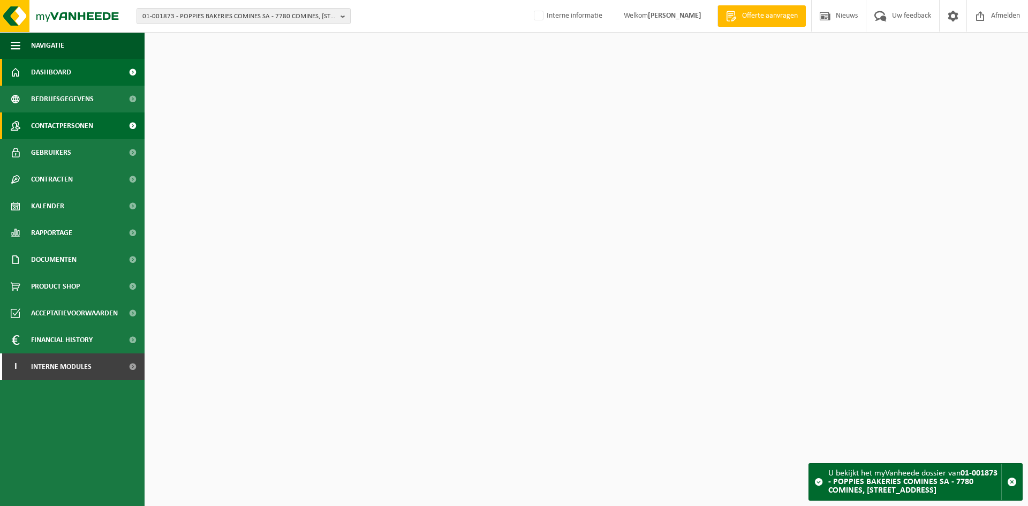
click at [86, 119] on span "Contactpersonen" at bounding box center [62, 125] width 62 height 27
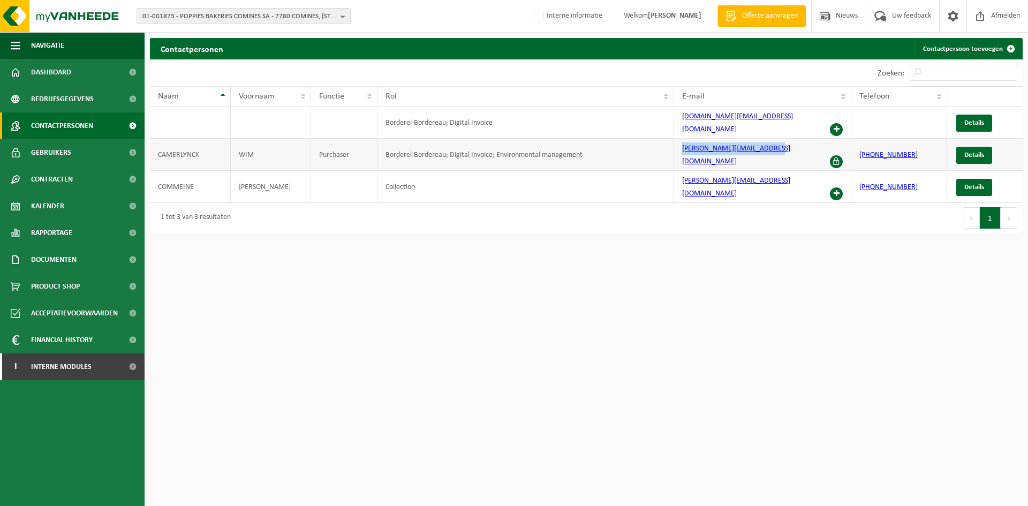
drag, startPoint x: 780, startPoint y: 142, endPoint x: 676, endPoint y: 147, distance: 104.0
click at [676, 147] on td "[PERSON_NAME][EMAIL_ADDRESS][DOMAIN_NAME]" at bounding box center [762, 155] width 177 height 32
click at [93, 121] on span "Contactpersonen" at bounding box center [62, 125] width 62 height 27
click at [984, 152] on span "Details" at bounding box center [975, 155] width 20 height 7
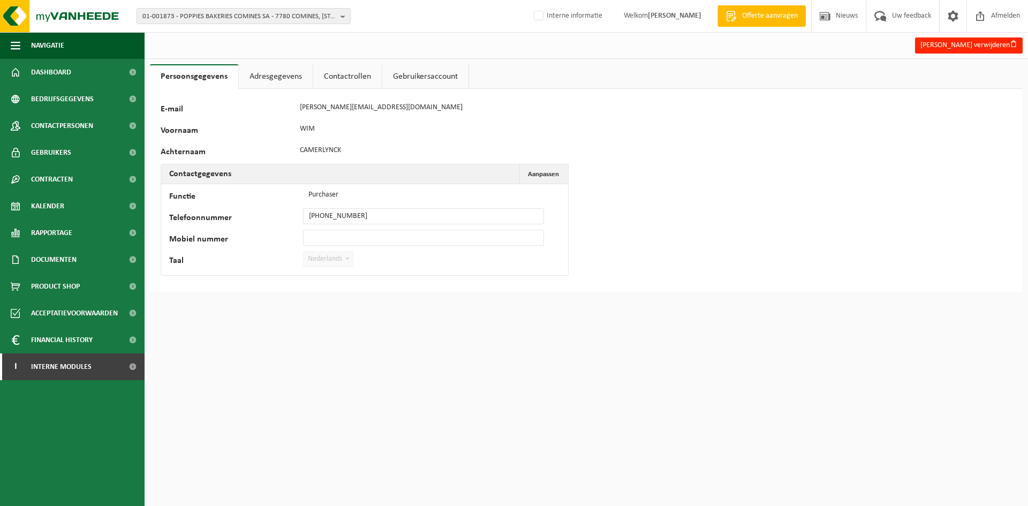
click at [280, 79] on link "Adresgegevens" at bounding box center [276, 76] width 74 height 25
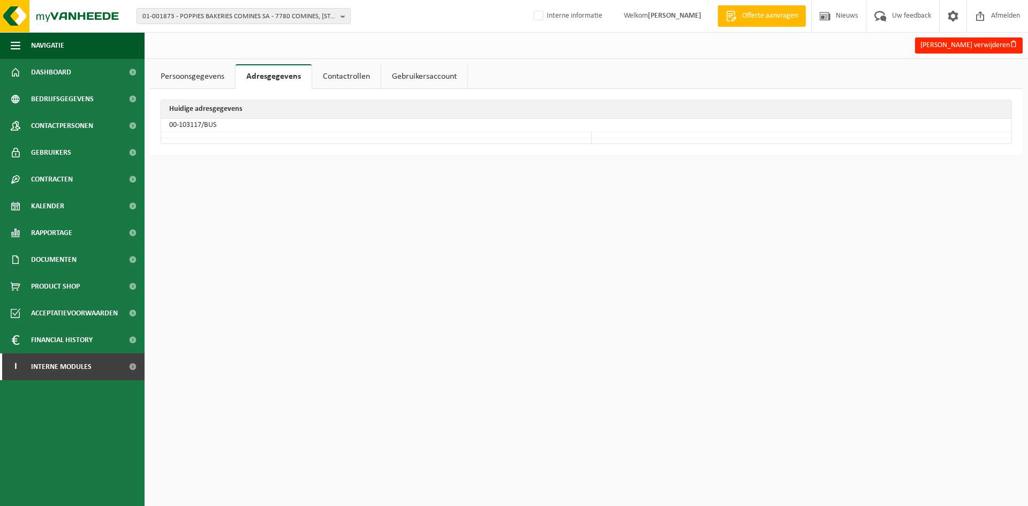
click at [324, 73] on link "Contactrollen" at bounding box center [346, 76] width 69 height 25
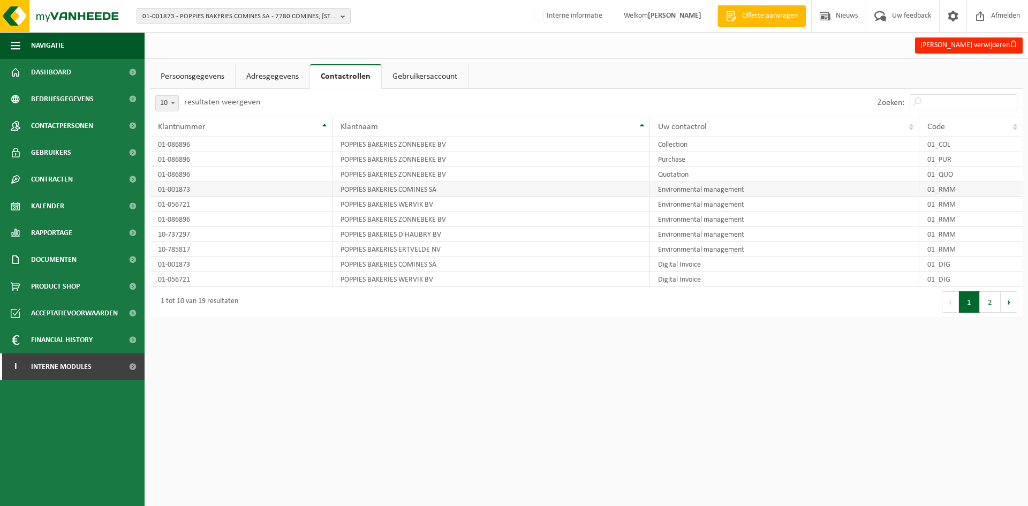
click at [429, 192] on td "POPPIES BAKERIES COMINES SA" at bounding box center [492, 189] width 318 height 15
click at [77, 152] on link "Gebruikers" at bounding box center [72, 152] width 145 height 27
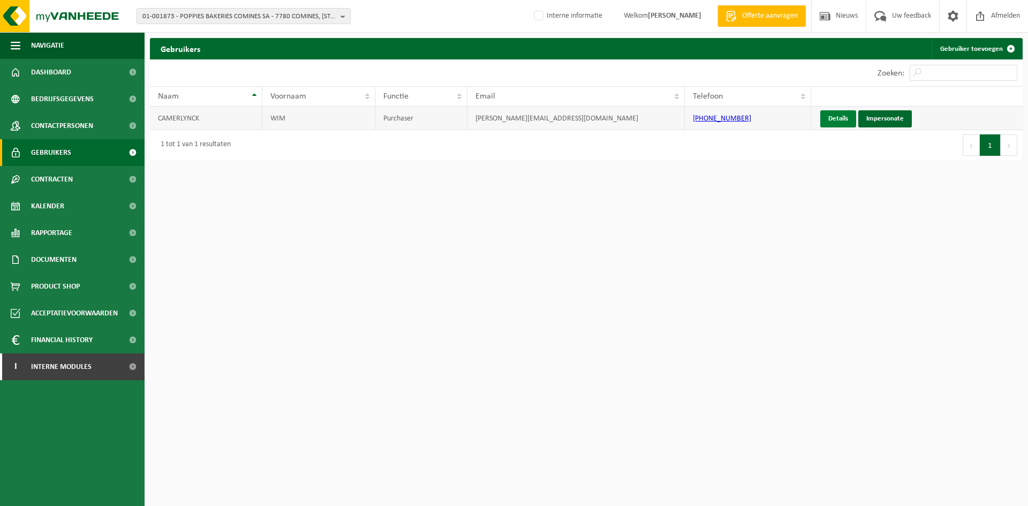
click at [842, 119] on link "Details" at bounding box center [839, 118] width 36 height 17
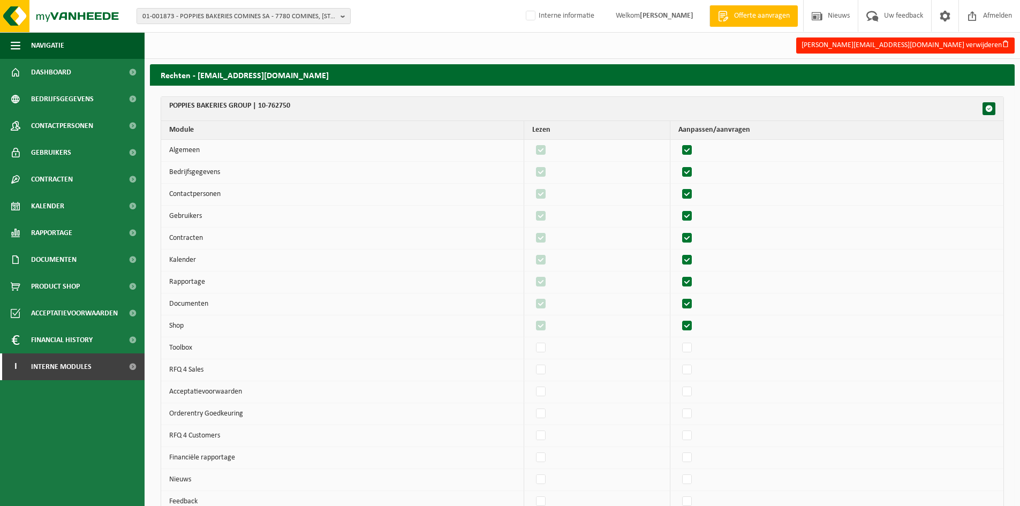
click at [693, 151] on label"] at bounding box center [687, 150] width 15 height 16
click at [679, 142] on input "checkbox" at bounding box center [678, 142] width 1 height 1
checkbox input "false"
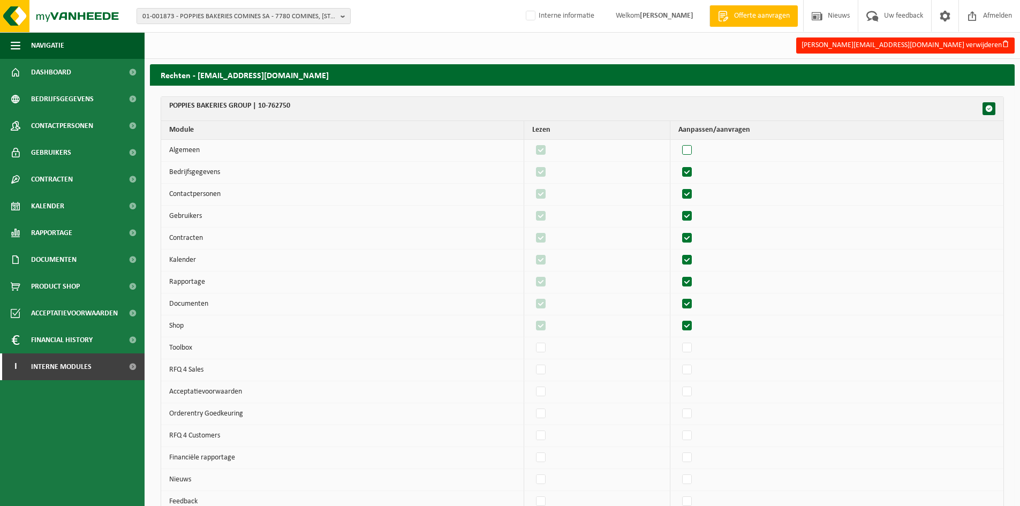
checkbox input "false"
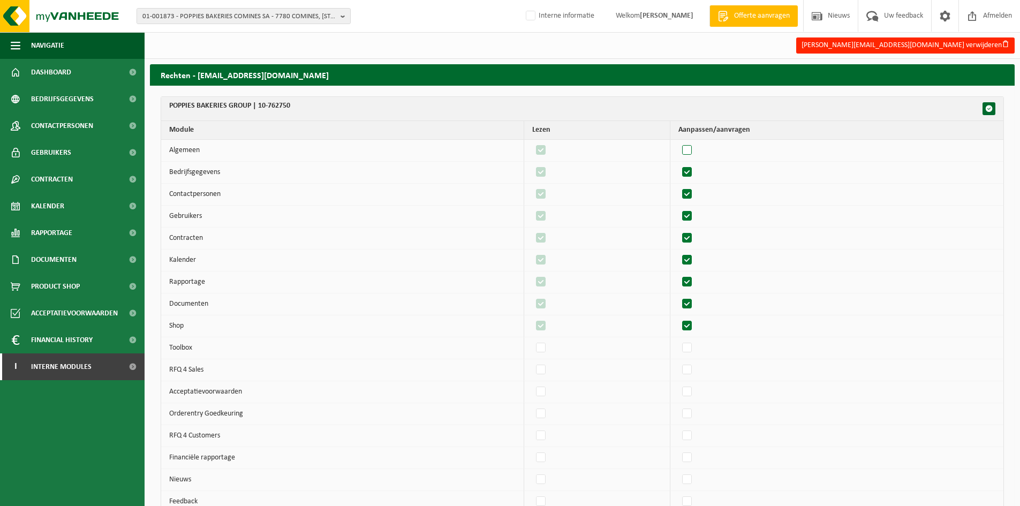
checkbox input "false"
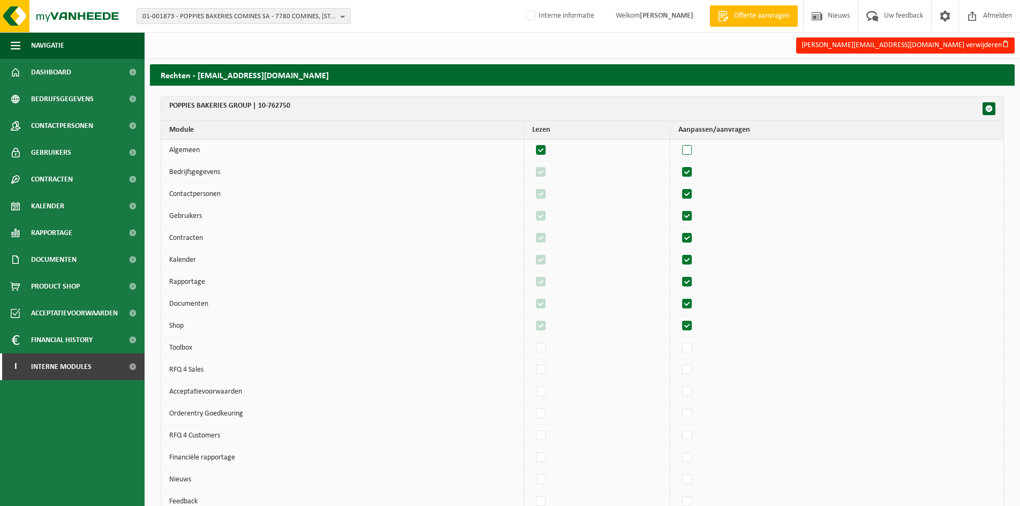
click at [693, 151] on label"] at bounding box center [687, 150] width 15 height 16
click at [679, 142] on input "checkbox" at bounding box center [678, 142] width 1 height 1
checkbox input "true"
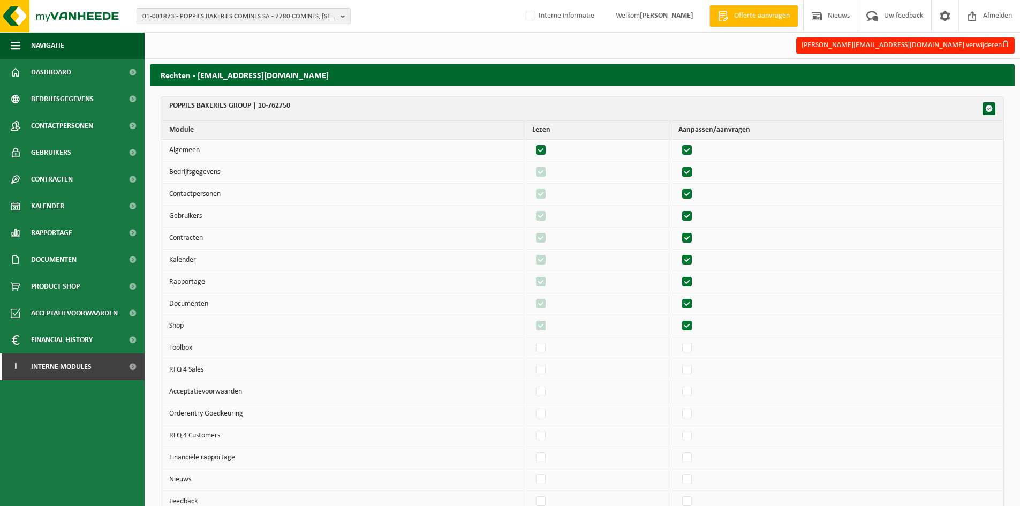
checkbox input "true"
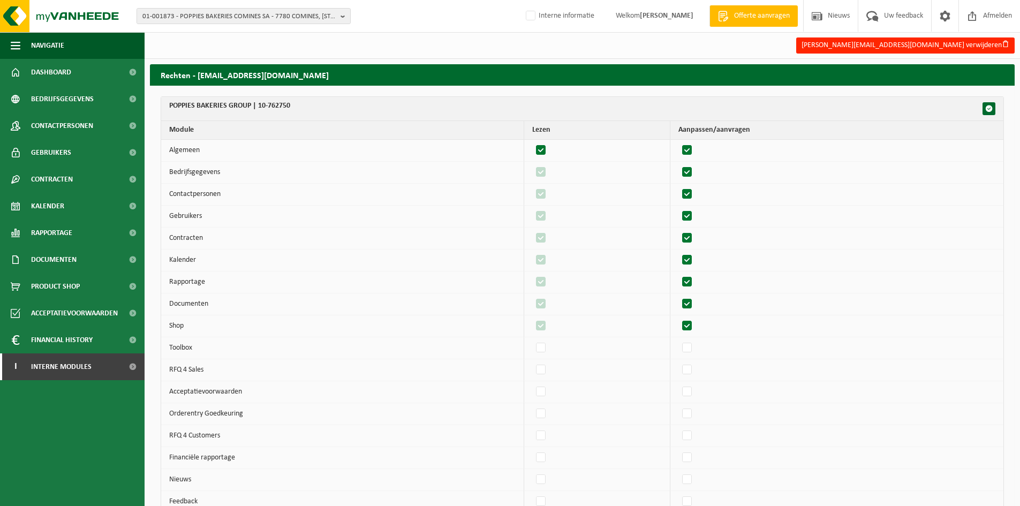
checkbox input "true"
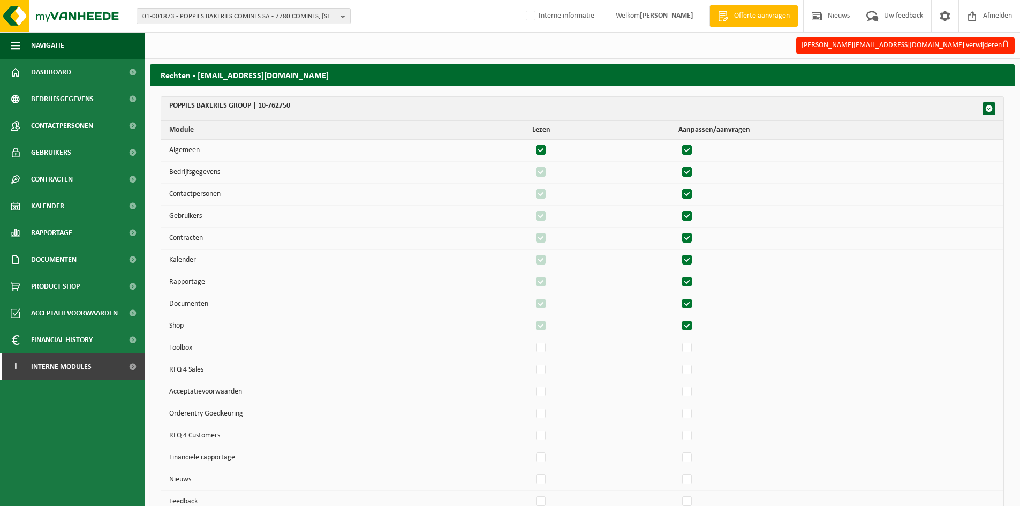
checkbox input "true"
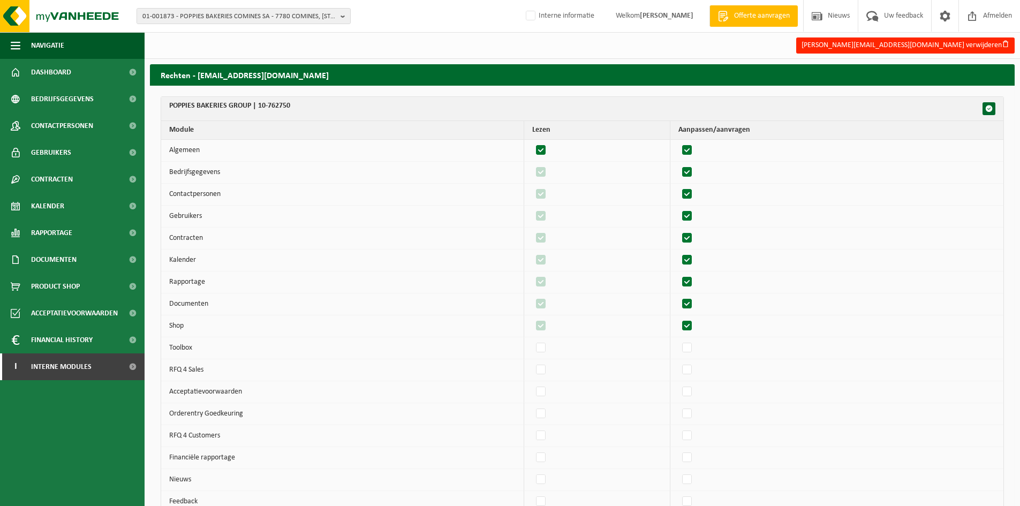
checkbox input "true"
click at [694, 169] on label"] at bounding box center [687, 172] width 15 height 16
click at [679, 164] on input "checkbox" at bounding box center [678, 164] width 1 height 1
checkbox input "false"
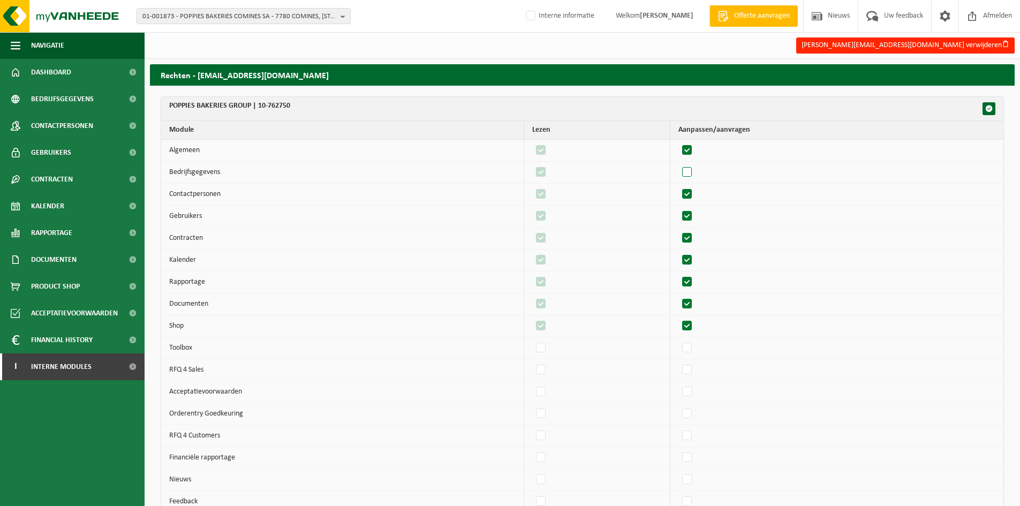
checkbox input "false"
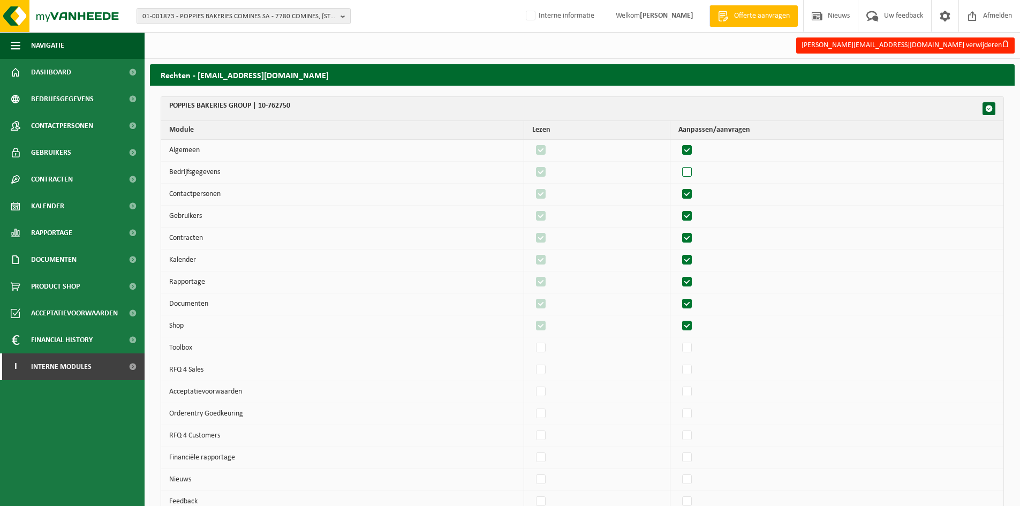
checkbox input "false"
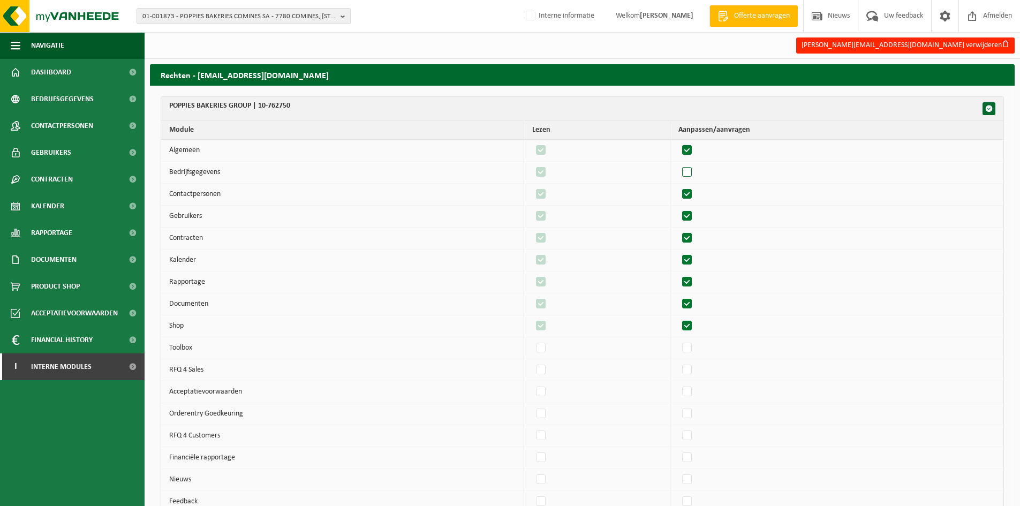
checkbox input "false"
click at [694, 193] on label"] at bounding box center [687, 194] width 15 height 16
click at [679, 186] on input "checkbox" at bounding box center [678, 186] width 1 height 1
checkbox input "false"
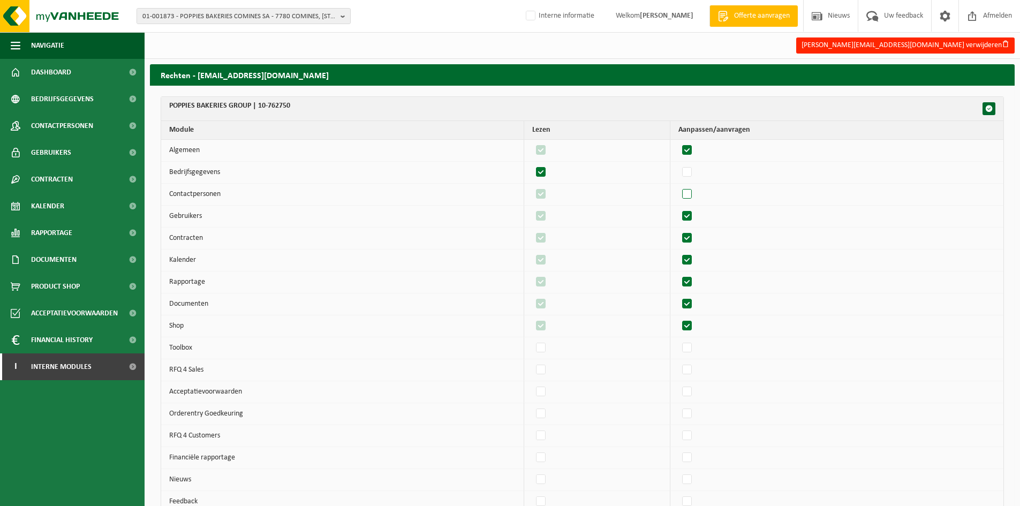
checkbox input "false"
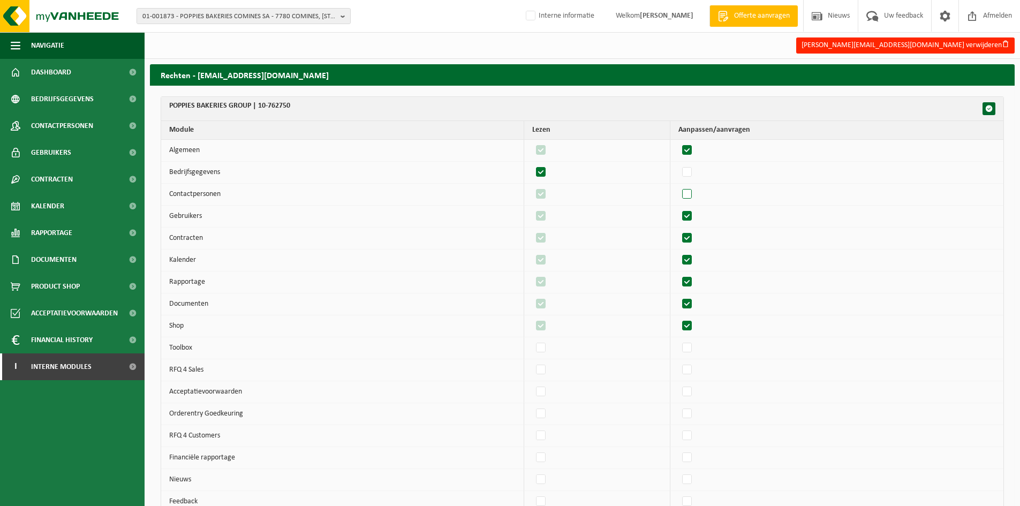
checkbox input "false"
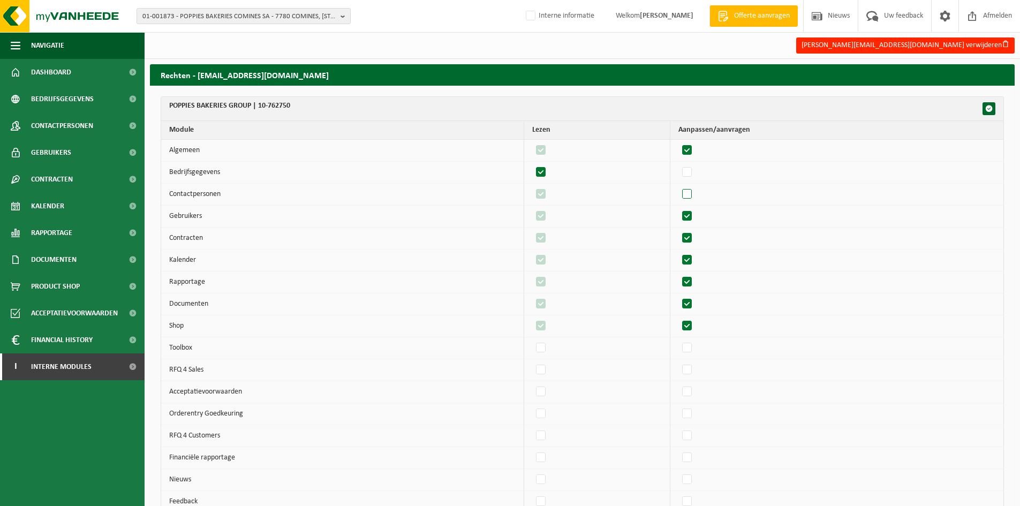
checkbox input "false"
click at [695, 168] on label"] at bounding box center [687, 172] width 15 height 16
click at [679, 164] on input "checkbox" at bounding box center [678, 164] width 1 height 1
checkbox input "true"
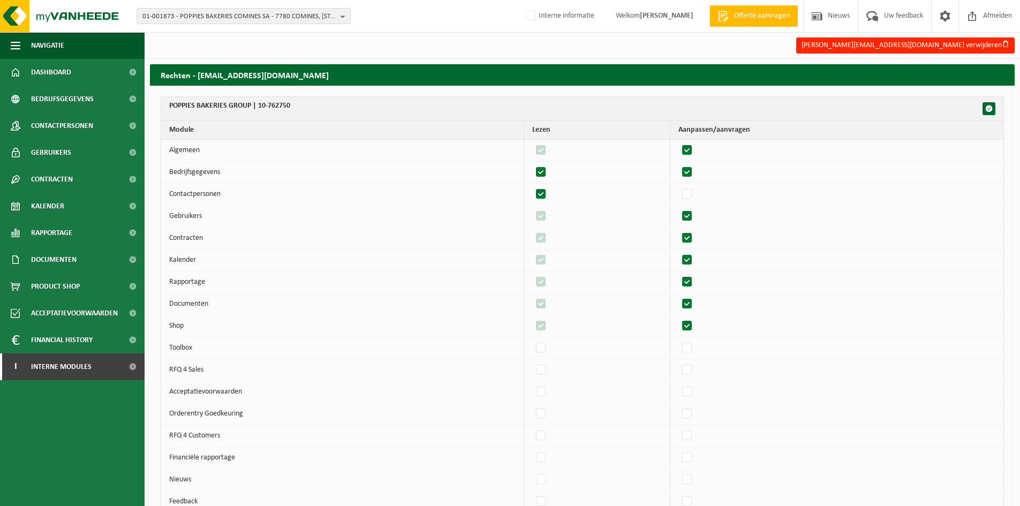
checkbox input "true"
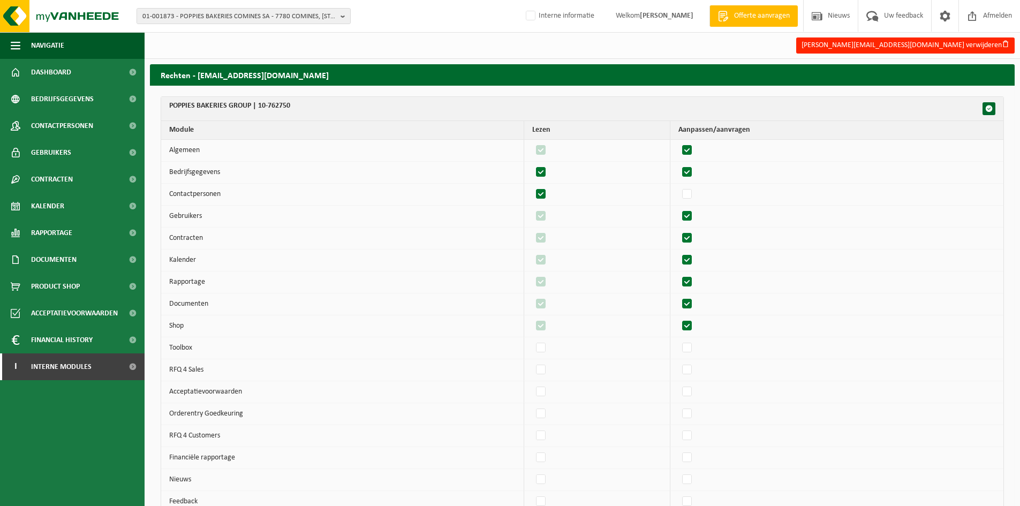
checkbox input "true"
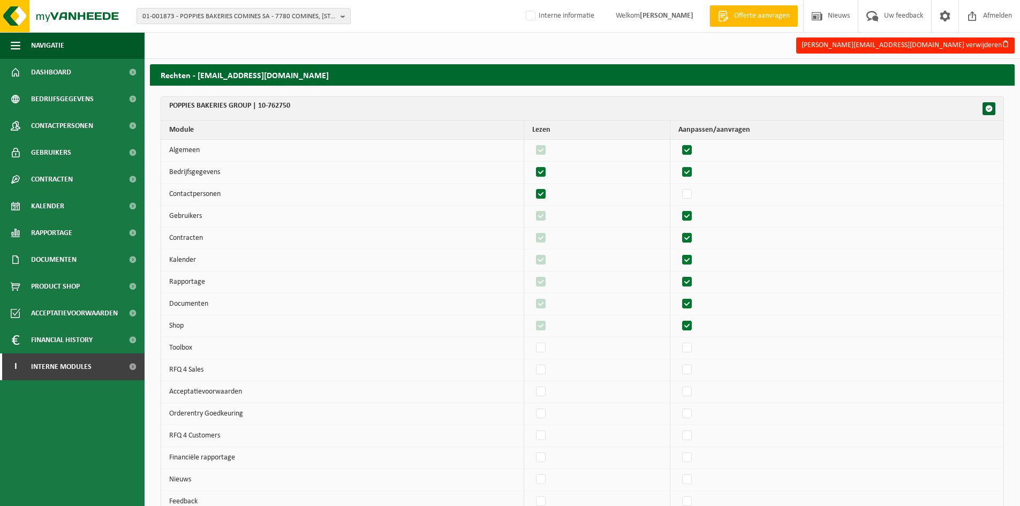
checkbox input "true"
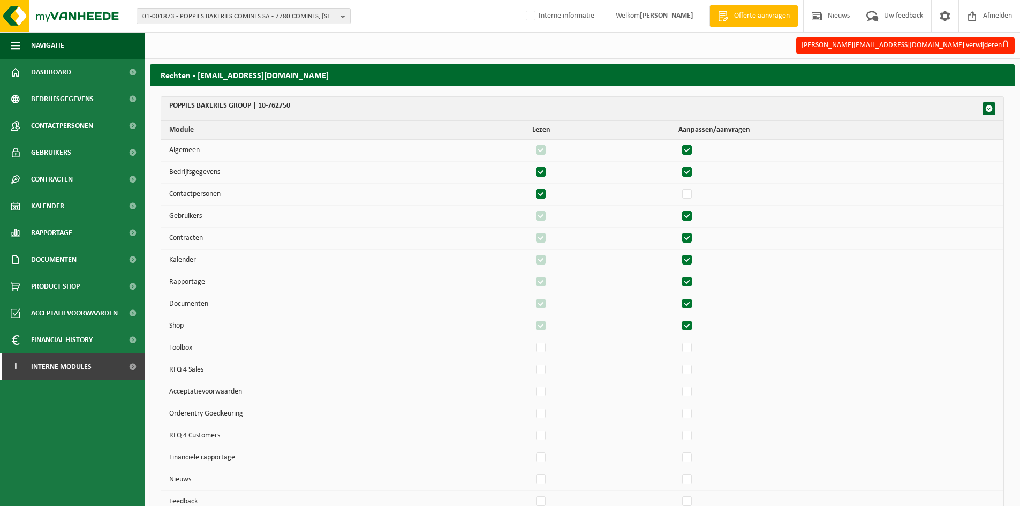
checkbox input "true"
click at [695, 191] on label"] at bounding box center [687, 194] width 15 height 16
click at [679, 186] on input "checkbox" at bounding box center [678, 186] width 1 height 1
checkbox input "true"
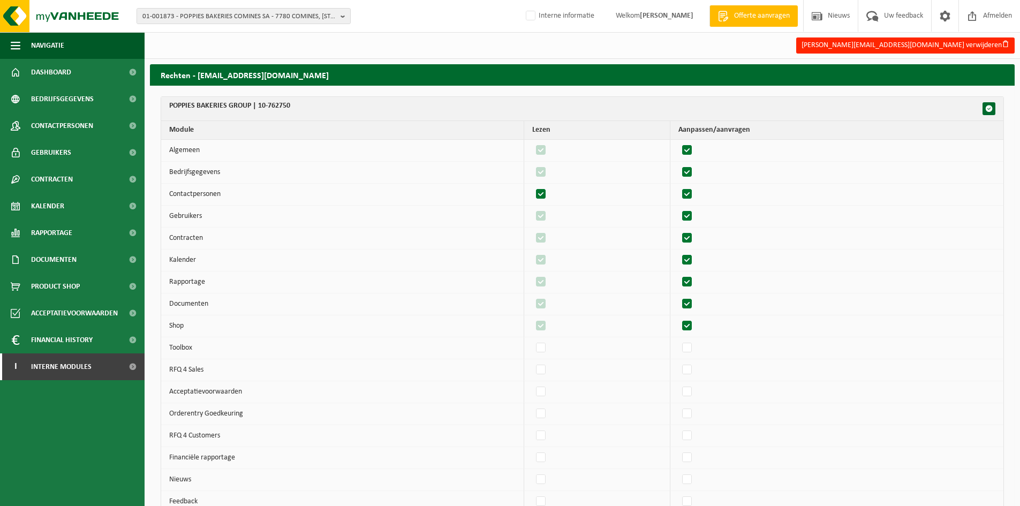
checkbox input "true"
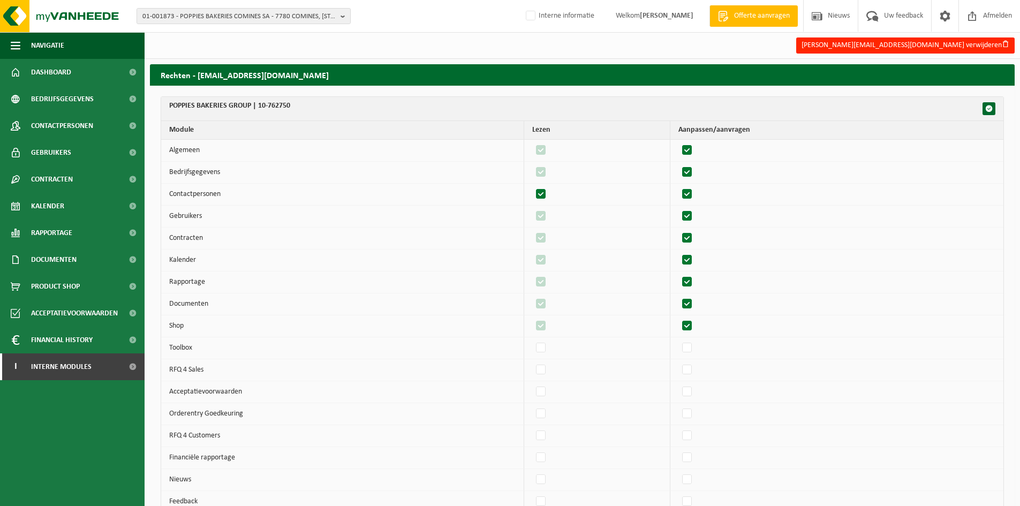
checkbox input "true"
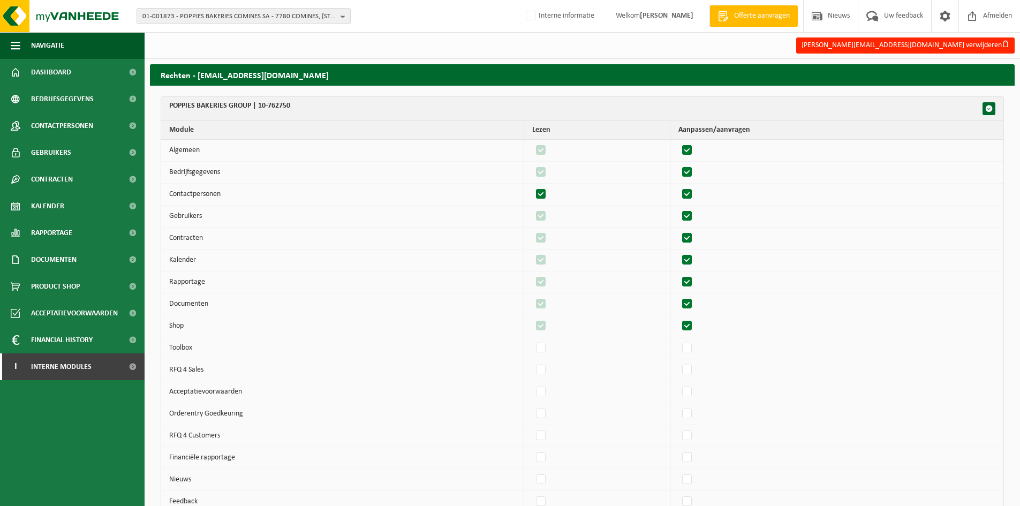
checkbox input "true"
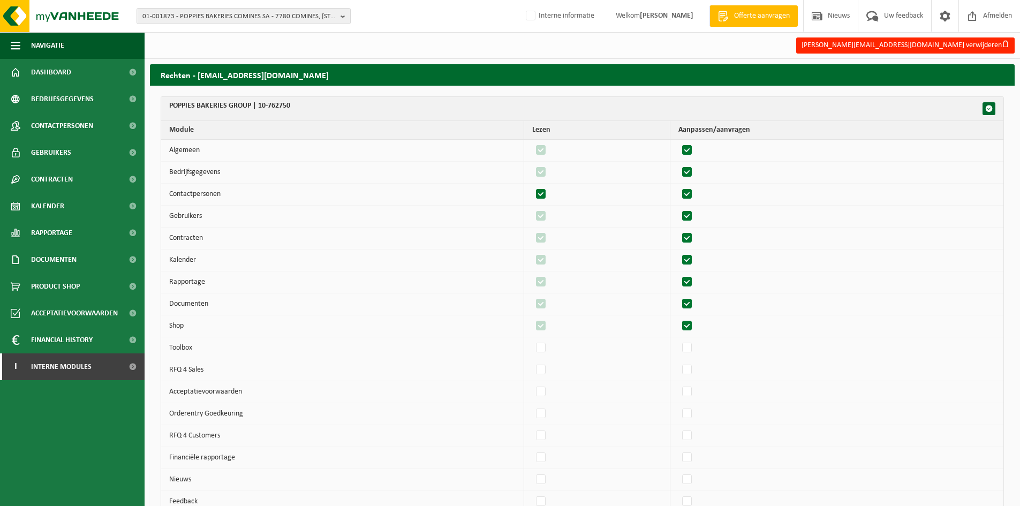
checkbox input "true"
click at [692, 389] on label"] at bounding box center [687, 392] width 15 height 16
click at [679, 384] on input "checkbox" at bounding box center [678, 384] width 1 height 1
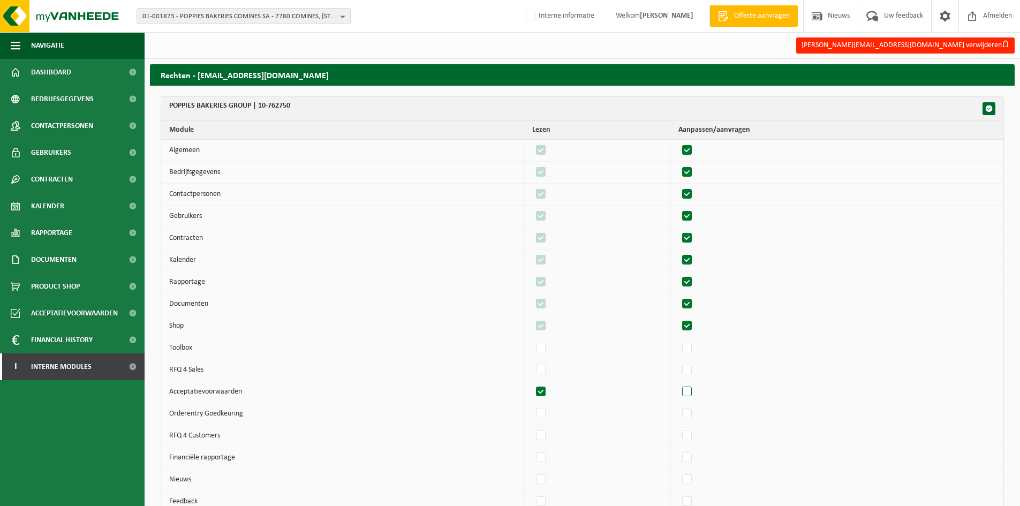
checkbox input "true"
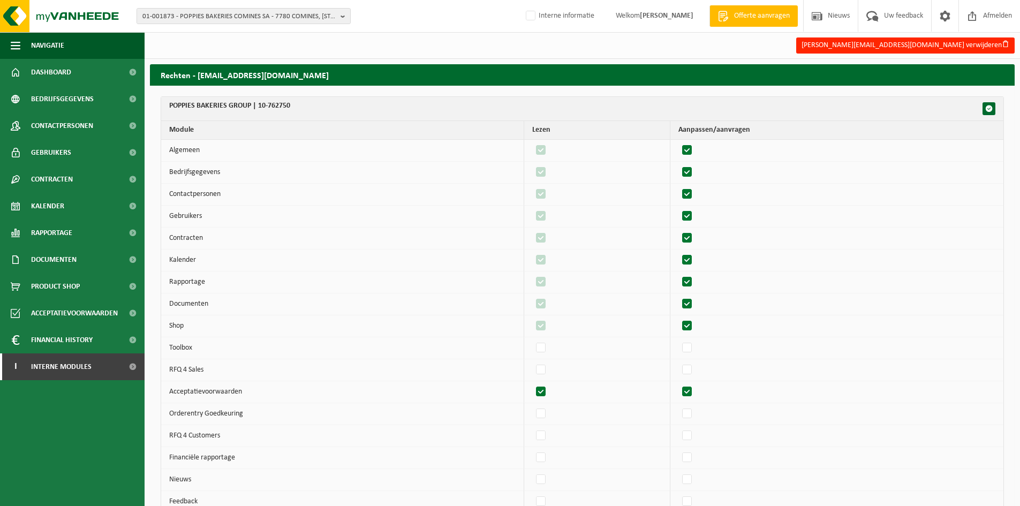
checkbox input "true"
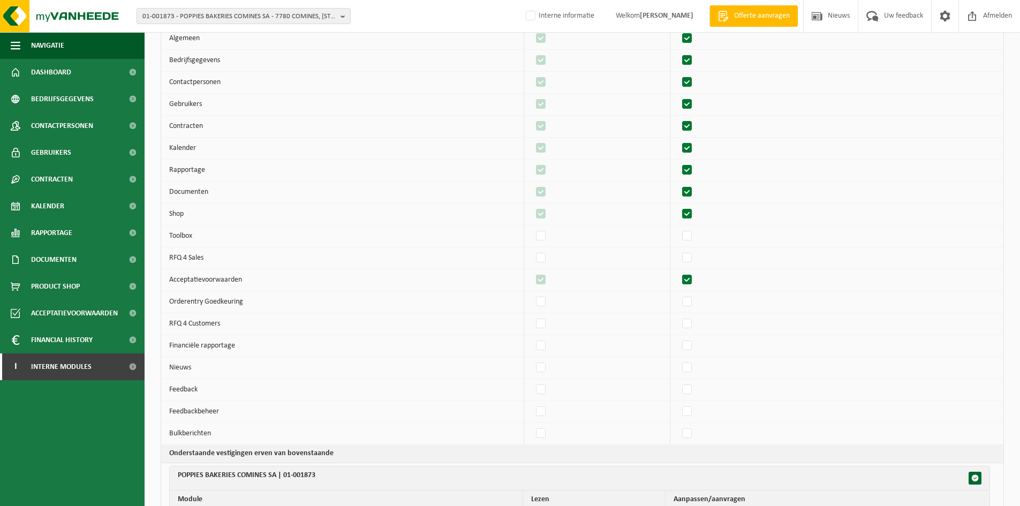
scroll to position [143, 0]
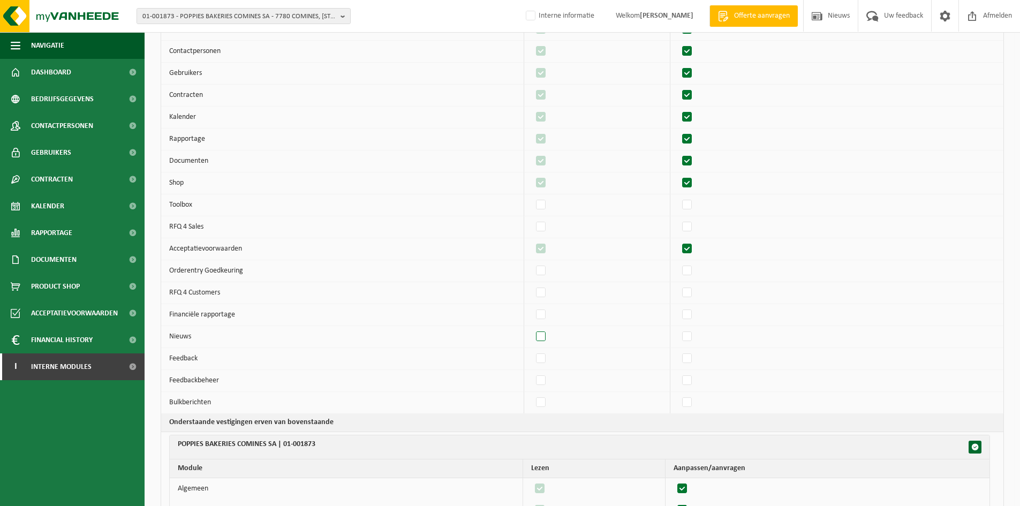
click at [549, 338] on label"] at bounding box center [541, 337] width 15 height 16
click at [532, 329] on input "checkbox" at bounding box center [532, 328] width 1 height 1
checkbox input "true"
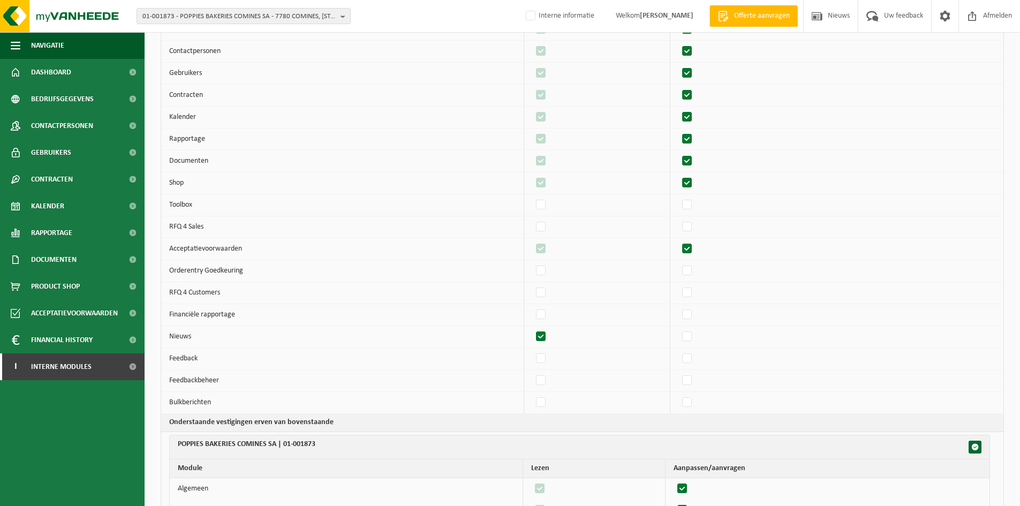
checkbox input "true"
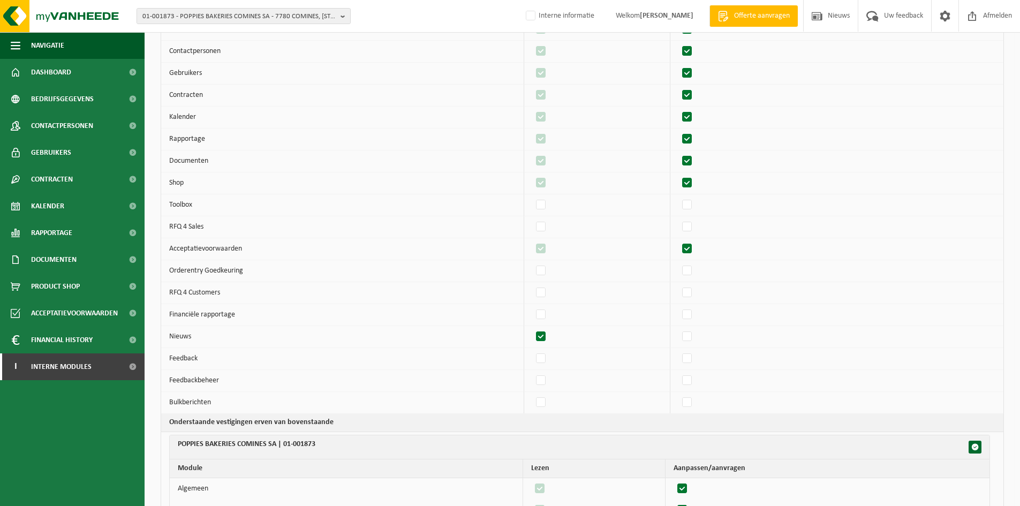
checkbox input "true"
click at [695, 361] on label"] at bounding box center [687, 359] width 15 height 16
click at [679, 351] on input "checkbox" at bounding box center [678, 350] width 1 height 1
checkbox input "true"
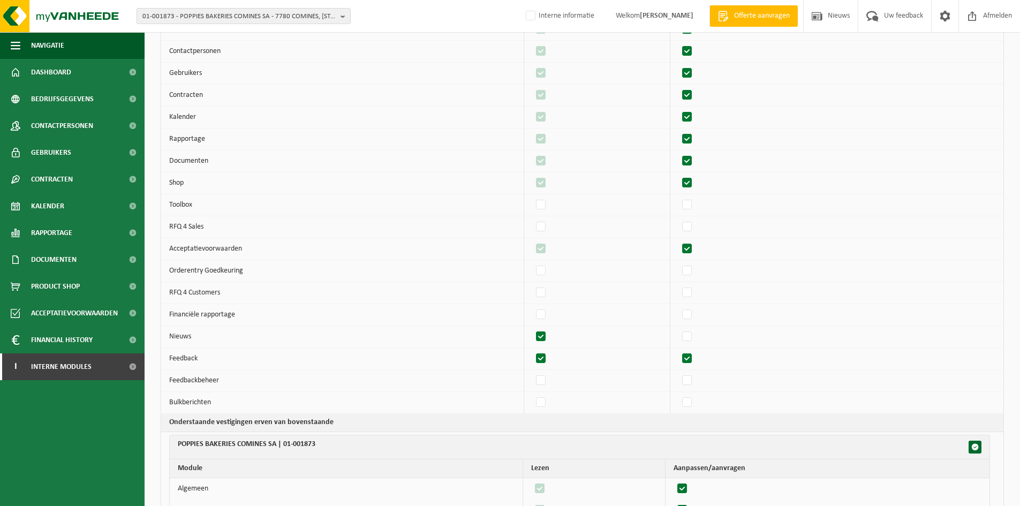
checkbox input "true"
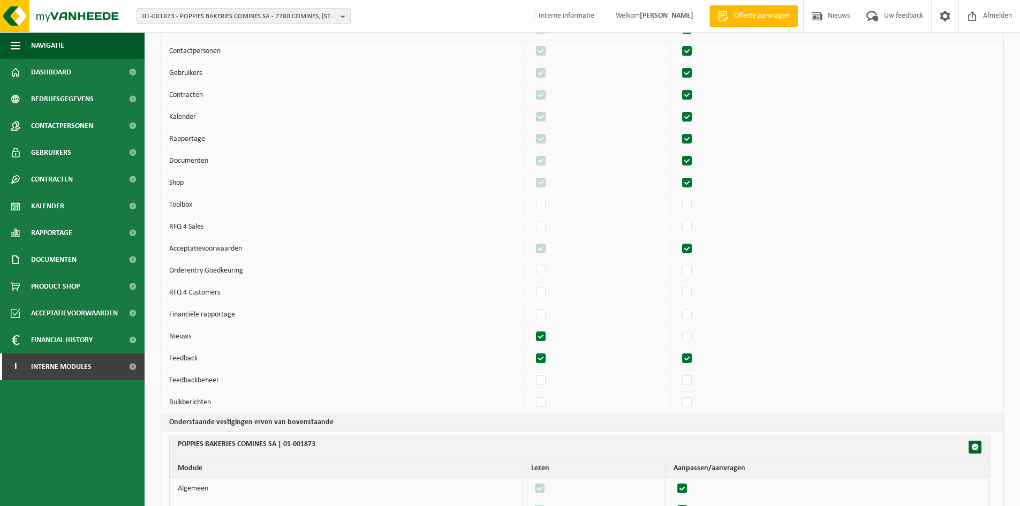
checkbox input "true"
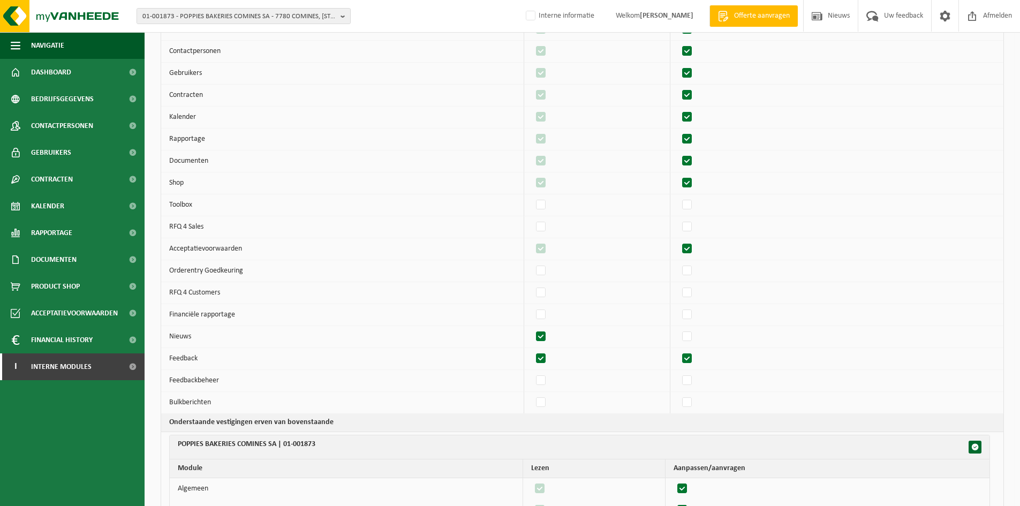
checkbox input "true"
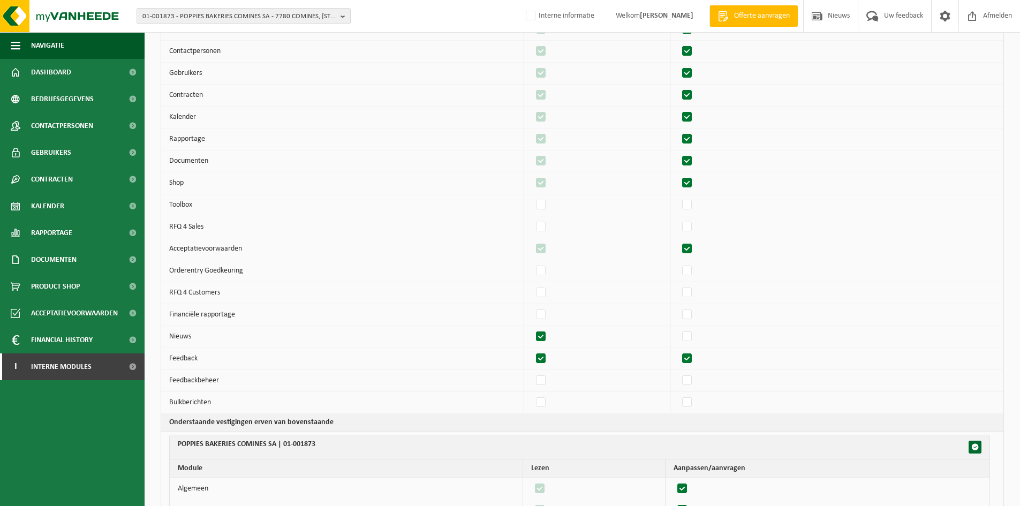
checkbox input "true"
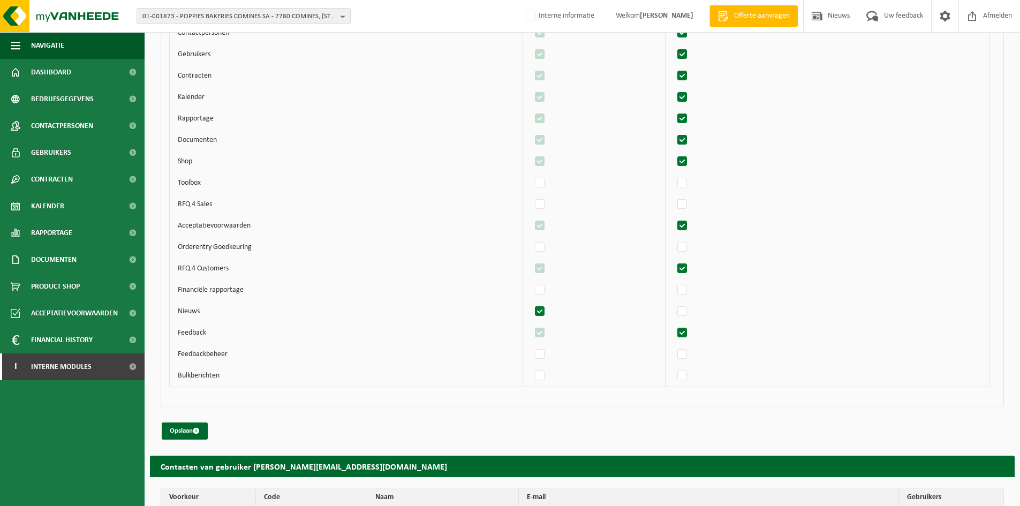
scroll to position [4474, 0]
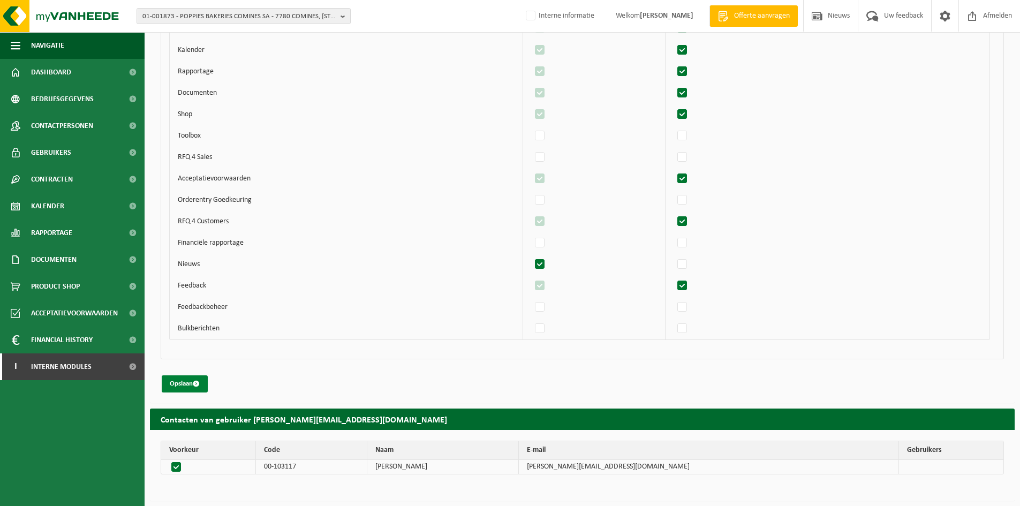
click at [204, 385] on button "Opslaan" at bounding box center [185, 383] width 46 height 17
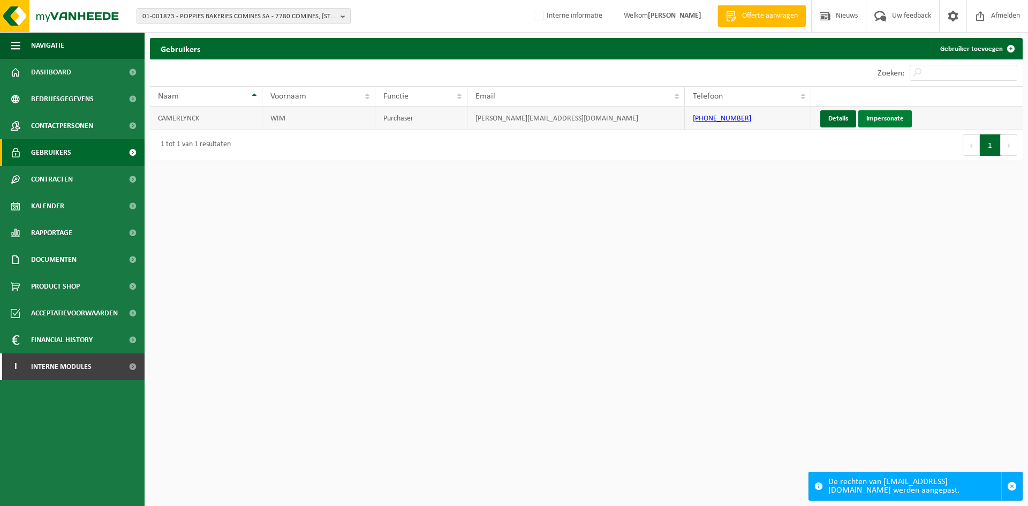
click at [900, 119] on link "Impersonate" at bounding box center [886, 118] width 54 height 17
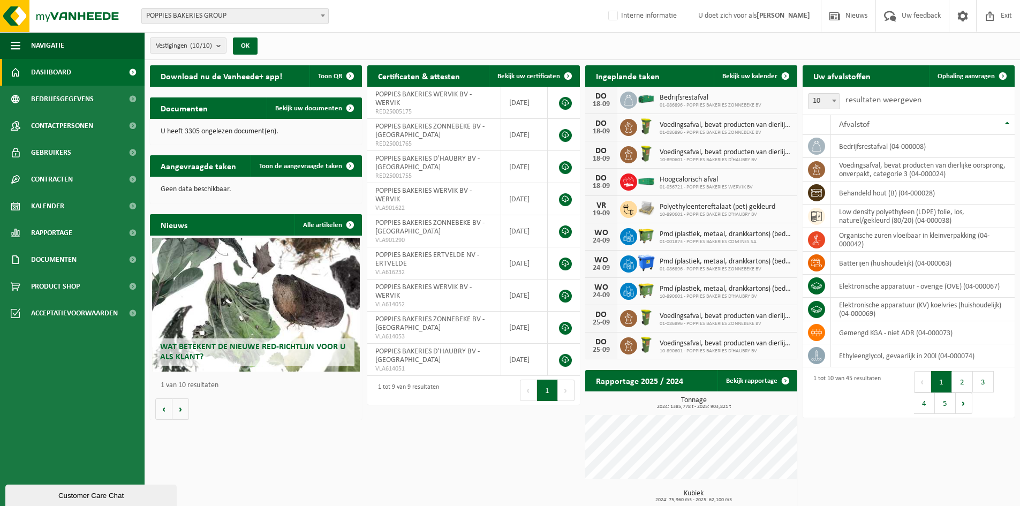
click at [503, 453] on div "Download nu de Vanheede+ app! Toon QR Certificaten & attesten Bekijk uw certifi…" at bounding box center [582, 321] width 870 height 523
click at [215, 13] on span "POPPIES BAKERIES GROUP" at bounding box center [235, 16] width 186 height 15
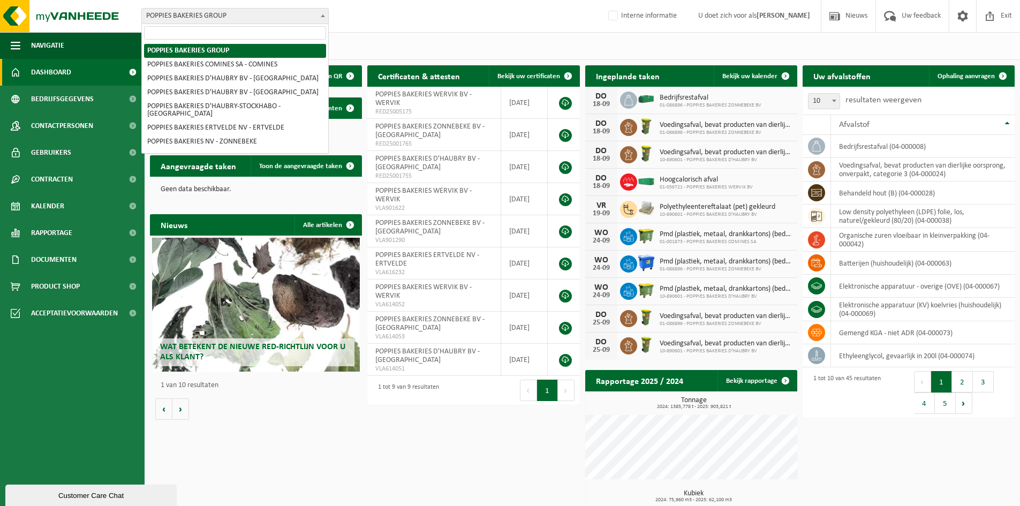
click at [407, 22] on div "Vestiging: POPPIES BAKERIES GROUP POPPIES BAKERIES COMINES SA - COMINES POPPIES…" at bounding box center [510, 16] width 1020 height 33
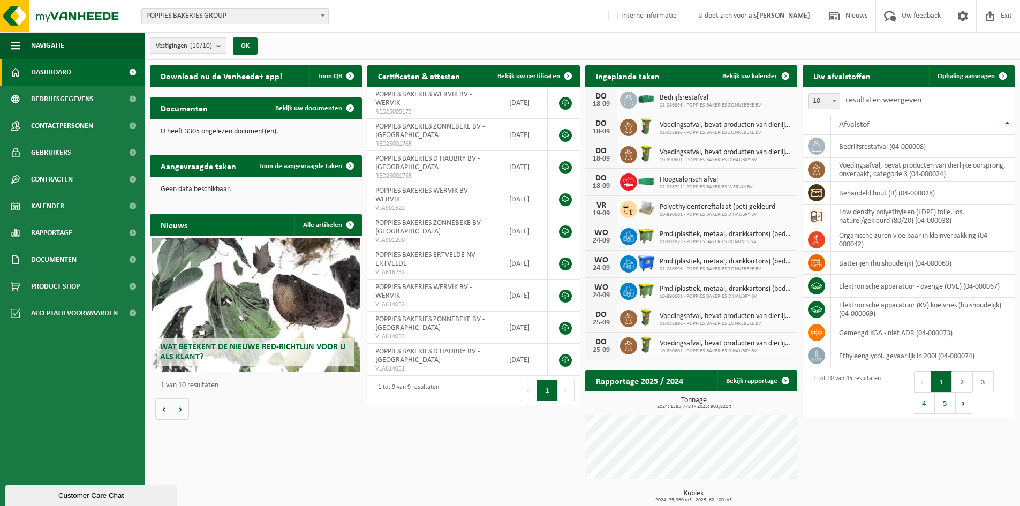
click at [187, 9] on span "POPPIES BAKERIES GROUP" at bounding box center [235, 16] width 186 height 15
type input "01-002187"
click at [1002, 19] on span "Exit" at bounding box center [1006, 16] width 17 height 32
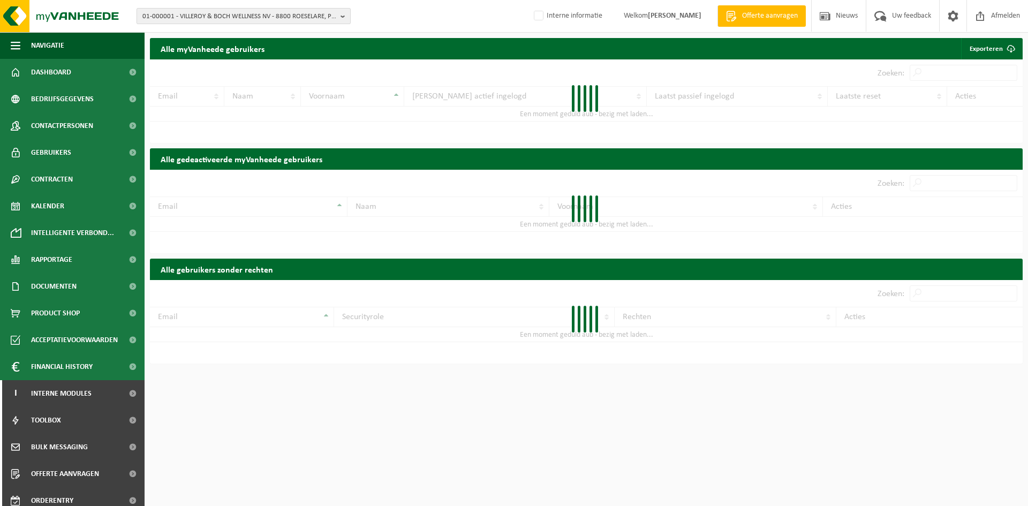
click at [173, 16] on span "01-000001 - VILLEROY & BOCH WELLNESS NV - 8800 ROESELARE, POPULIERSTRAAT 1" at bounding box center [239, 17] width 194 height 16
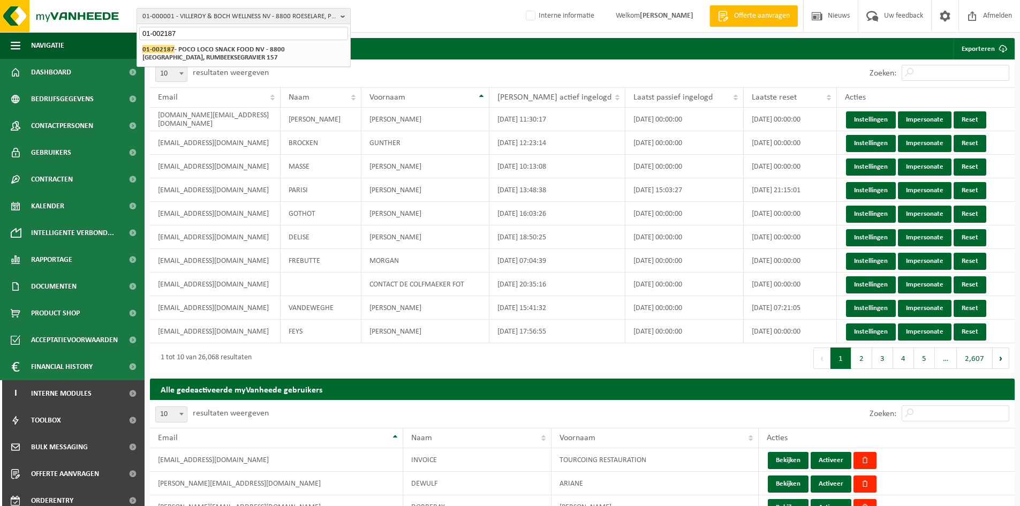
type input "01-002187"
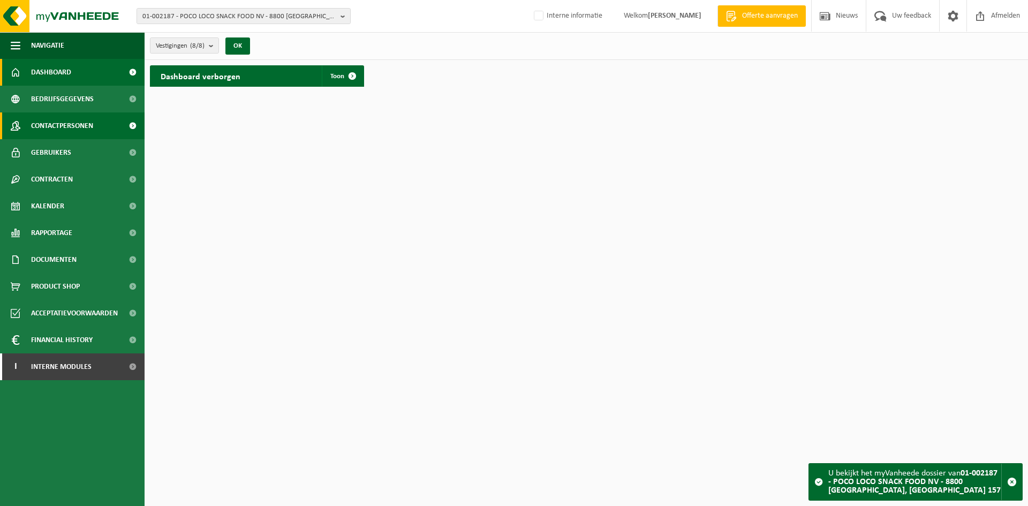
click at [78, 115] on span "Contactpersonen" at bounding box center [62, 125] width 62 height 27
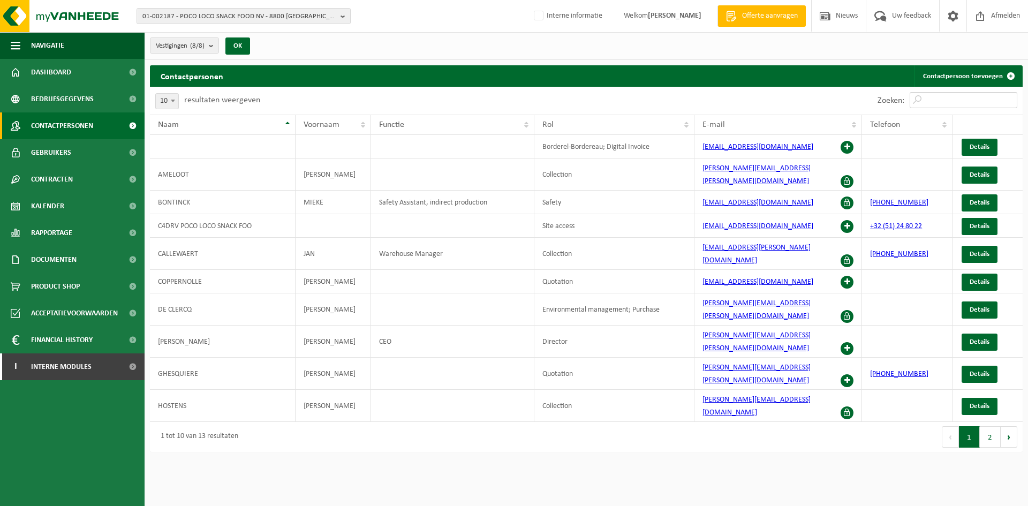
click at [964, 96] on input "Zoeken:" at bounding box center [964, 100] width 108 height 16
click at [938, 96] on input "Zoeken:" at bounding box center [964, 100] width 108 height 16
paste input "32 (0)4 77249171"
type input "32 (0)4 77249171"
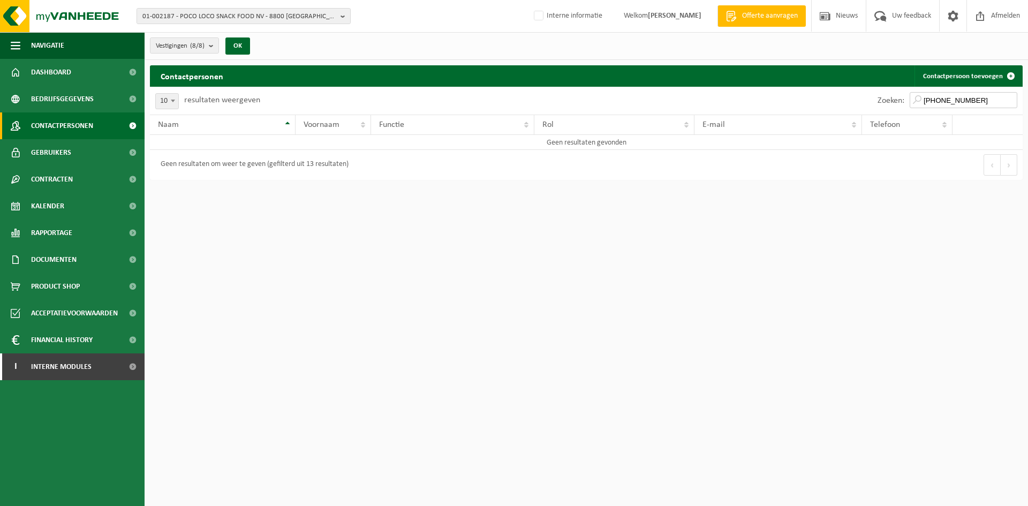
drag, startPoint x: 983, startPoint y: 100, endPoint x: 770, endPoint y: 110, distance: 214.0
click at [770, 110] on div "Zoeken: 32 (0)4 77249171" at bounding box center [805, 101] width 437 height 28
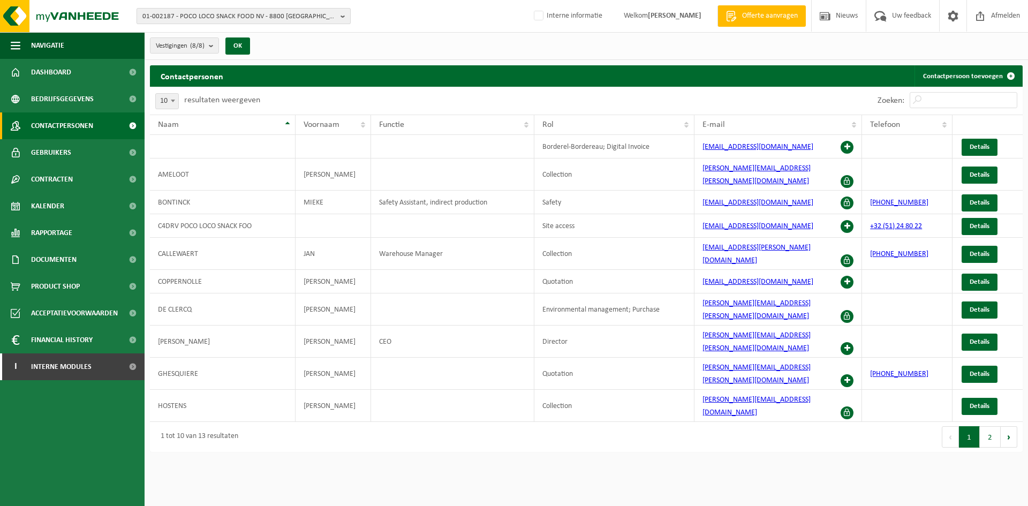
click at [196, 17] on span "01-002187 - POCO LOCO SNACK FOOD NV - 8800 ROESELARE, RUMBEEKSEGRAVIER 157" at bounding box center [239, 17] width 194 height 16
type input "a"
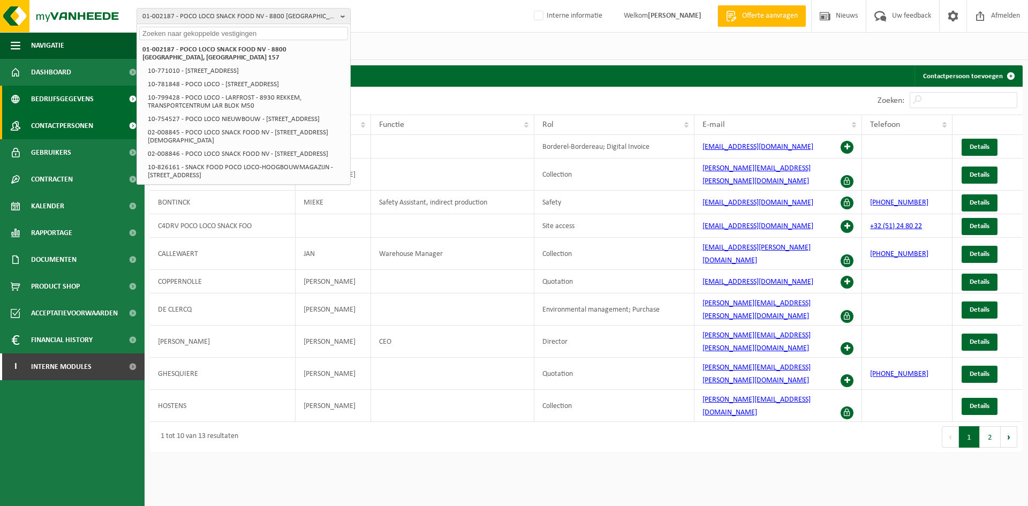
click at [72, 109] on span "Bedrijfsgegevens" at bounding box center [62, 99] width 63 height 27
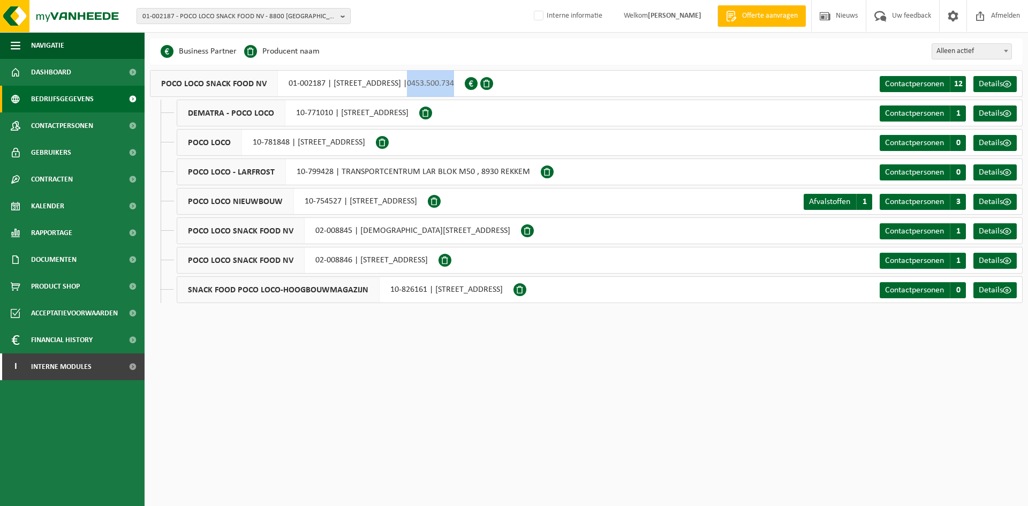
drag, startPoint x: 493, startPoint y: 83, endPoint x: 546, endPoint y: 85, distance: 53.1
click at [465, 85] on div "POCO LOCO SNACK FOOD NV 01-002187 | [STREET_ADDRESS] | 0453.500.734" at bounding box center [307, 83] width 315 height 27
click at [496, 86] on div at bounding box center [480, 83] width 31 height 27
drag, startPoint x: 283, startPoint y: 81, endPoint x: 326, endPoint y: 85, distance: 42.5
click at [326, 85] on div "POCO LOCO SNACK FOOD NV 01-002187 | RUMBEEKSEGRAVIER 157, 8800 ROESELARE | 0453…" at bounding box center [307, 83] width 315 height 27
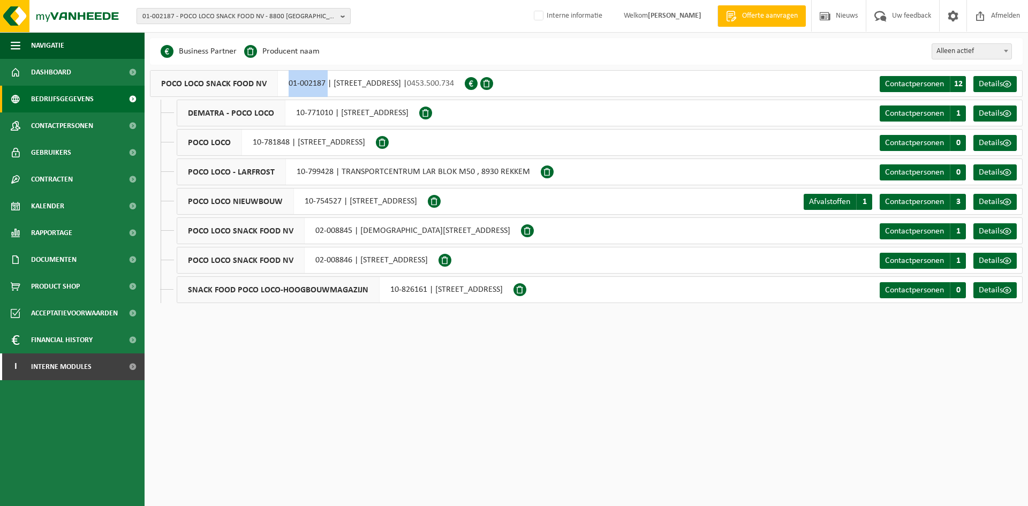
copy div "01-002187"
drag, startPoint x: 209, startPoint y: 11, endPoint x: 217, endPoint y: 34, distance: 24.9
click at [209, 11] on span "01-002187 - POCO LOCO SNACK FOOD NV - 8800 [GEOGRAPHIC_DATA], [GEOGRAPHIC_DATA]…" at bounding box center [239, 17] width 194 height 16
paste input "01-002187"
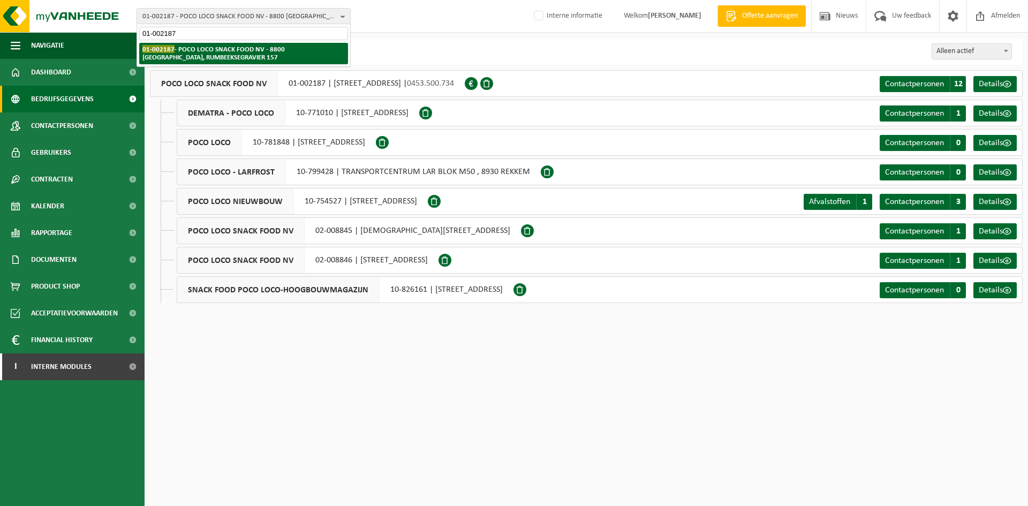
type input "01-002187"
click at [200, 55] on strong "01-002187 - POCO LOCO SNACK FOOD NV - 8800 ROESELARE, RUMBEEKSEGRAVIER 157" at bounding box center [213, 53] width 142 height 16
click at [192, 59] on strong "01-002187 - POCO LOCO SNACK FOOD NV - 8800 ROESELARE, RUMBEEKSEGRAVIER 157" at bounding box center [213, 53] width 142 height 16
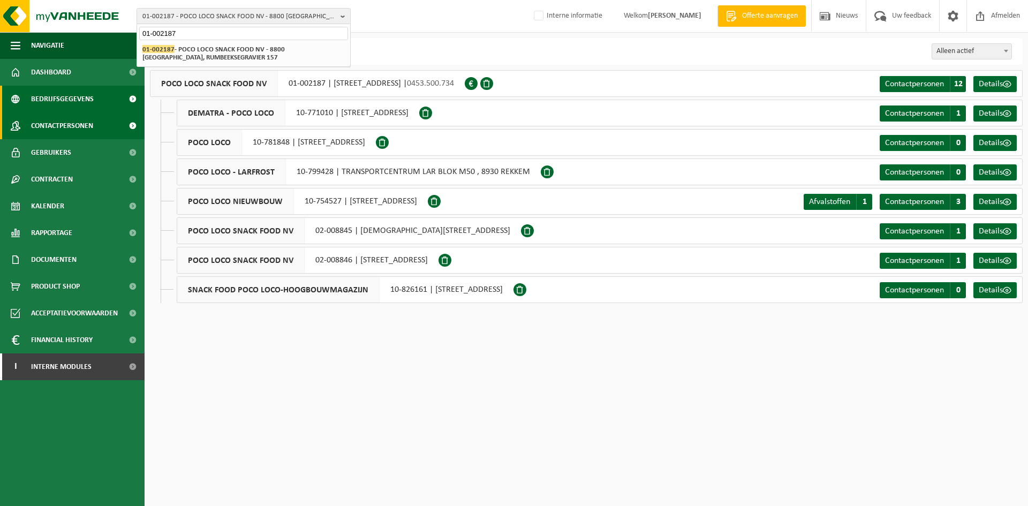
click at [67, 129] on span "Contactpersonen" at bounding box center [62, 125] width 62 height 27
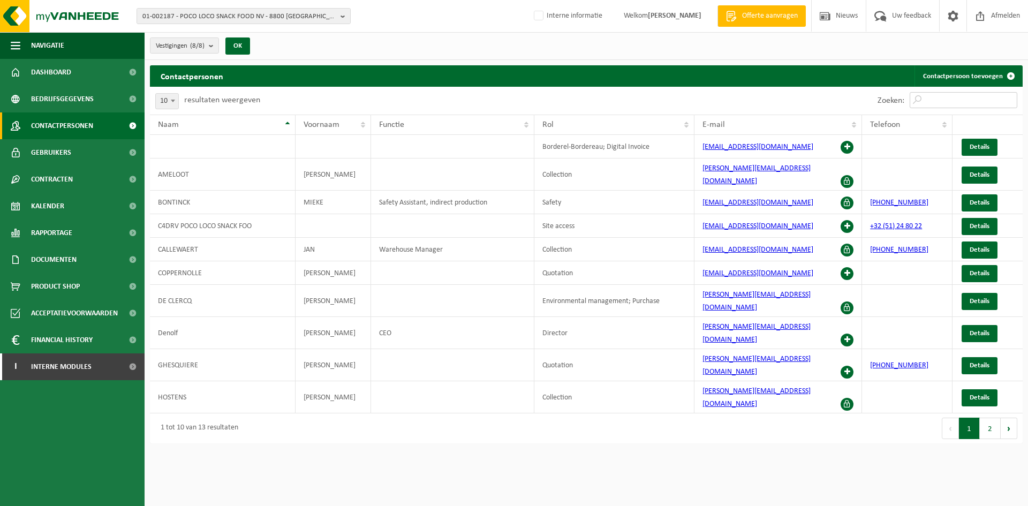
click at [970, 97] on input "Zoeken:" at bounding box center [964, 100] width 108 height 16
click at [264, 21] on span "01-002187 - POCO LOCO SNACK FOOD NV - 8800 ROESELARE, RUMBEEKSEGRAVIER 157" at bounding box center [239, 17] width 194 height 16
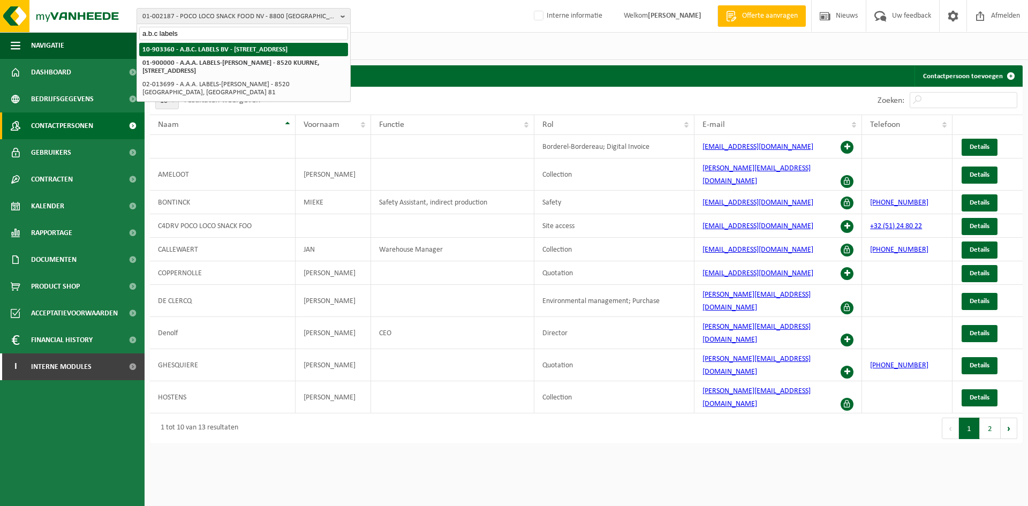
type input "a.b.c labels"
click at [262, 46] on strong "10-903360 - A.B.C. LABELS BV - [STREET_ADDRESS]" at bounding box center [214, 49] width 145 height 7
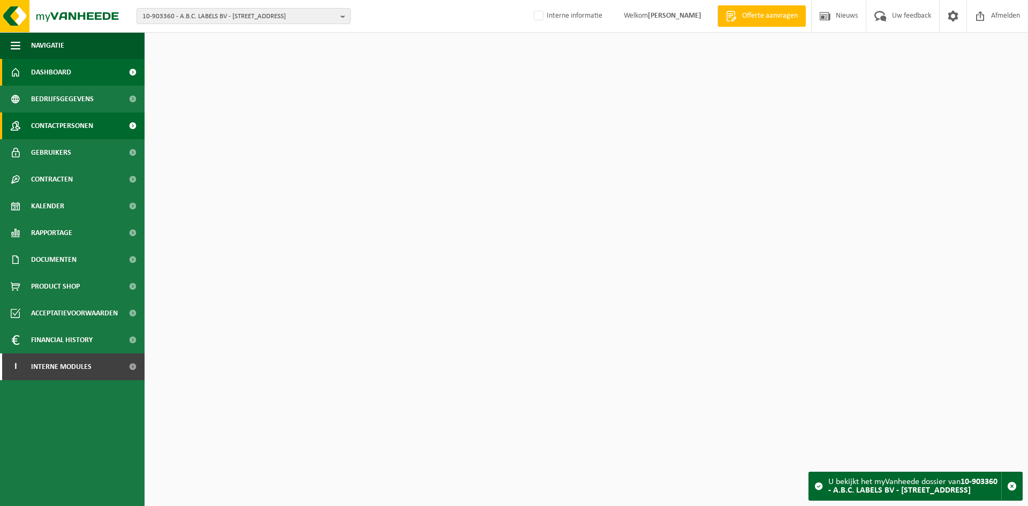
click at [65, 124] on span "Contactpersonen" at bounding box center [62, 125] width 62 height 27
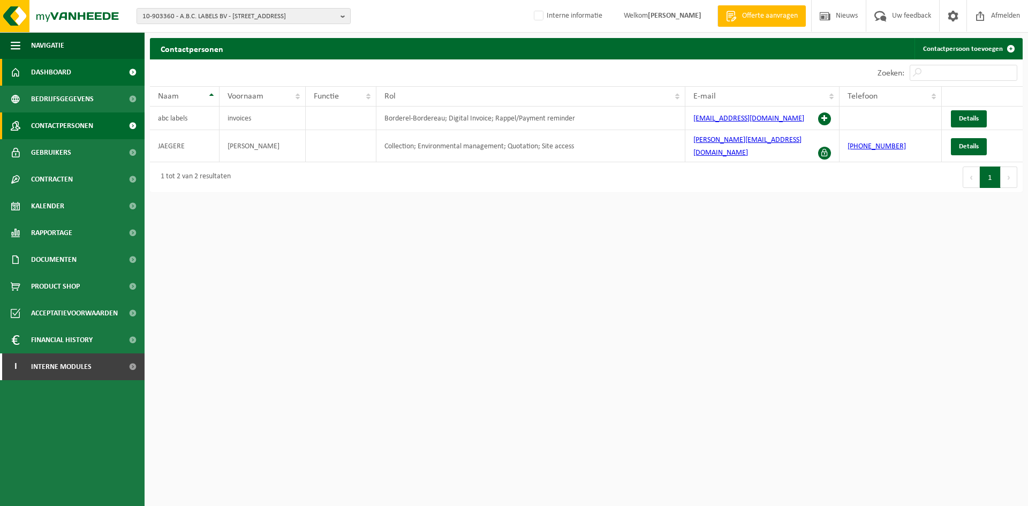
click at [81, 68] on link "Dashboard" at bounding box center [72, 72] width 145 height 27
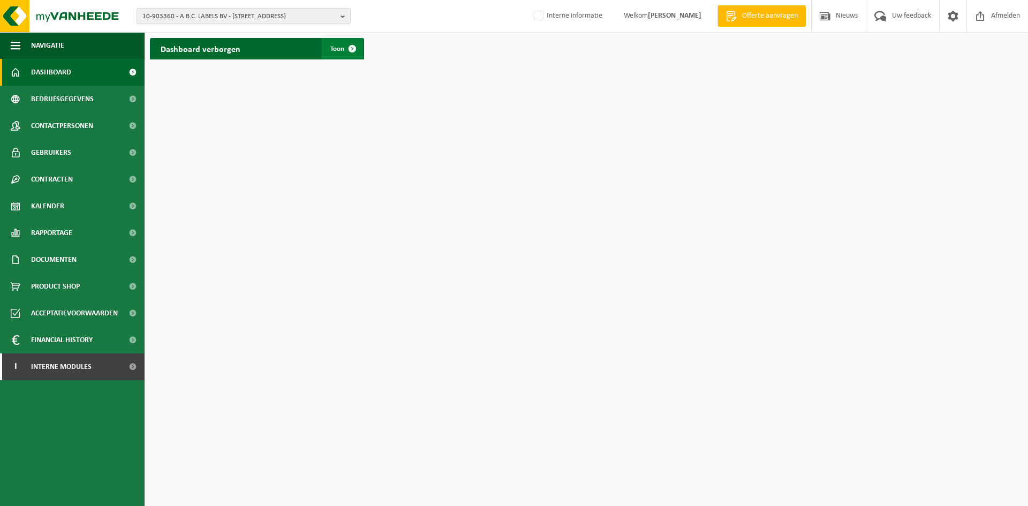
click at [337, 54] on link "Toon" at bounding box center [342, 48] width 41 height 21
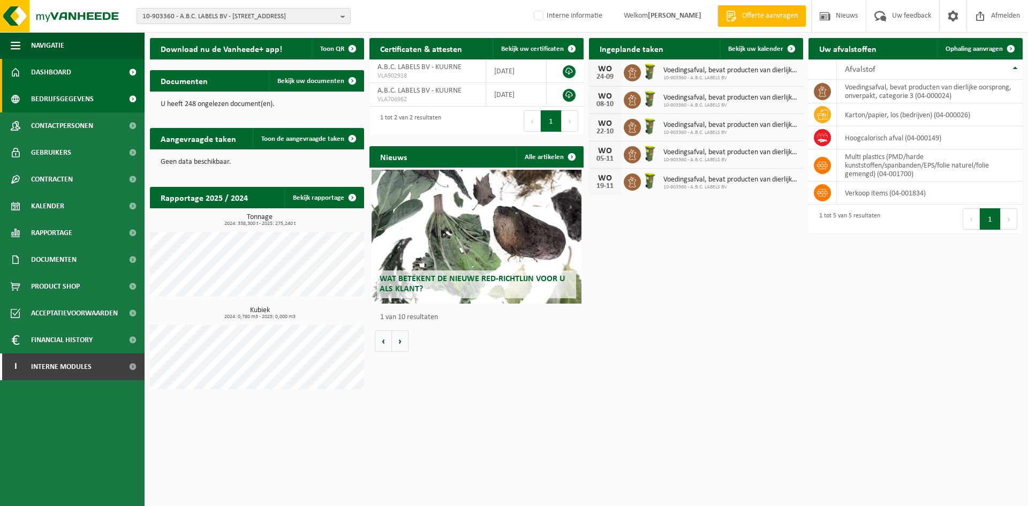
click at [57, 97] on span "Bedrijfsgegevens" at bounding box center [62, 99] width 63 height 27
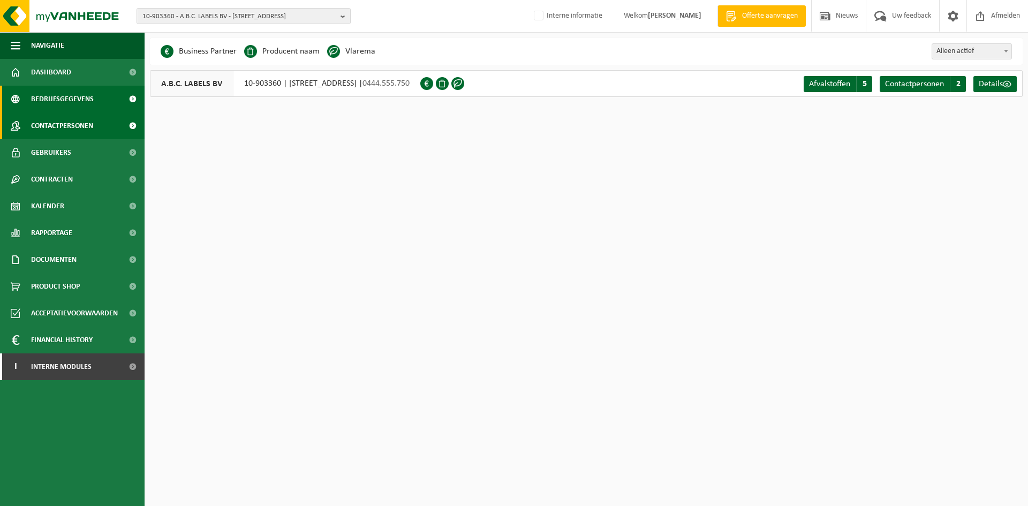
click at [68, 130] on span "Contactpersonen" at bounding box center [62, 125] width 62 height 27
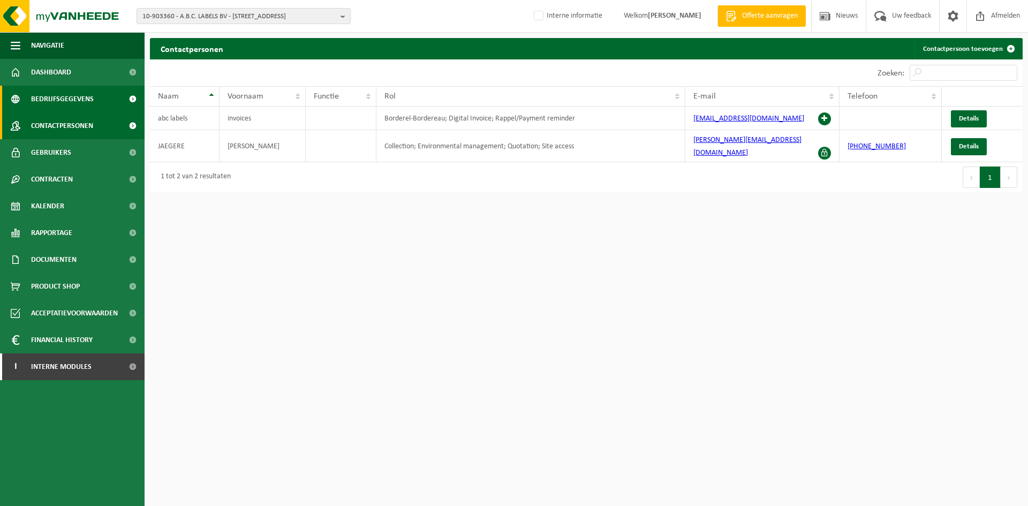
click at [91, 100] on span "Bedrijfsgegevens" at bounding box center [62, 99] width 63 height 27
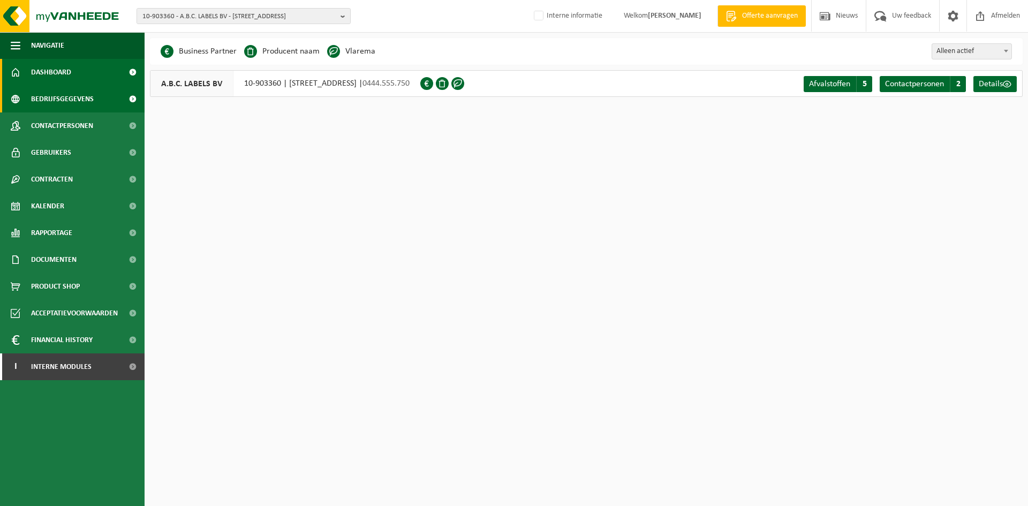
click at [61, 69] on span "Dashboard" at bounding box center [51, 72] width 40 height 27
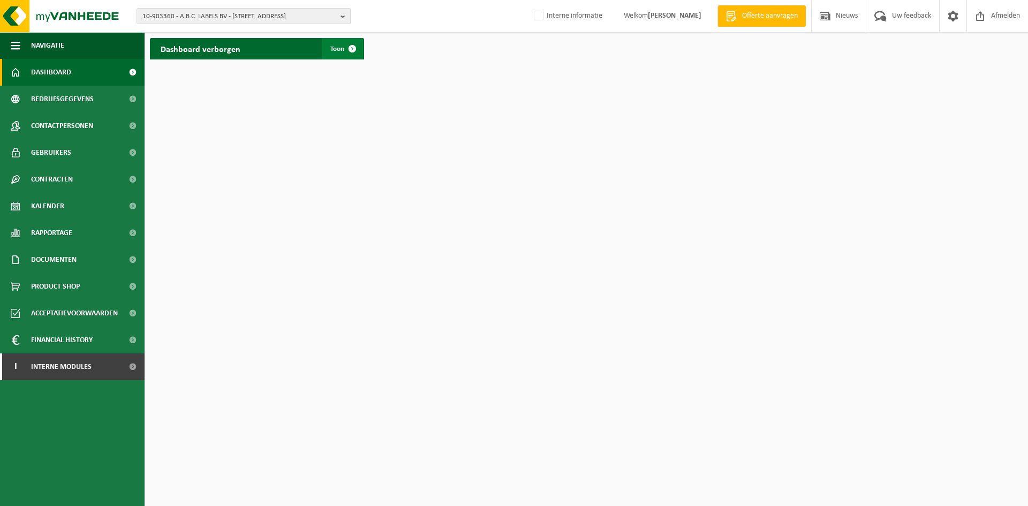
click at [340, 43] on link "Toon" at bounding box center [342, 48] width 41 height 21
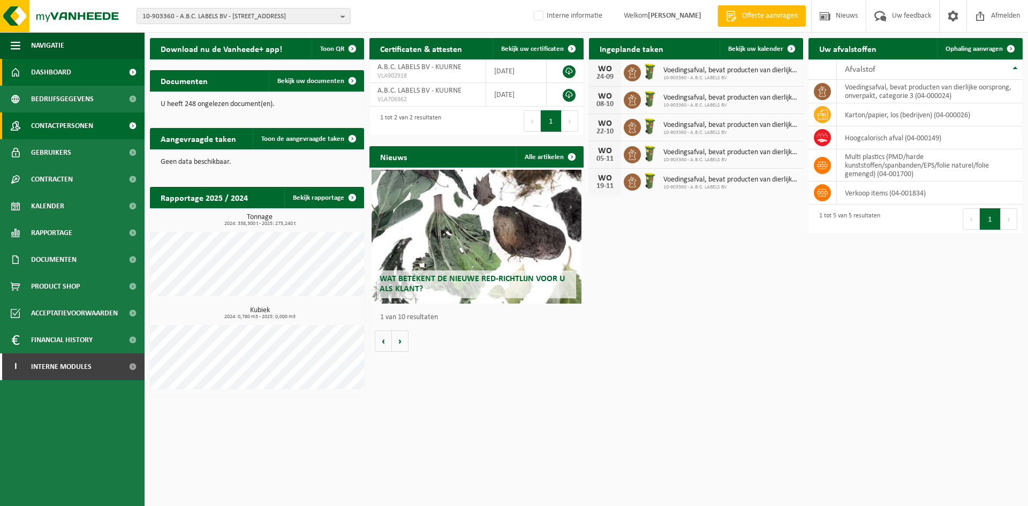
click at [71, 127] on span "Contactpersonen" at bounding box center [62, 125] width 62 height 27
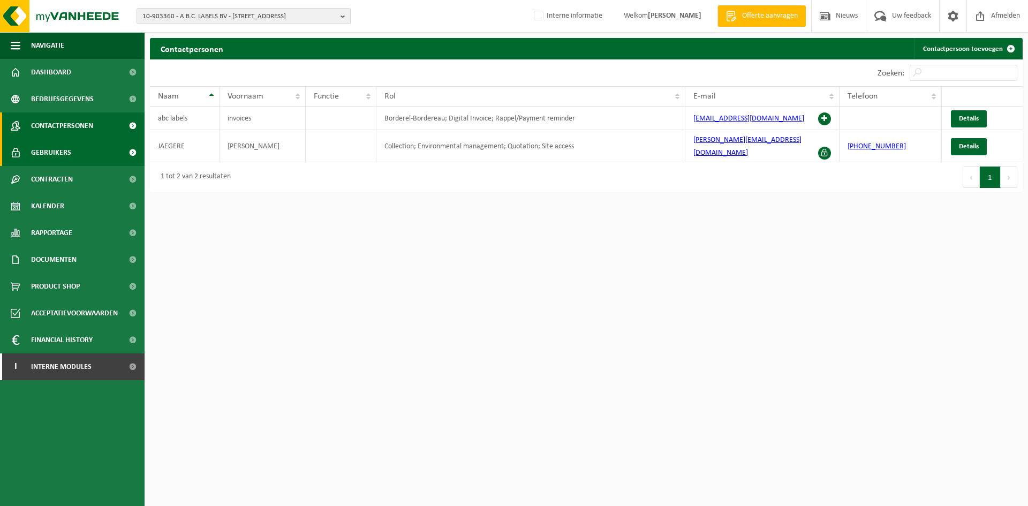
click at [64, 148] on span "Gebruikers" at bounding box center [51, 152] width 40 height 27
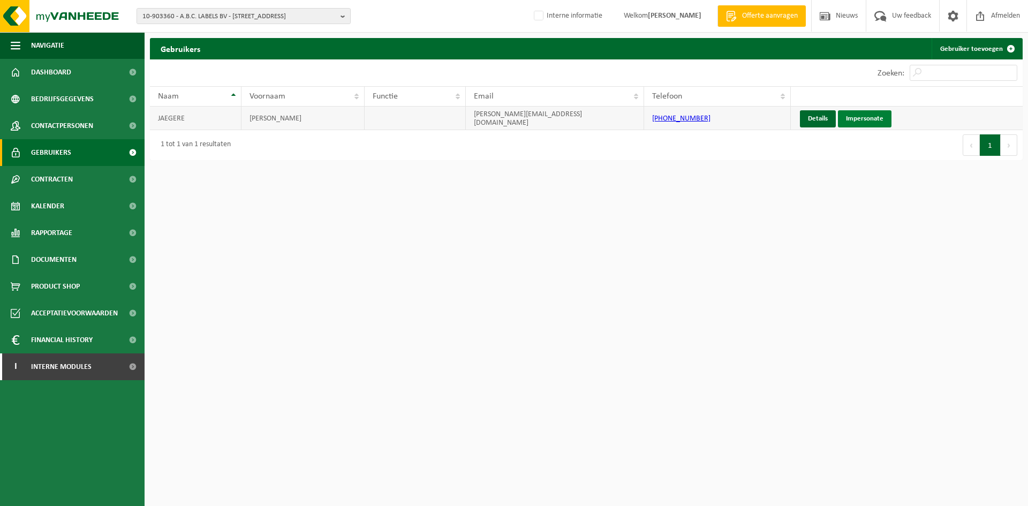
click at [873, 115] on link "Impersonate" at bounding box center [865, 118] width 54 height 17
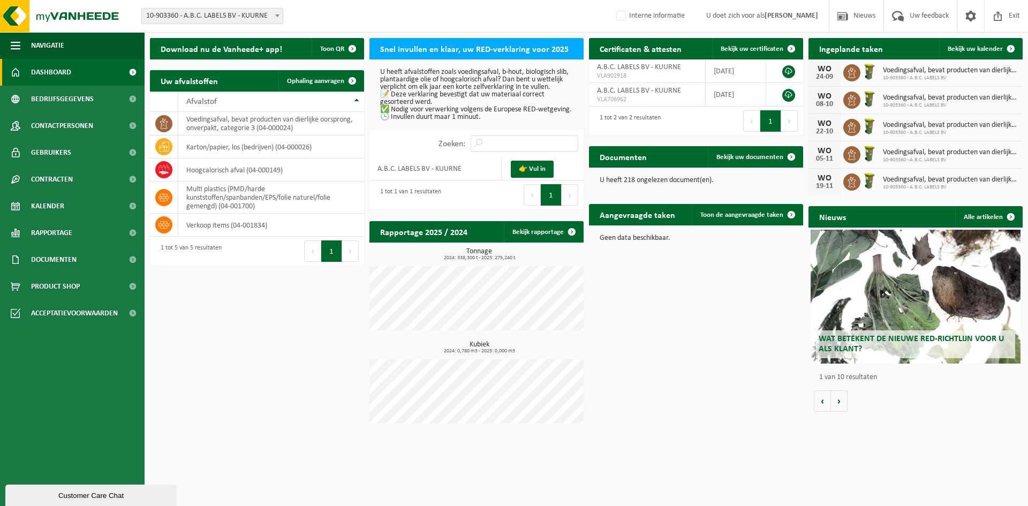
drag, startPoint x: 1015, startPoint y: 14, endPoint x: 842, endPoint y: 47, distance: 176.1
click at [1015, 14] on span "Exit" at bounding box center [1015, 16] width 17 height 32
